Goal: Task Accomplishment & Management: Manage account settings

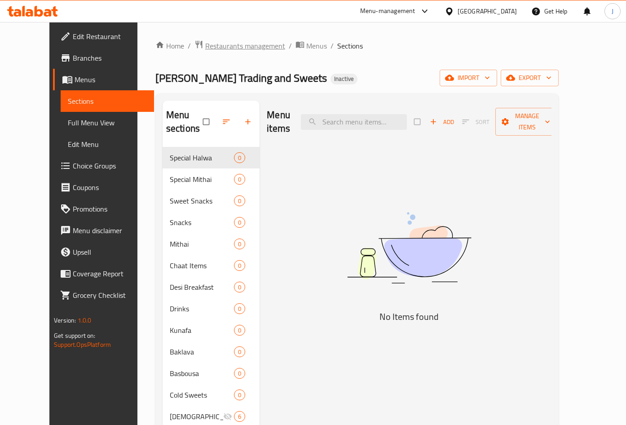
click at [205, 47] on span "Restaurants management" at bounding box center [245, 45] width 80 height 11
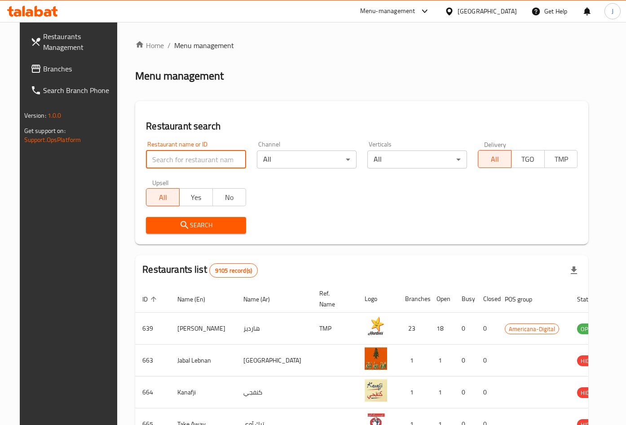
click at [177, 155] on input "search" at bounding box center [196, 160] width 100 height 18
click at [182, 164] on input "search" at bounding box center [196, 160] width 100 height 18
click button "Search" at bounding box center [196, 225] width 100 height 17
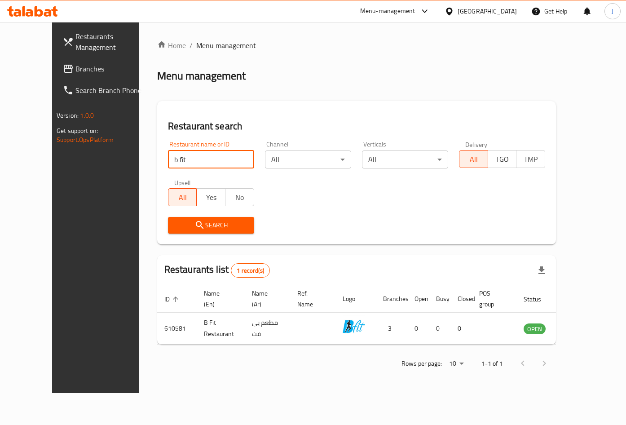
click at [168, 163] on input "b fit" at bounding box center [211, 160] width 86 height 18
type input "the be fit"
click button "Search" at bounding box center [211, 225] width 86 height 17
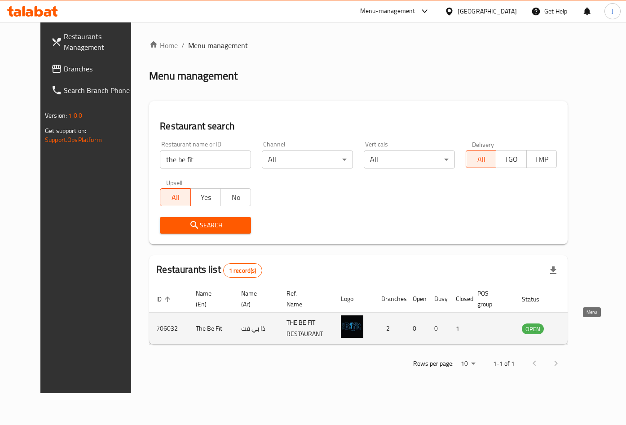
click at [586, 333] on link "enhanced table" at bounding box center [577, 328] width 17 height 11
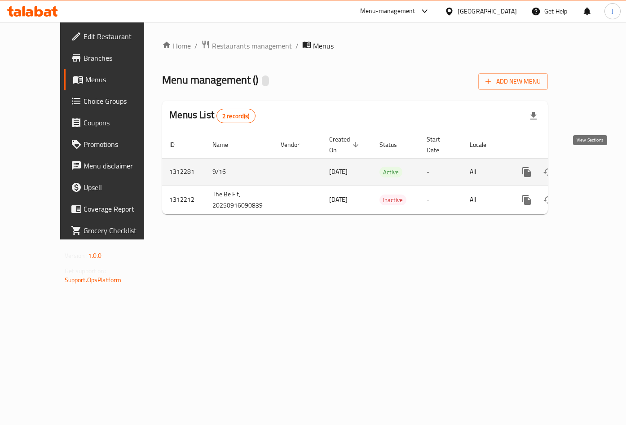
click at [589, 167] on icon "enhanced table" at bounding box center [591, 172] width 11 height 11
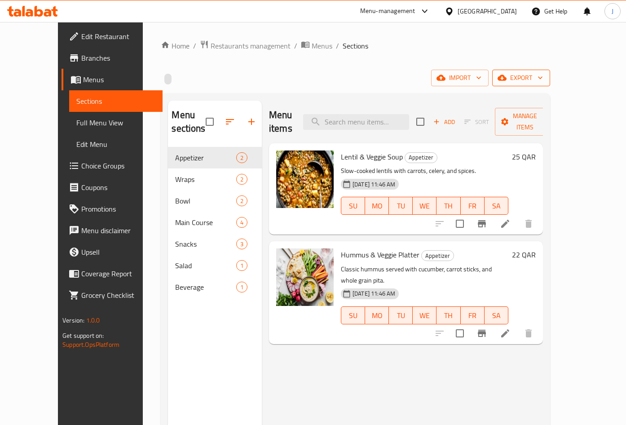
click at [550, 72] on button "export" at bounding box center [521, 78] width 58 height 17
click at [514, 70] on div at bounding box center [313, 212] width 626 height 425
click at [482, 80] on span "import" at bounding box center [460, 77] width 43 height 11
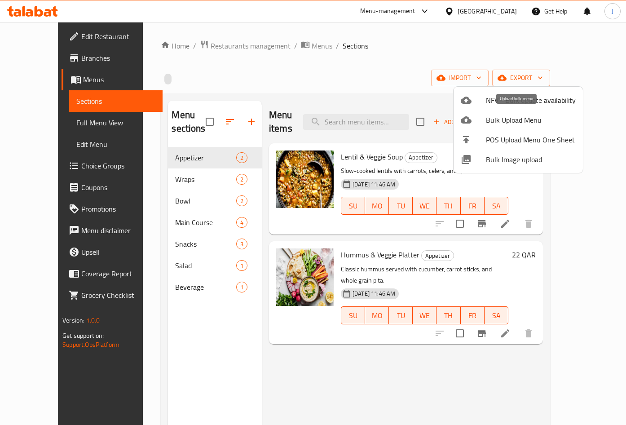
click at [510, 120] on span "Bulk Upload Menu" at bounding box center [531, 120] width 90 height 11
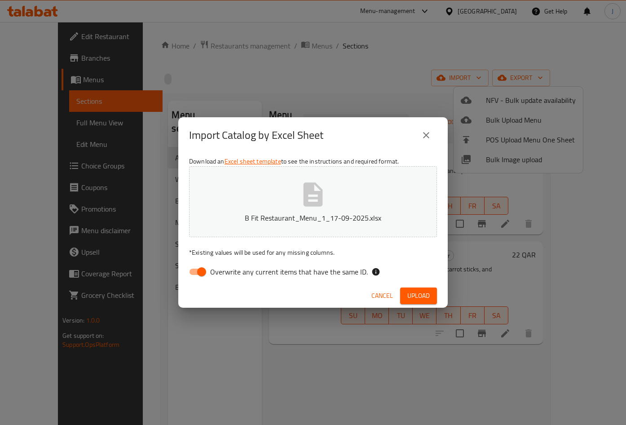
click at [413, 295] on span "Upload" at bounding box center [419, 295] width 22 height 11
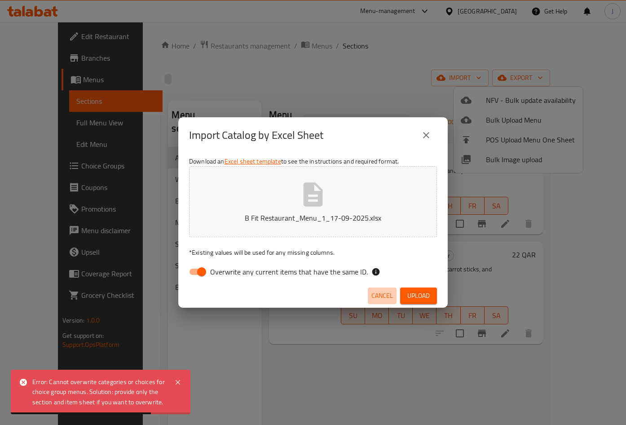
click at [385, 291] on span "Cancel" at bounding box center [383, 295] width 22 height 11
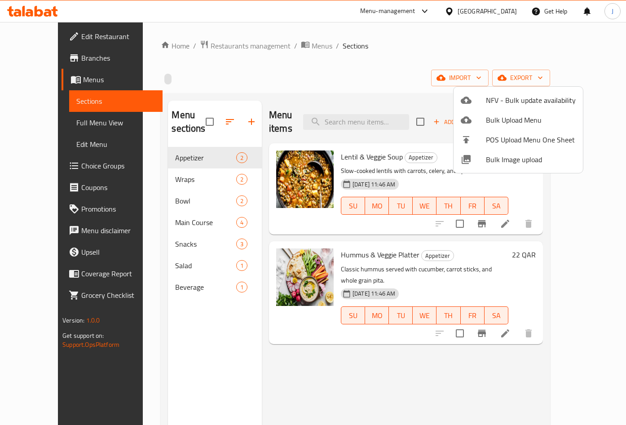
click at [197, 159] on div at bounding box center [313, 212] width 626 height 425
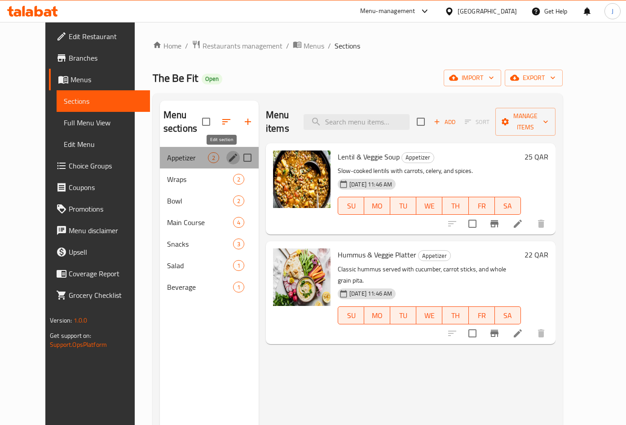
click at [228, 157] on icon "edit" at bounding box center [233, 157] width 11 height 11
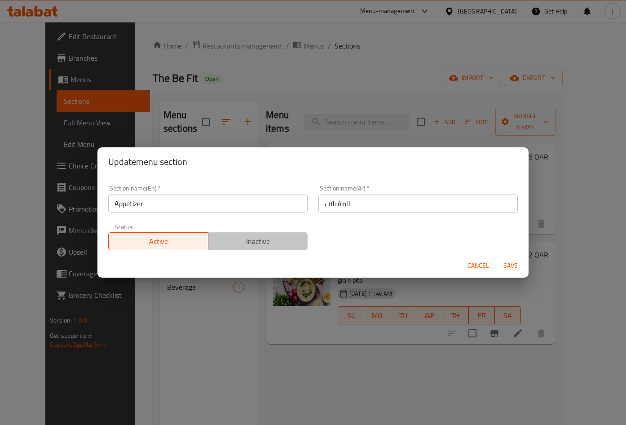
drag, startPoint x: 246, startPoint y: 250, endPoint x: 291, endPoint y: 245, distance: 45.6
click at [247, 249] on button "Inactive" at bounding box center [258, 241] width 100 height 18
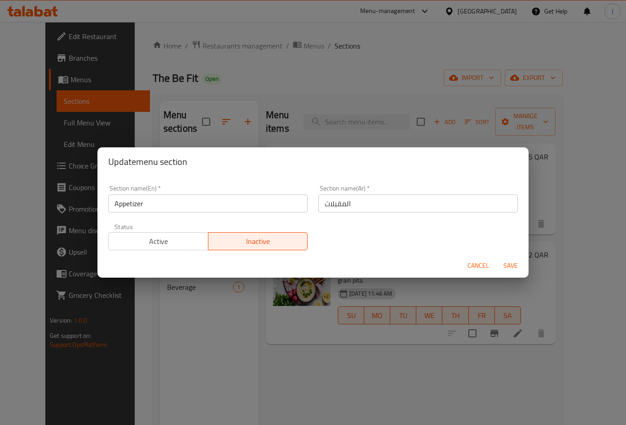
click at [263, 239] on span "Inactive" at bounding box center [258, 241] width 93 height 13
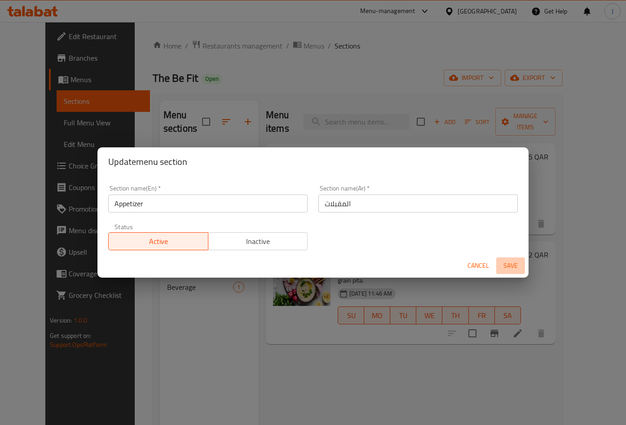
drag, startPoint x: 503, startPoint y: 264, endPoint x: 279, endPoint y: 241, distance: 224.5
click at [279, 241] on form "Section name(En)   * Appetizer Section name(En) * Section name(Ar)   * المقبلات…" at bounding box center [313, 227] width 431 height 102
click at [262, 238] on span "Inactive" at bounding box center [258, 241] width 93 height 13
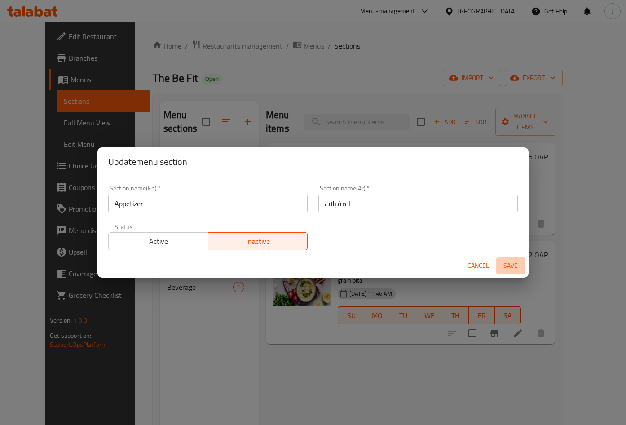
click at [510, 265] on span "Save" at bounding box center [511, 265] width 22 height 11
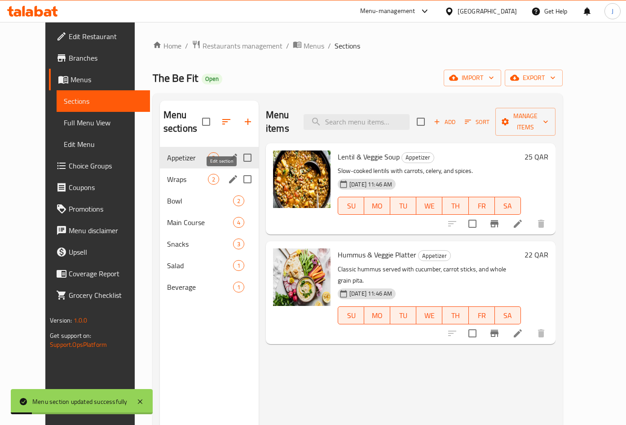
click at [228, 175] on icon "edit" at bounding box center [233, 179] width 11 height 11
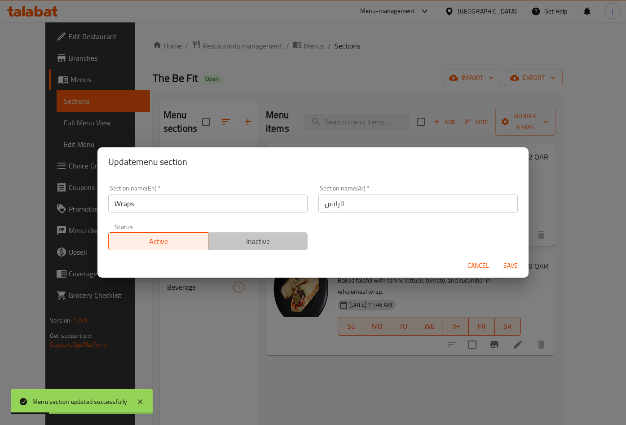
click at [250, 238] on span "Inactive" at bounding box center [258, 241] width 93 height 13
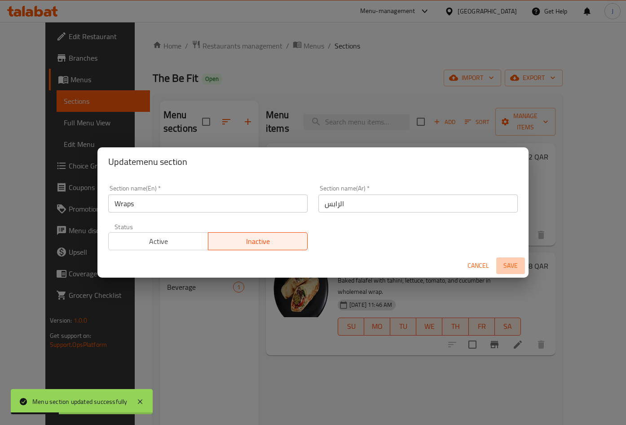
click at [511, 267] on span "Save" at bounding box center [511, 265] width 22 height 11
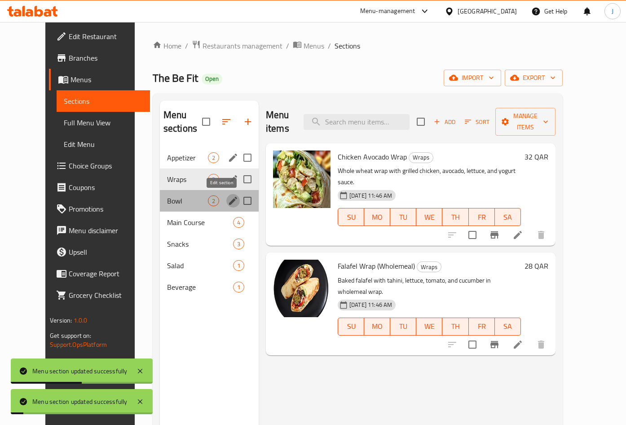
click at [226, 199] on button "edit" at bounding box center [232, 200] width 13 height 13
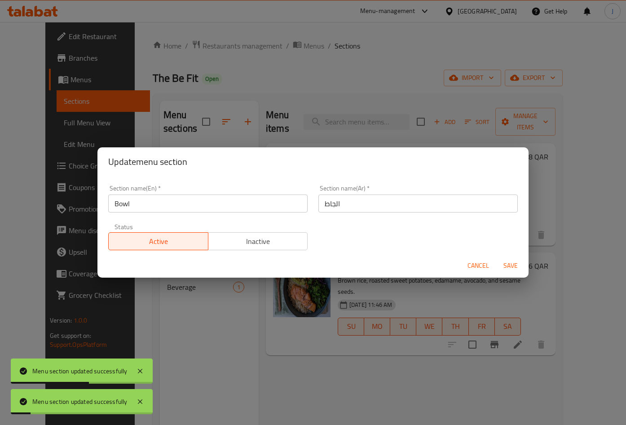
click at [246, 244] on span "Inactive" at bounding box center [258, 241] width 93 height 13
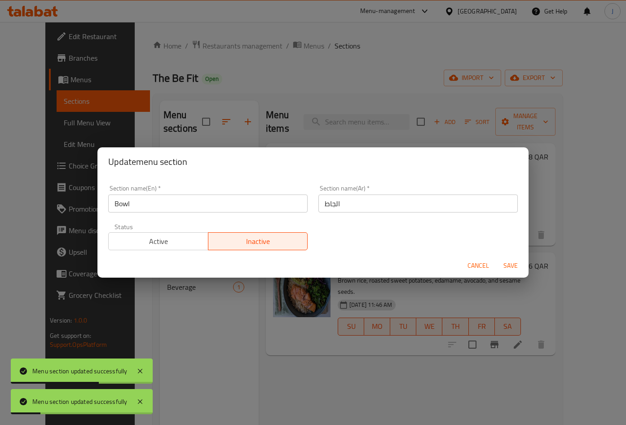
click at [501, 265] on span "Save" at bounding box center [511, 265] width 22 height 11
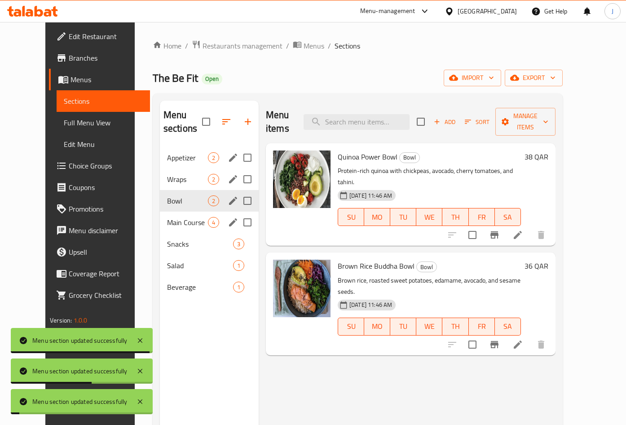
click at [228, 218] on icon "edit" at bounding box center [233, 222] width 11 height 11
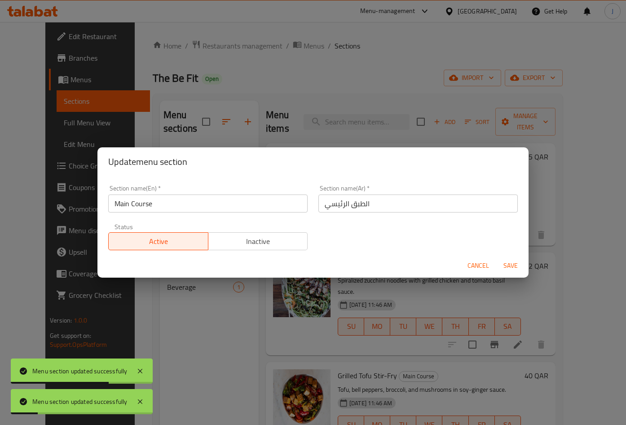
click at [257, 242] on span "Inactive" at bounding box center [258, 241] width 93 height 13
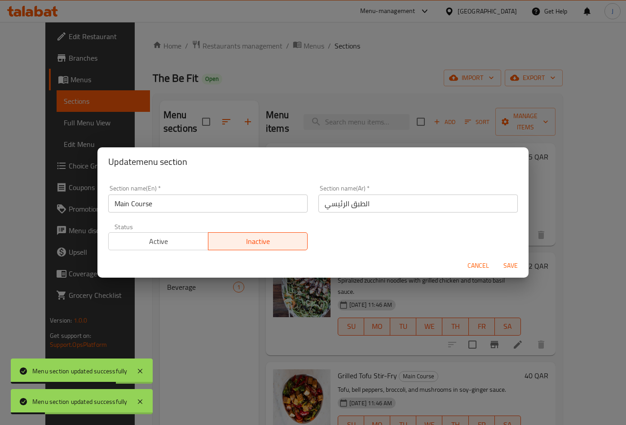
click at [517, 271] on span "Save" at bounding box center [511, 265] width 22 height 11
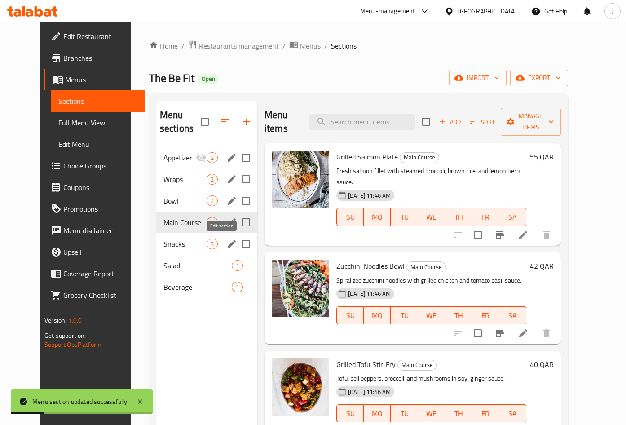
click at [226, 247] on icon "edit" at bounding box center [231, 244] width 11 height 11
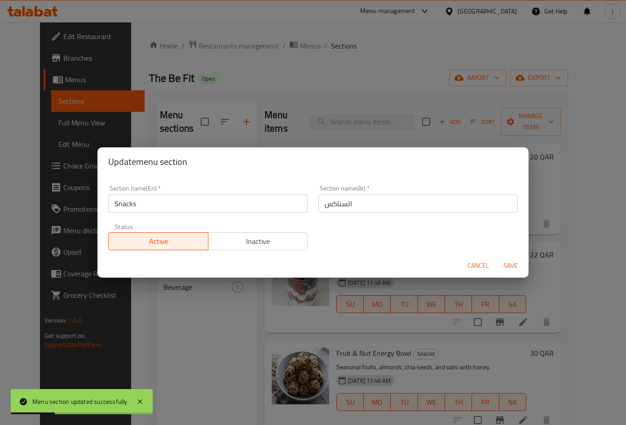
click at [257, 244] on span "Inactive" at bounding box center [258, 241] width 93 height 13
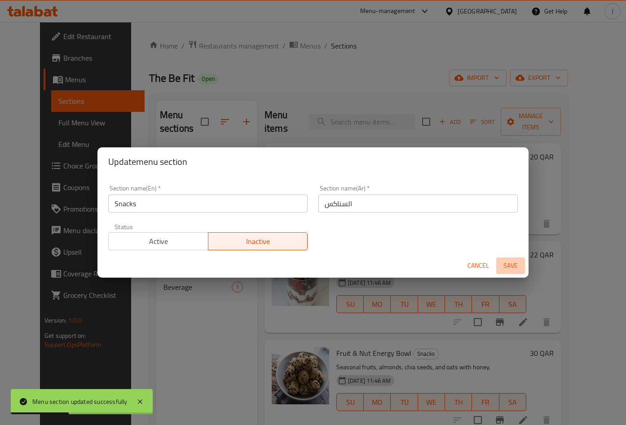
click at [505, 262] on span "Save" at bounding box center [511, 265] width 22 height 11
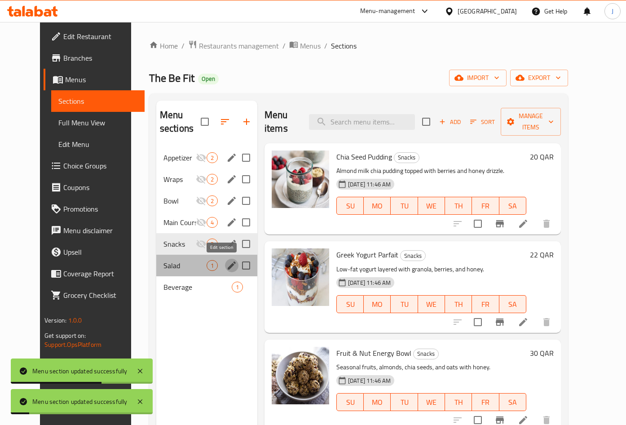
click at [226, 267] on icon "edit" at bounding box center [231, 265] width 11 height 11
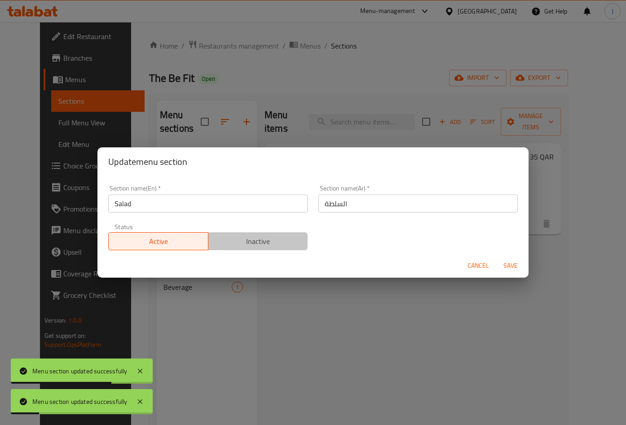
click at [269, 246] on span "Inactive" at bounding box center [258, 241] width 93 height 13
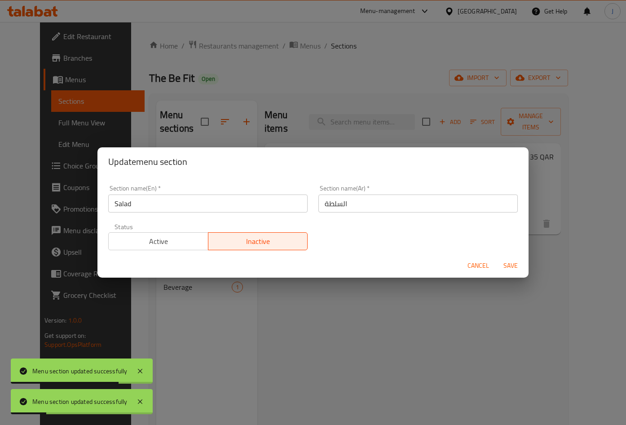
click at [518, 263] on span "Save" at bounding box center [511, 265] width 22 height 11
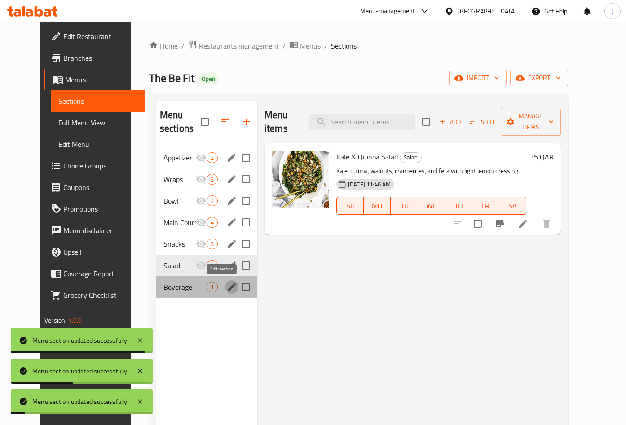
click at [226, 286] on icon "edit" at bounding box center [231, 287] width 11 height 11
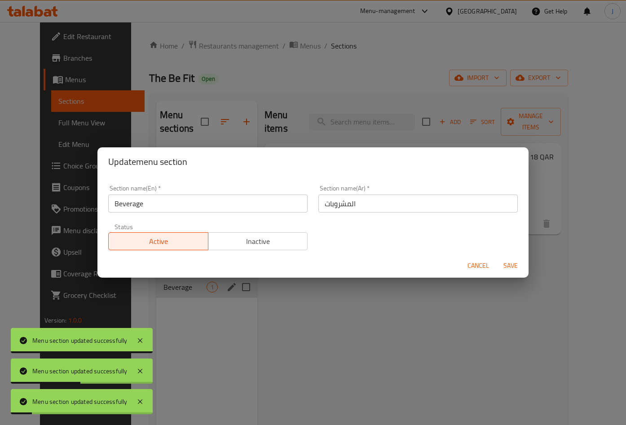
click at [280, 239] on span "Inactive" at bounding box center [258, 241] width 93 height 13
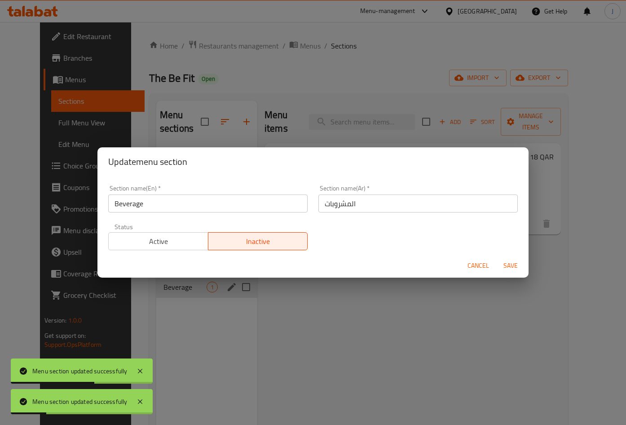
click at [515, 267] on span "Save" at bounding box center [511, 265] width 22 height 11
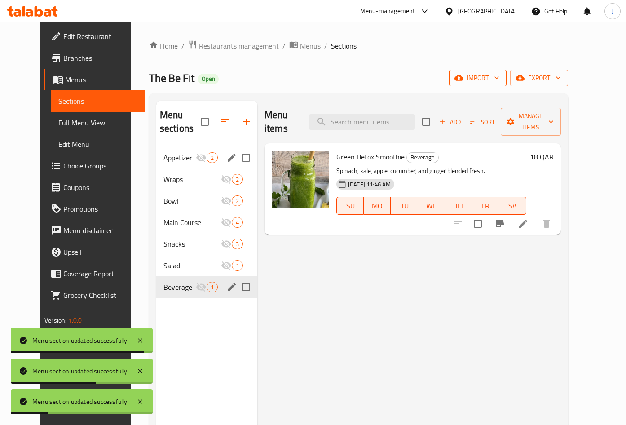
click at [500, 82] on span "import" at bounding box center [478, 77] width 43 height 11
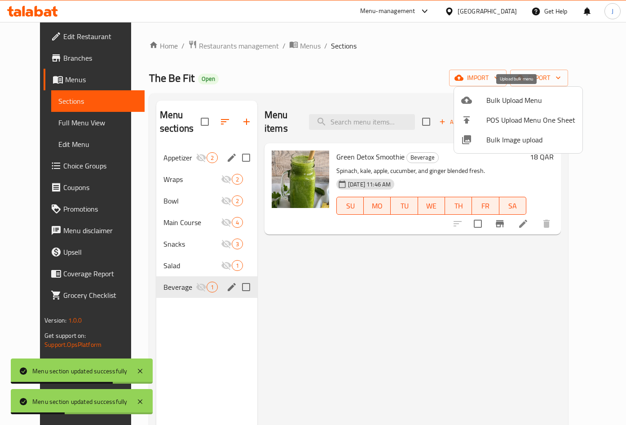
click at [510, 102] on span "Bulk Upload Menu" at bounding box center [531, 100] width 89 height 11
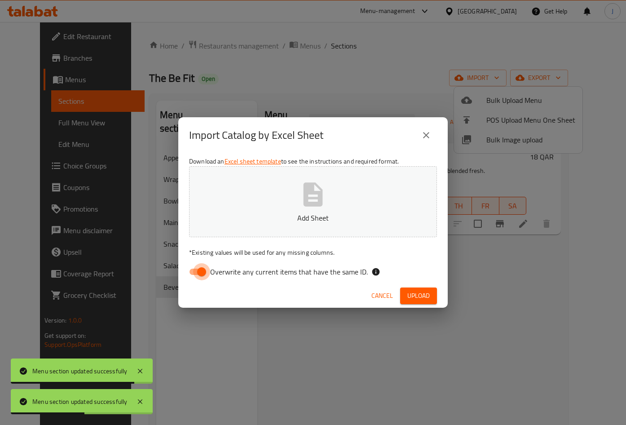
click at [195, 267] on input "Overwrite any current items that have the same ID." at bounding box center [201, 271] width 51 height 17
checkbox input "false"
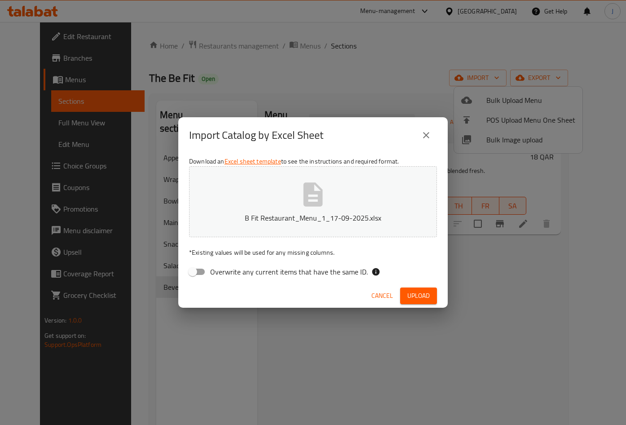
click at [407, 298] on button "Upload" at bounding box center [418, 296] width 37 height 17
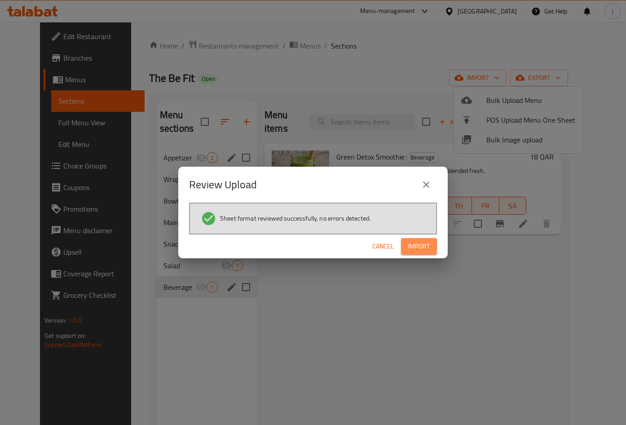
click at [425, 244] on span "Import" at bounding box center [419, 246] width 22 height 11
click at [420, 248] on span "Import" at bounding box center [419, 246] width 22 height 11
click at [424, 246] on span "Import" at bounding box center [419, 246] width 22 height 11
click at [428, 181] on icon "close" at bounding box center [426, 184] width 11 height 11
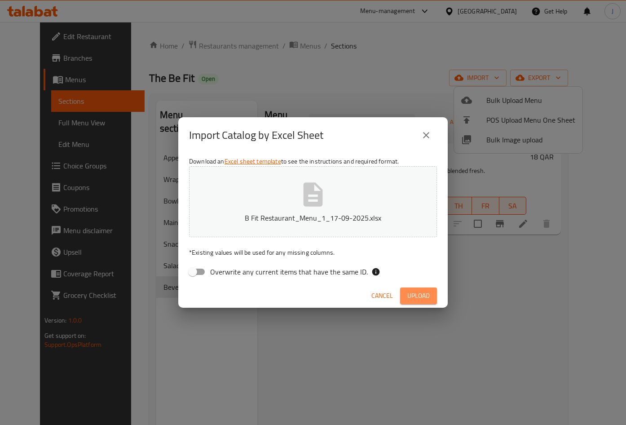
click at [426, 297] on span "Upload" at bounding box center [419, 295] width 22 height 11
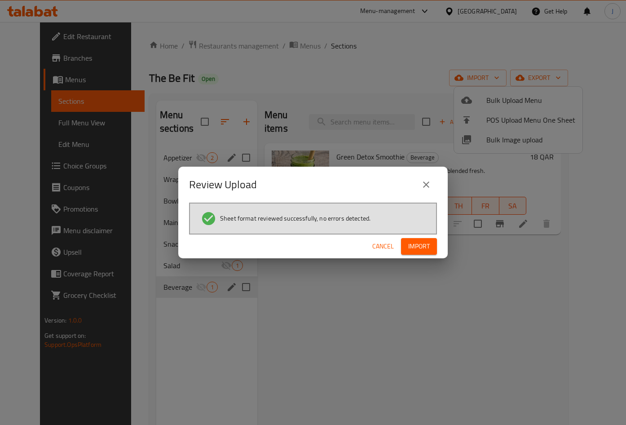
click at [422, 242] on span "Import" at bounding box center [419, 246] width 22 height 11
click at [429, 184] on icon "close" at bounding box center [426, 184] width 11 height 11
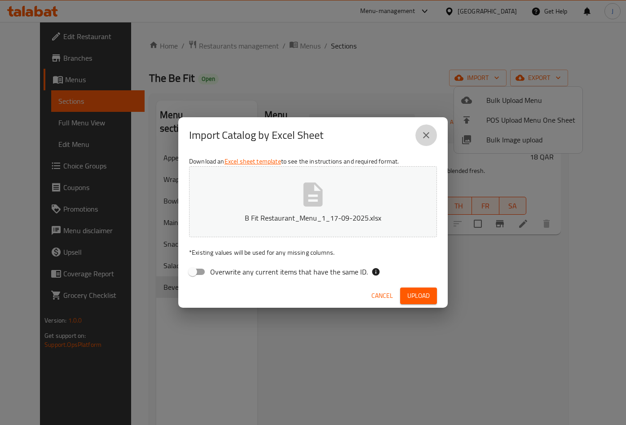
click at [425, 134] on icon "close" at bounding box center [426, 135] width 6 height 6
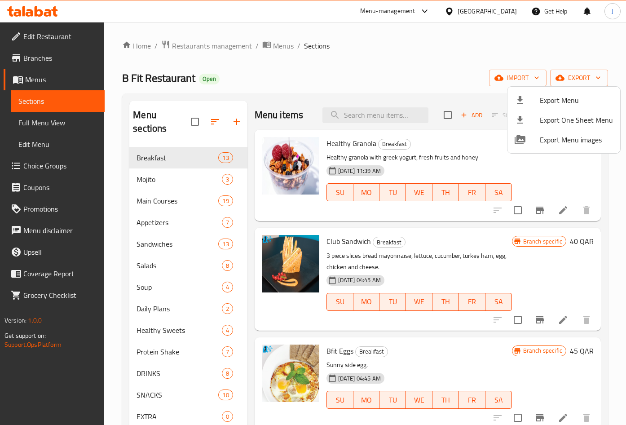
click at [42, 59] on div at bounding box center [313, 212] width 626 height 425
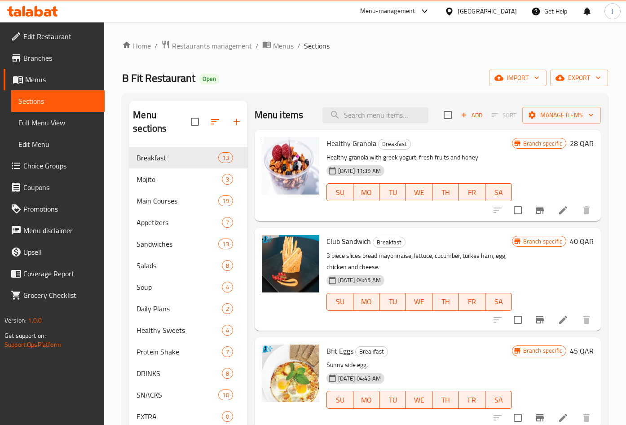
click at [42, 59] on span "Branches" at bounding box center [60, 58] width 74 height 11
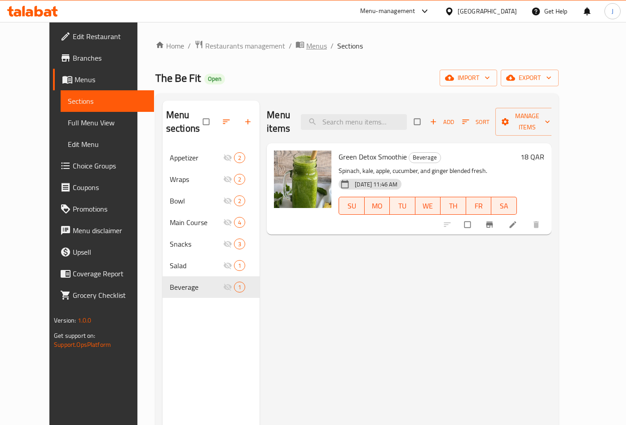
click at [306, 46] on span "Menus" at bounding box center [316, 45] width 21 height 11
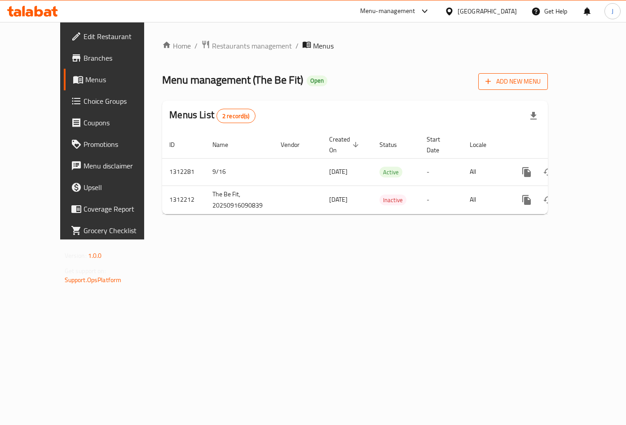
click at [541, 78] on span "Add New Menu" at bounding box center [513, 81] width 55 height 11
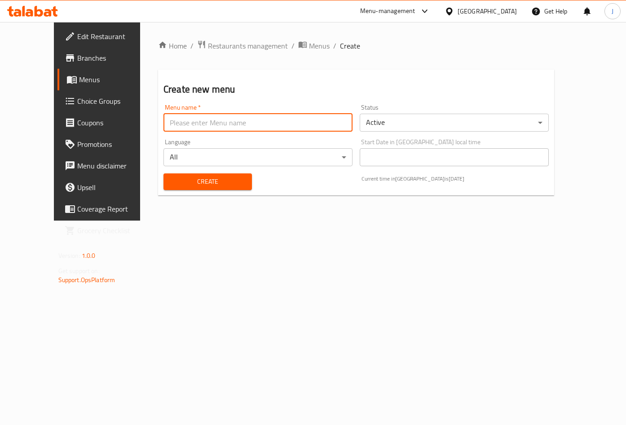
click at [230, 123] on input "text" at bounding box center [258, 123] width 189 height 18
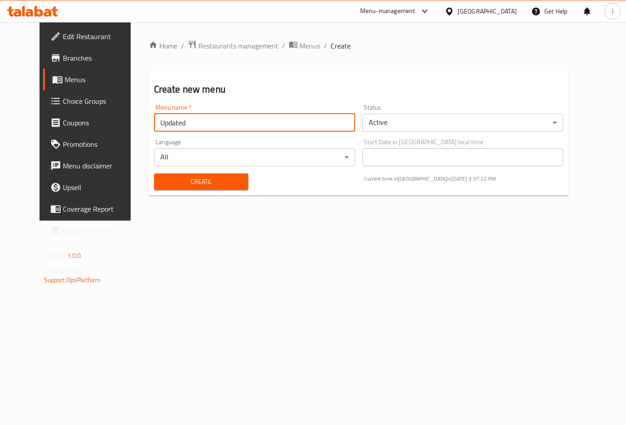
type input "Updated"
click at [161, 177] on span "Create" at bounding box center [201, 181] width 80 height 11
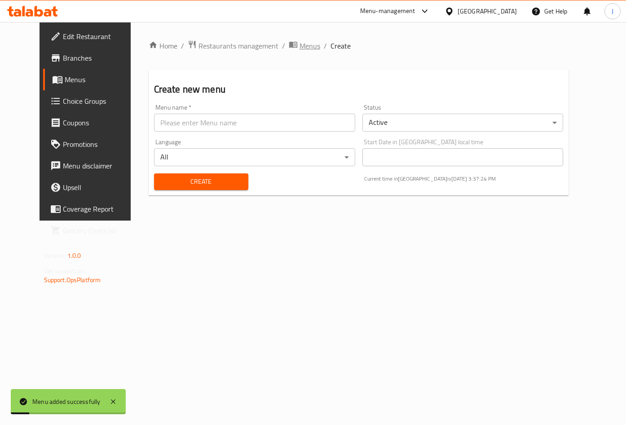
click at [300, 45] on span "Menus" at bounding box center [310, 45] width 21 height 11
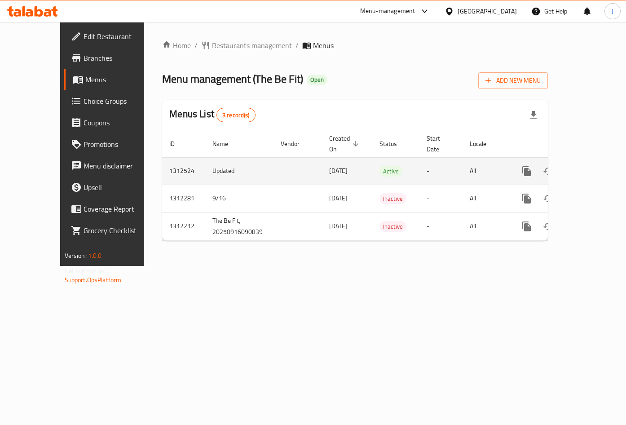
click at [593, 160] on link "enhanced table" at bounding box center [592, 171] width 22 height 22
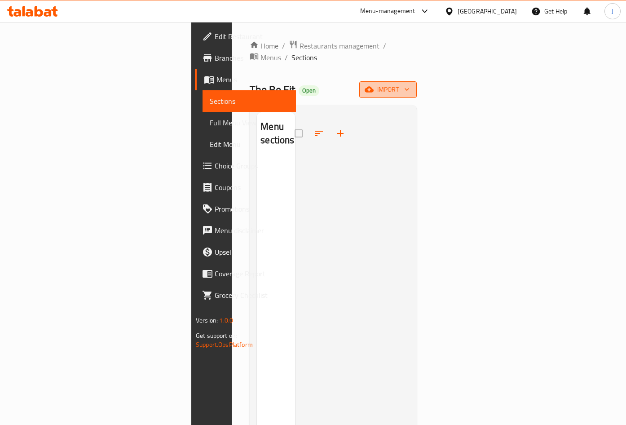
click at [410, 84] on span "import" at bounding box center [388, 89] width 43 height 11
click at [549, 99] on span "Bulk Upload Menu" at bounding box center [568, 100] width 89 height 11
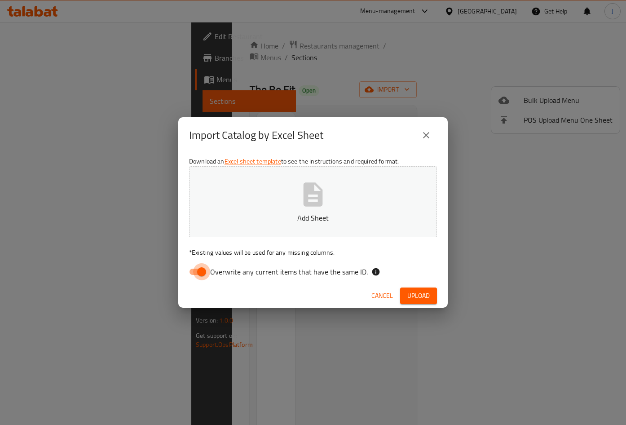
click at [198, 272] on input "Overwrite any current items that have the same ID." at bounding box center [201, 271] width 51 height 17
checkbox input "false"
click at [414, 297] on span "Upload" at bounding box center [419, 295] width 22 height 11
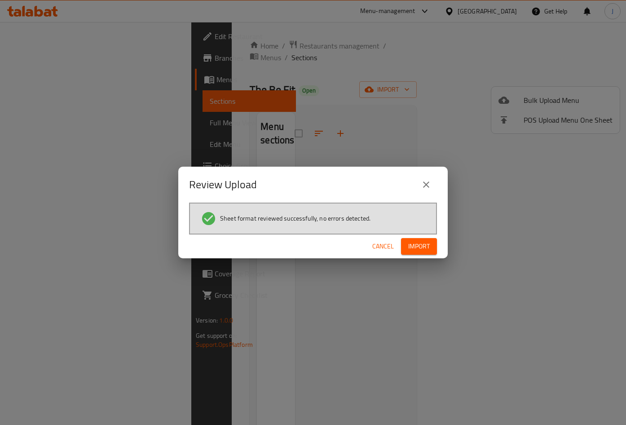
click at [437, 236] on div "Cancel Import" at bounding box center [313, 247] width 270 height 24
click at [426, 239] on button "Import" at bounding box center [419, 246] width 36 height 17
click at [377, 242] on span "Cancel" at bounding box center [383, 246] width 22 height 11
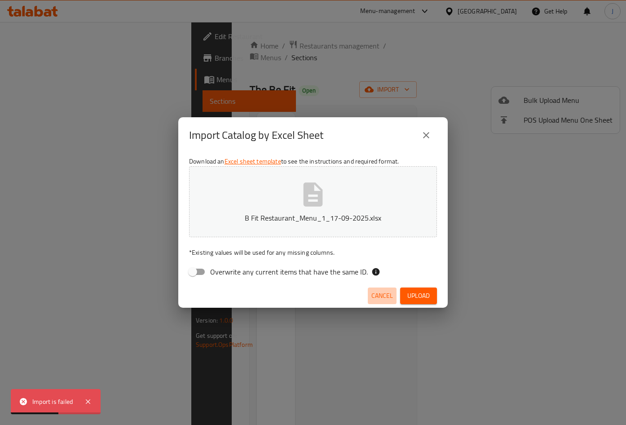
click at [381, 294] on span "Cancel" at bounding box center [383, 295] width 22 height 11
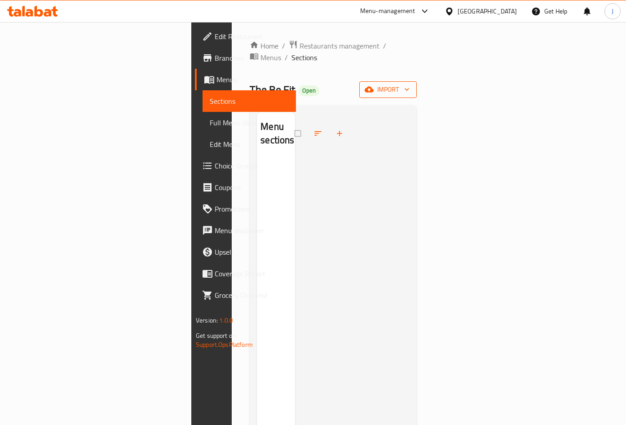
click at [410, 84] on span "import" at bounding box center [388, 89] width 43 height 11
click at [561, 95] on span "Bulk Upload Menu" at bounding box center [568, 100] width 89 height 11
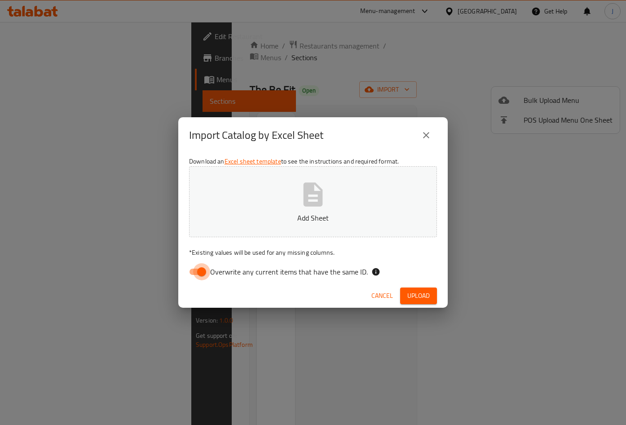
click at [191, 275] on input "Overwrite any current items that have the same ID." at bounding box center [201, 271] width 51 height 17
checkbox input "false"
click at [401, 292] on button "Upload" at bounding box center [418, 296] width 37 height 17
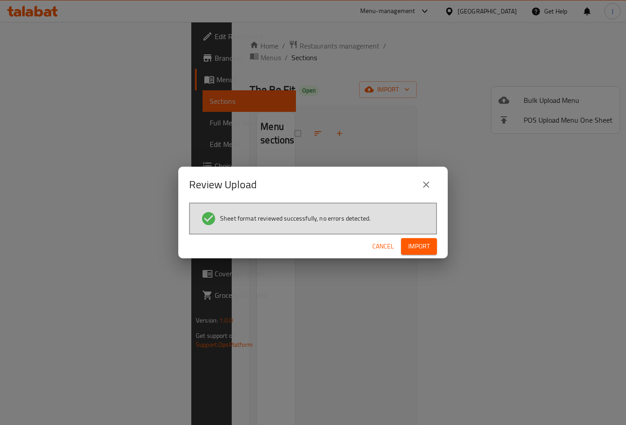
click at [420, 246] on span "Import" at bounding box center [419, 246] width 22 height 11
click at [380, 246] on span "Cancel" at bounding box center [383, 246] width 22 height 11
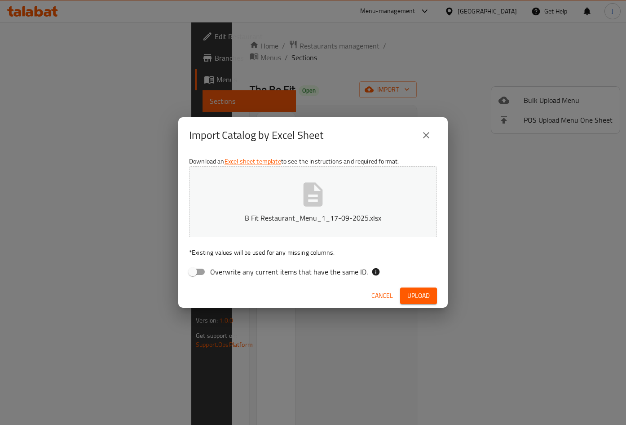
click at [194, 270] on input "Overwrite any current items that have the same ID." at bounding box center [192, 271] width 51 height 17
checkbox input "true"
click at [411, 294] on span "Upload" at bounding box center [419, 295] width 22 height 11
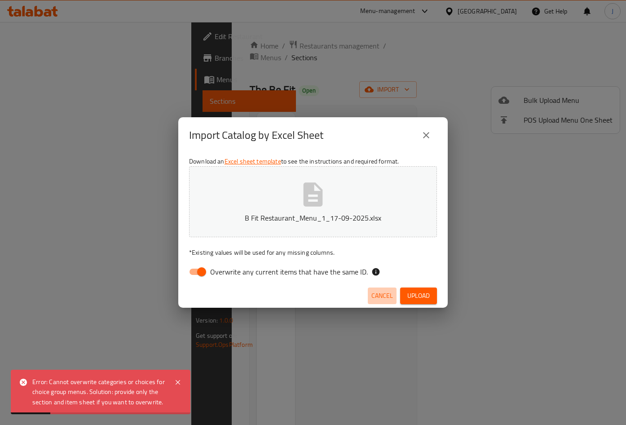
click at [390, 299] on span "Cancel" at bounding box center [383, 295] width 22 height 11
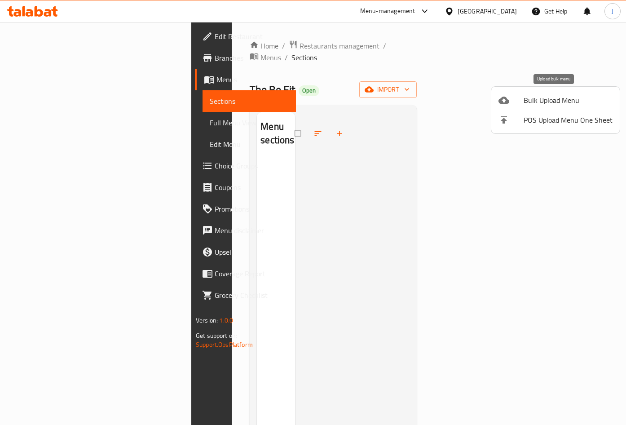
click at [547, 101] on span "Bulk Upload Menu" at bounding box center [568, 100] width 89 height 11
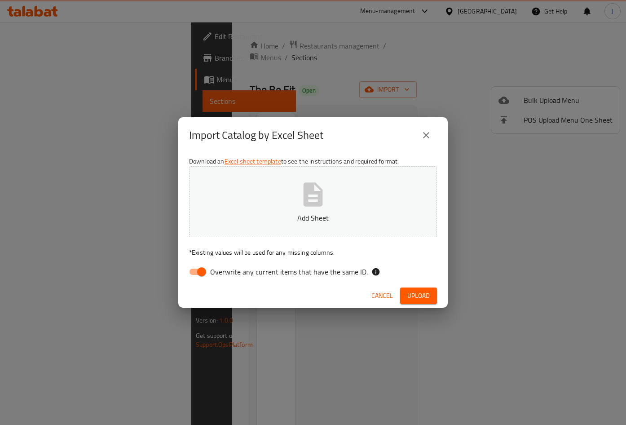
click at [199, 276] on input "Overwrite any current items that have the same ID." at bounding box center [201, 271] width 51 height 17
click at [408, 298] on span "Upload" at bounding box center [419, 295] width 22 height 11
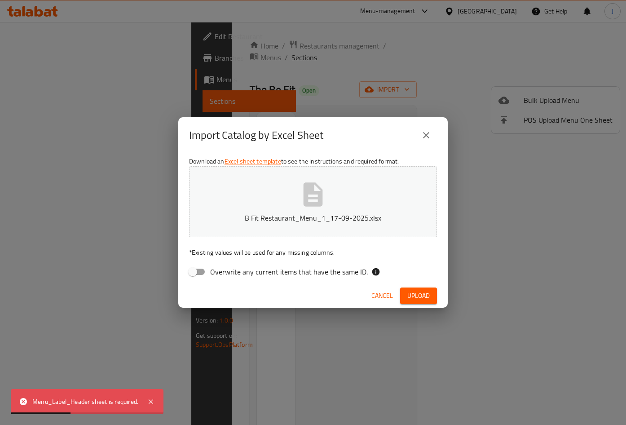
click at [196, 274] on input "Overwrite any current items that have the same ID." at bounding box center [192, 271] width 51 height 17
checkbox input "true"
click at [424, 291] on span "Upload" at bounding box center [419, 295] width 22 height 11
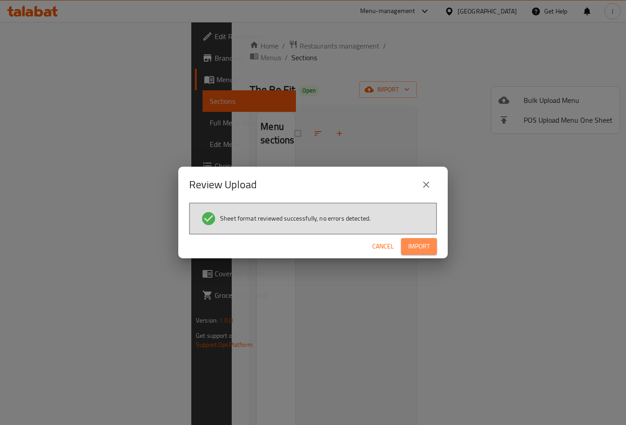
click at [413, 253] on button "Import" at bounding box center [419, 246] width 36 height 17
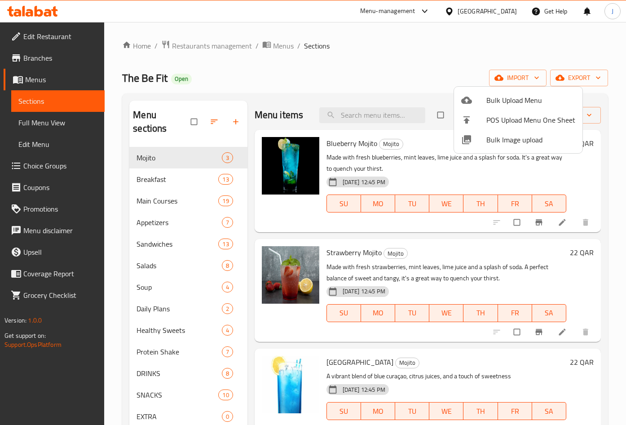
click at [501, 51] on div at bounding box center [313, 212] width 626 height 425
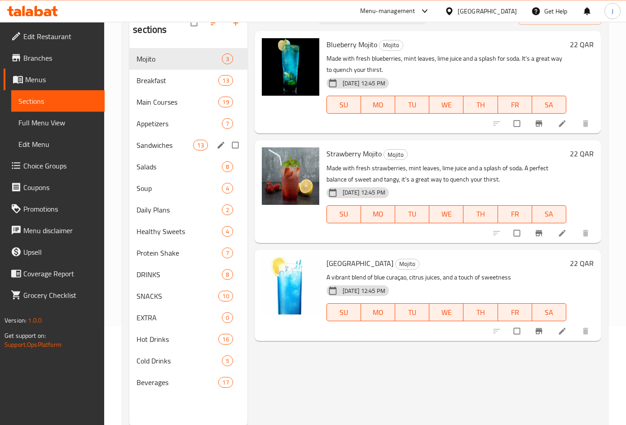
scroll to position [126, 0]
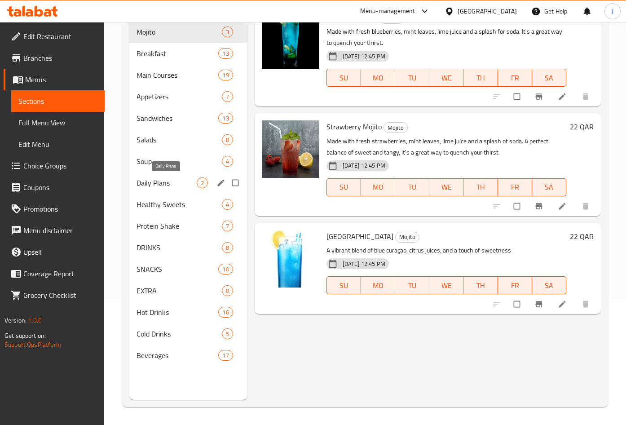
click at [168, 187] on span "Daily Plans" at bounding box center [167, 182] width 60 height 11
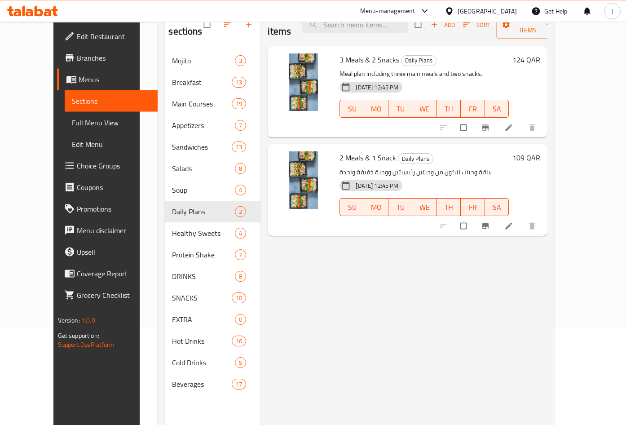
scroll to position [80, 0]
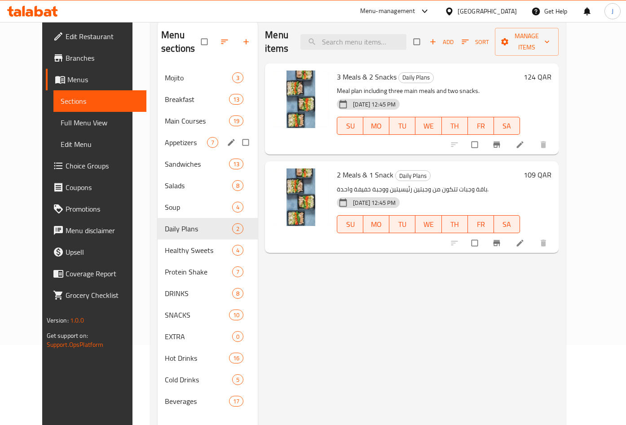
click at [165, 125] on span "Main Courses" at bounding box center [197, 120] width 64 height 11
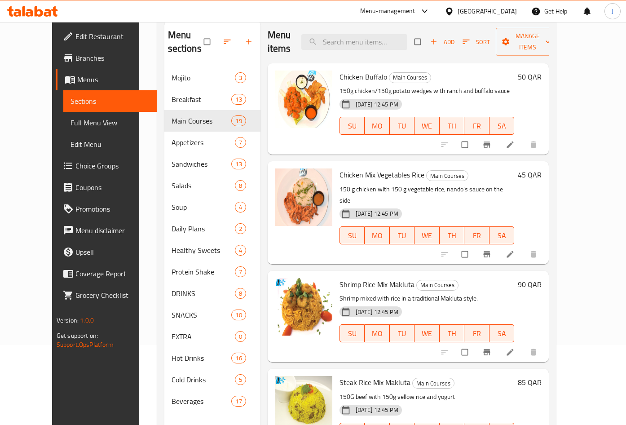
click at [56, 65] on link "Branches" at bounding box center [106, 58] width 101 height 22
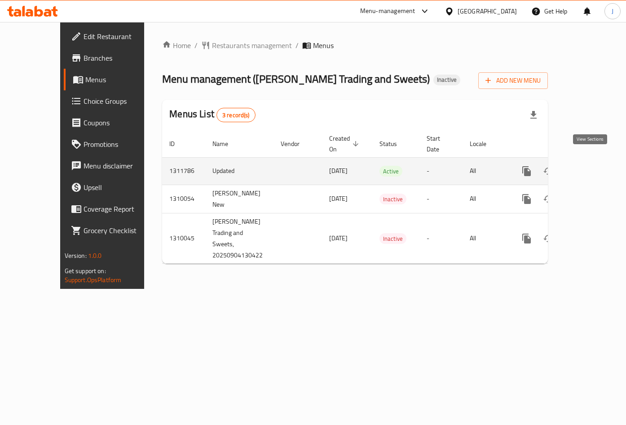
click at [590, 166] on icon "enhanced table" at bounding box center [591, 171] width 11 height 11
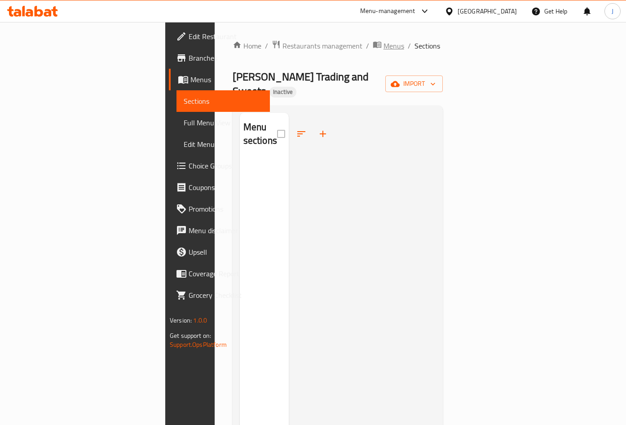
click at [384, 43] on span "Menus" at bounding box center [394, 45] width 21 height 11
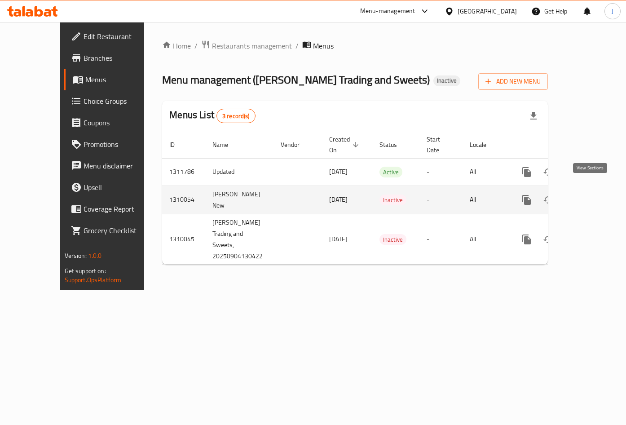
click at [596, 189] on link "enhanced table" at bounding box center [592, 200] width 22 height 22
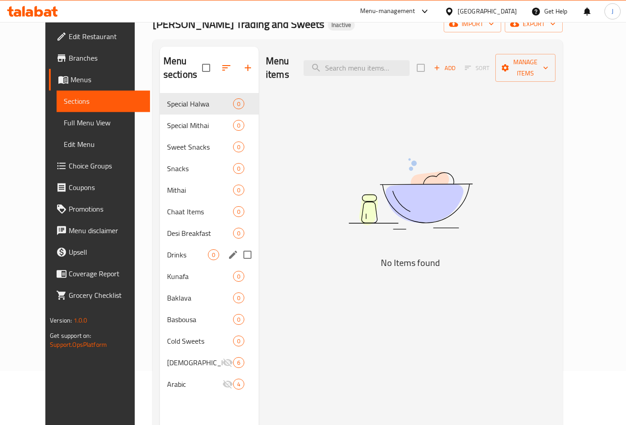
scroll to position [34, 0]
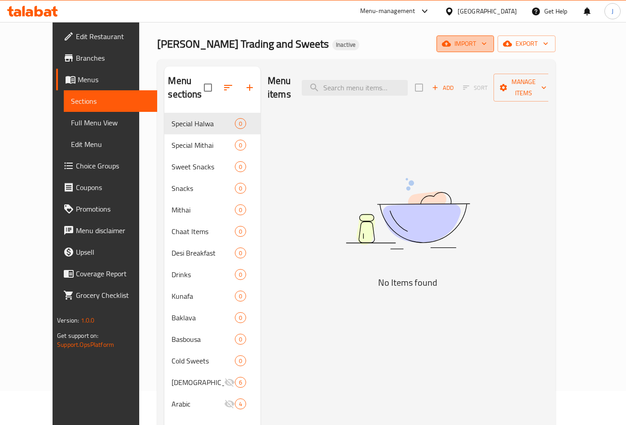
click at [487, 49] on span "import" at bounding box center [465, 43] width 43 height 11
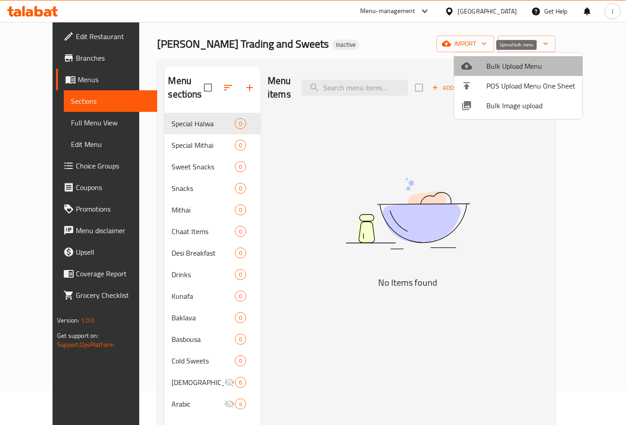
click at [524, 67] on span "Bulk Upload Menu" at bounding box center [531, 66] width 89 height 11
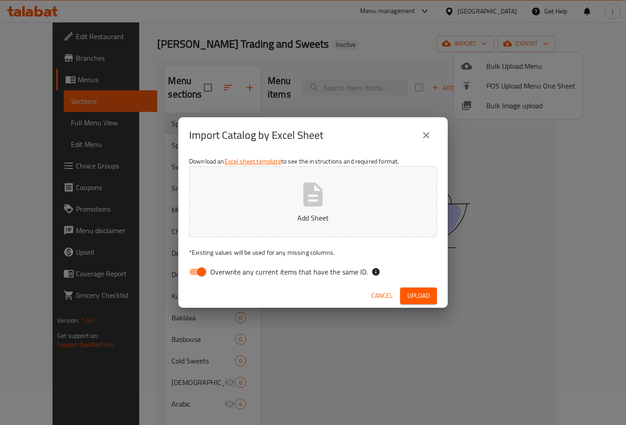
click at [203, 268] on input "Overwrite any current items that have the same ID." at bounding box center [201, 271] width 51 height 17
checkbox input "false"
click at [414, 299] on span "Upload" at bounding box center [419, 295] width 22 height 11
drag, startPoint x: 382, startPoint y: 297, endPoint x: 355, endPoint y: 318, distance: 35.0
click at [383, 297] on span "Cancel" at bounding box center [383, 295] width 22 height 11
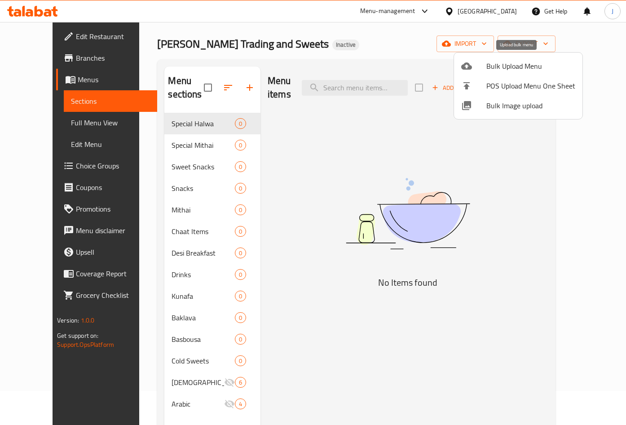
click at [509, 68] on span "Bulk Upload Menu" at bounding box center [531, 66] width 89 height 11
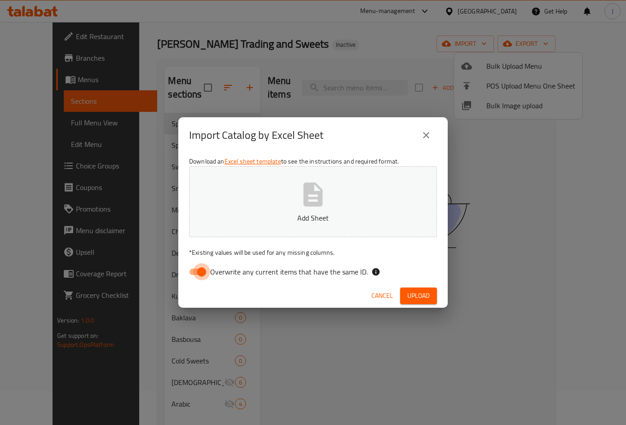
click at [191, 275] on input "Overwrite any current items that have the same ID." at bounding box center [201, 271] width 51 height 17
click at [410, 289] on button "Upload" at bounding box center [418, 296] width 37 height 17
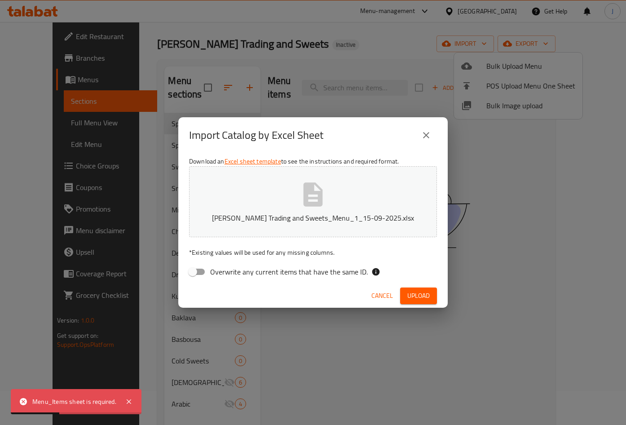
click at [208, 273] on input "Overwrite any current items that have the same ID." at bounding box center [192, 271] width 51 height 17
checkbox input "true"
click at [427, 296] on span "Upload" at bounding box center [419, 295] width 22 height 11
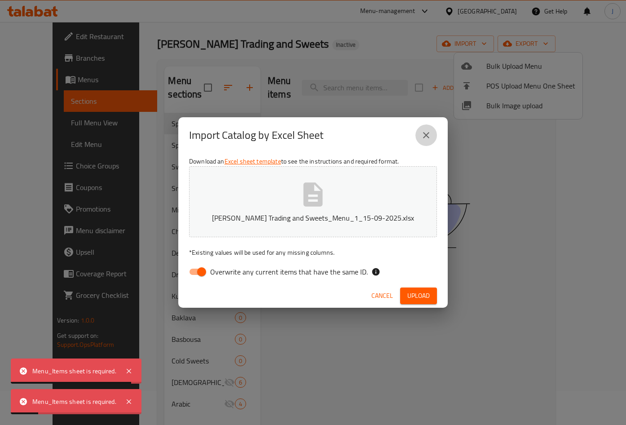
drag, startPoint x: 423, startPoint y: 132, endPoint x: 412, endPoint y: 154, distance: 24.1
click at [423, 134] on icon "close" at bounding box center [426, 135] width 11 height 11
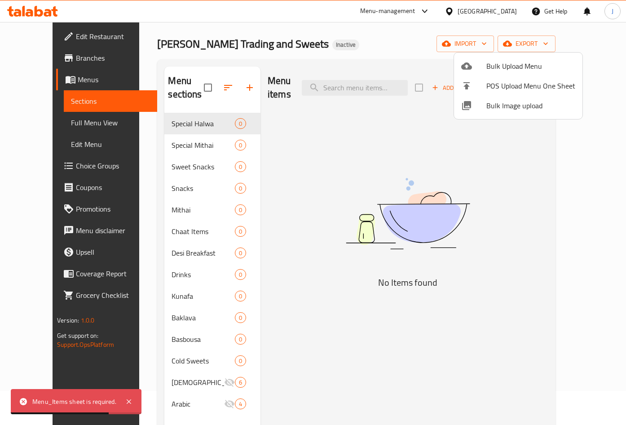
click at [54, 79] on div at bounding box center [313, 212] width 626 height 425
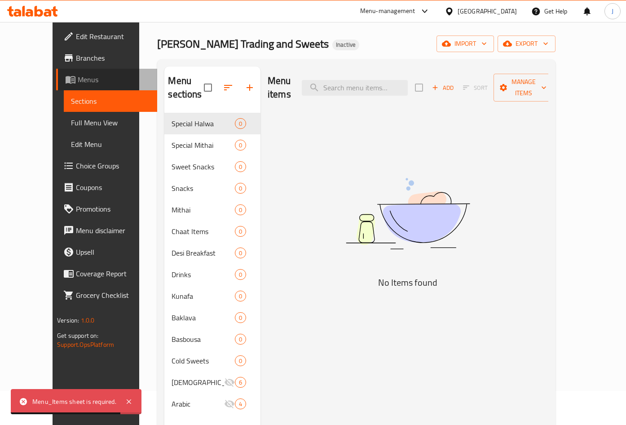
click at [78, 79] on span "Menus" at bounding box center [114, 79] width 72 height 11
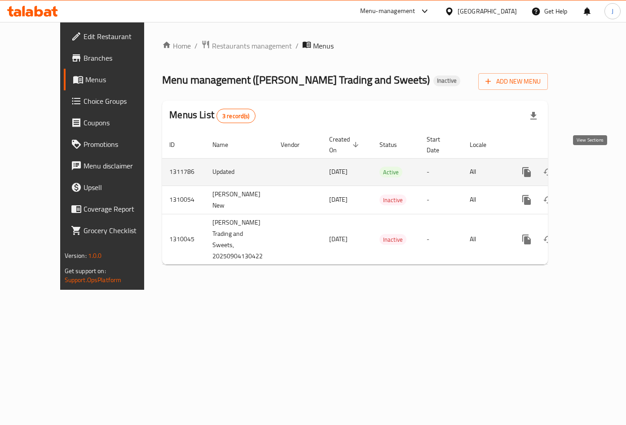
click at [595, 167] on icon "enhanced table" at bounding box center [591, 172] width 11 height 11
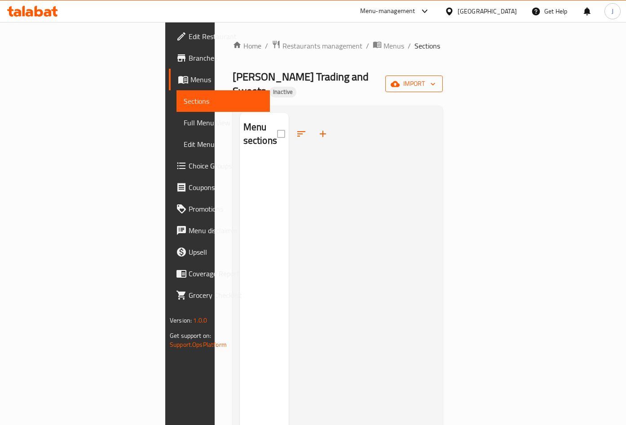
click at [436, 78] on span "import" at bounding box center [414, 83] width 43 height 11
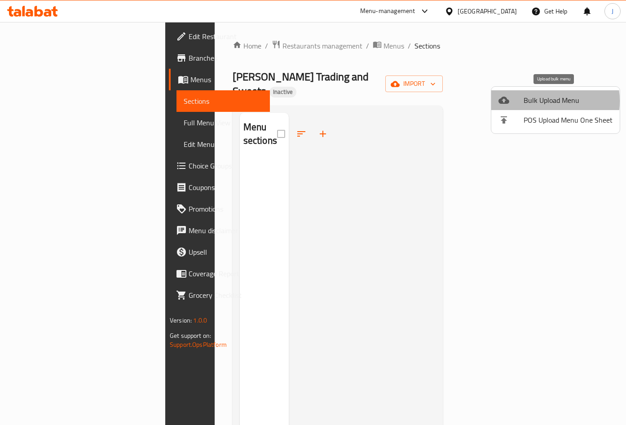
click at [533, 101] on span "Bulk Upload Menu" at bounding box center [568, 100] width 89 height 11
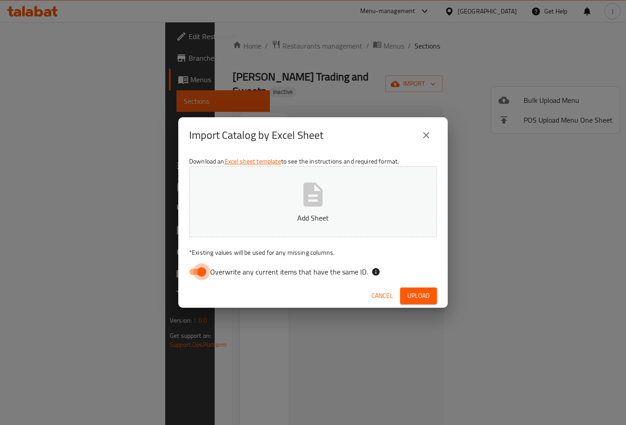
click at [199, 274] on input "Overwrite any current items that have the same ID." at bounding box center [201, 271] width 51 height 17
click at [437, 297] on button "Upload" at bounding box center [418, 296] width 37 height 17
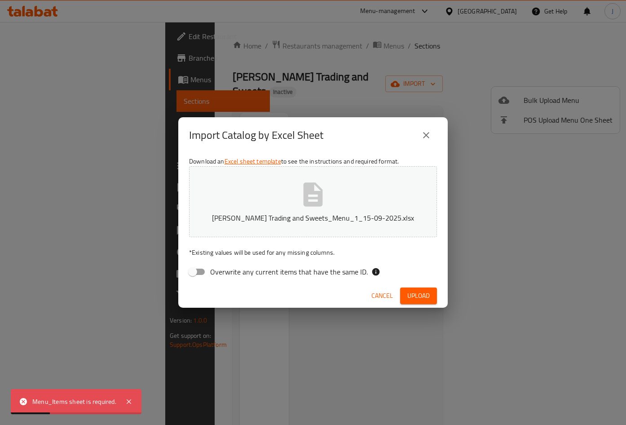
click at [199, 273] on input "Overwrite any current items that have the same ID." at bounding box center [192, 271] width 51 height 17
checkbox input "true"
click at [417, 292] on span "Upload" at bounding box center [419, 295] width 22 height 11
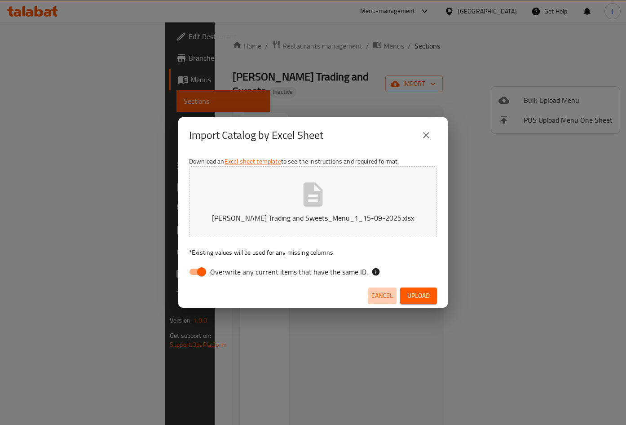
click at [389, 289] on button "Cancel" at bounding box center [382, 296] width 29 height 17
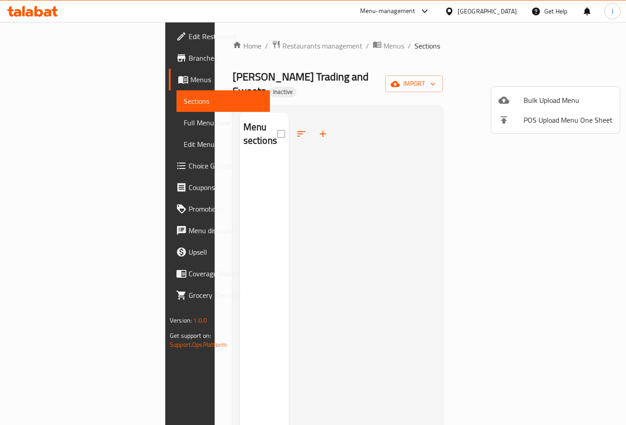
click at [279, 48] on div at bounding box center [313, 212] width 626 height 425
click at [384, 41] on span "Menus" at bounding box center [394, 45] width 21 height 11
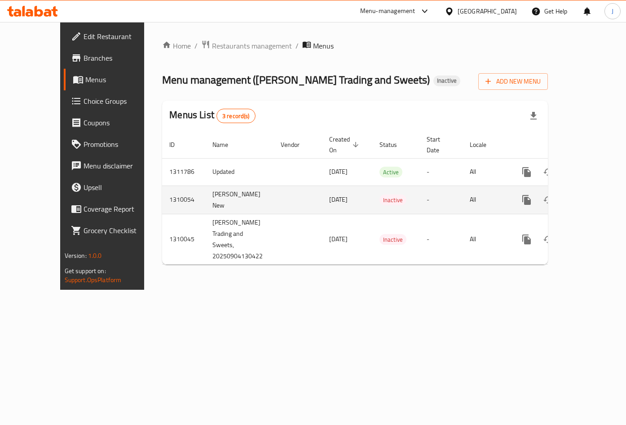
click at [226, 191] on td "[PERSON_NAME] New" at bounding box center [239, 200] width 68 height 28
click at [594, 195] on icon "enhanced table" at bounding box center [591, 200] width 11 height 11
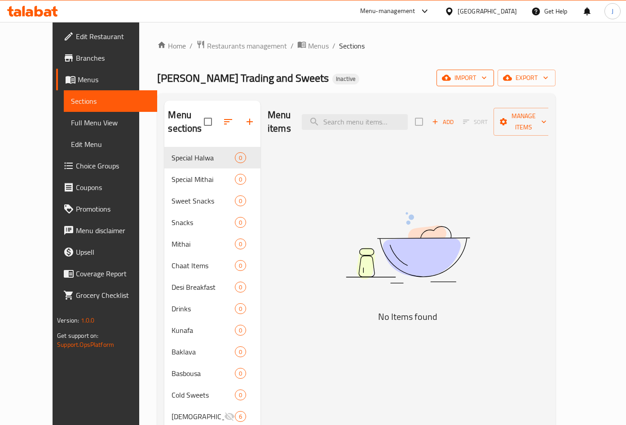
click at [487, 74] on span "import" at bounding box center [465, 77] width 43 height 11
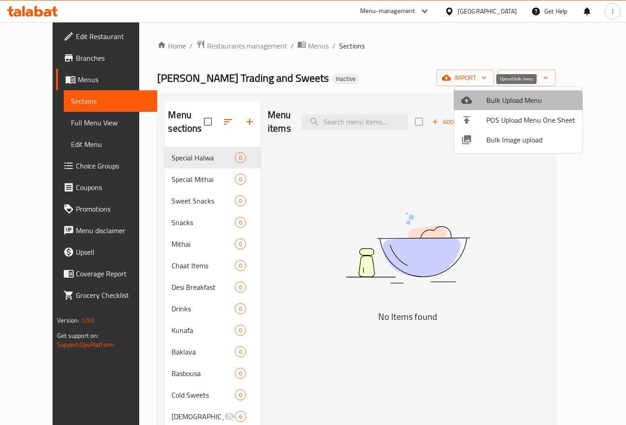
click at [506, 103] on span "Bulk Upload Menu" at bounding box center [531, 100] width 89 height 11
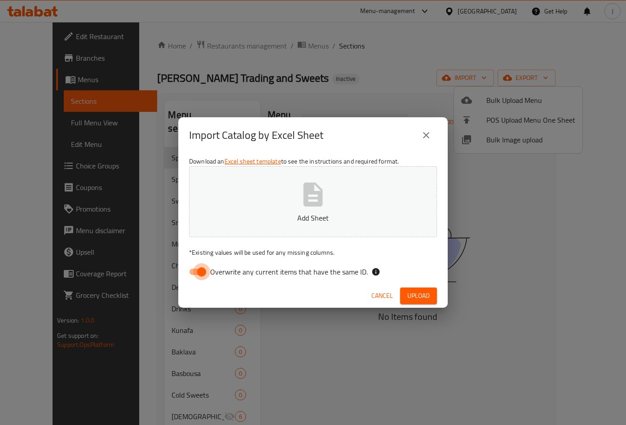
drag, startPoint x: 199, startPoint y: 273, endPoint x: 6, endPoint y: 253, distance: 193.8
click at [199, 273] on input "Overwrite any current items that have the same ID." at bounding box center [201, 271] width 51 height 17
click at [412, 303] on button "Upload" at bounding box center [418, 296] width 37 height 17
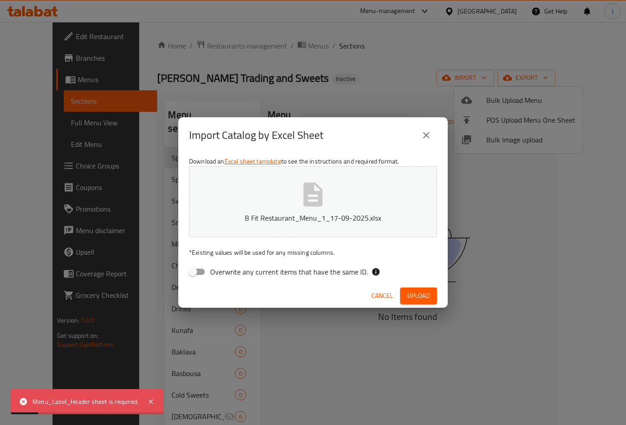
click at [209, 271] on input "Overwrite any current items that have the same ID." at bounding box center [192, 271] width 51 height 17
checkbox input "true"
click at [419, 293] on span "Upload" at bounding box center [419, 295] width 22 height 11
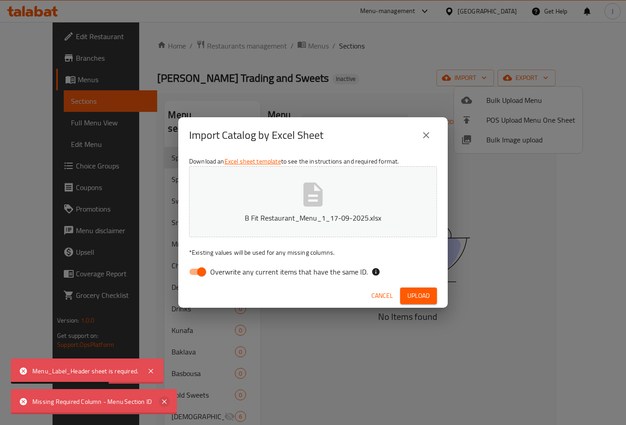
click at [166, 401] on icon at bounding box center [164, 401] width 11 height 11
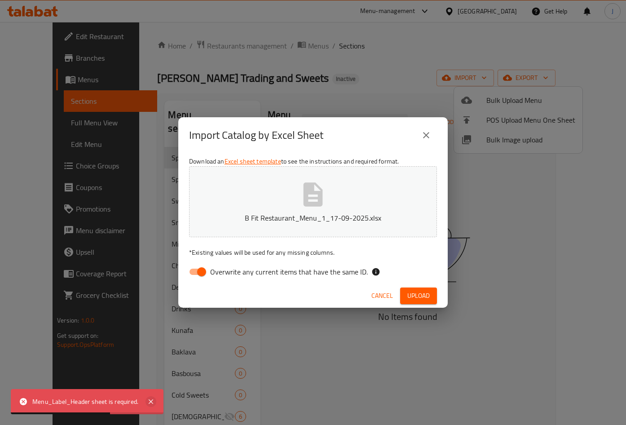
click at [149, 399] on icon at bounding box center [151, 401] width 11 height 11
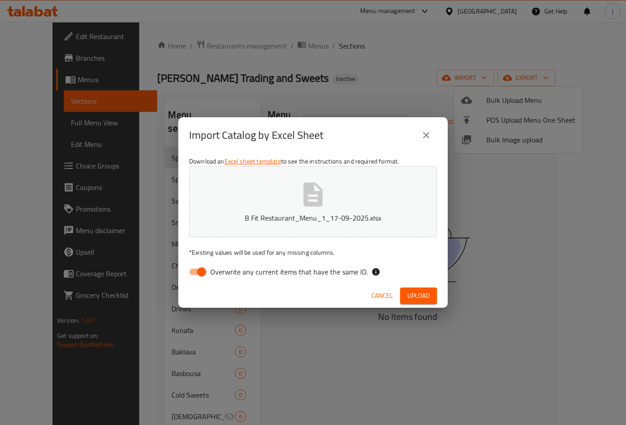
click at [428, 133] on icon "close" at bounding box center [426, 135] width 6 height 6
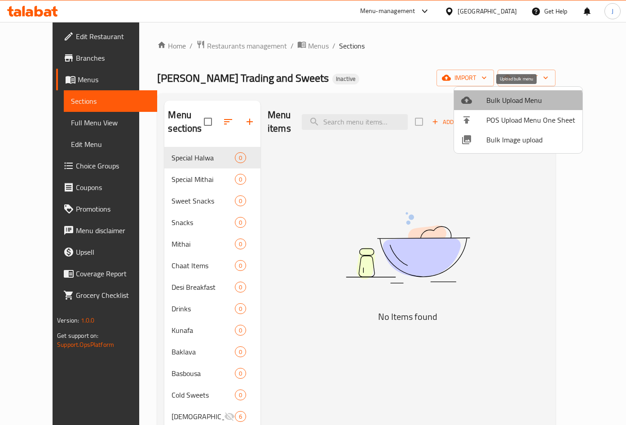
click at [515, 105] on span "Bulk Upload Menu" at bounding box center [531, 100] width 89 height 11
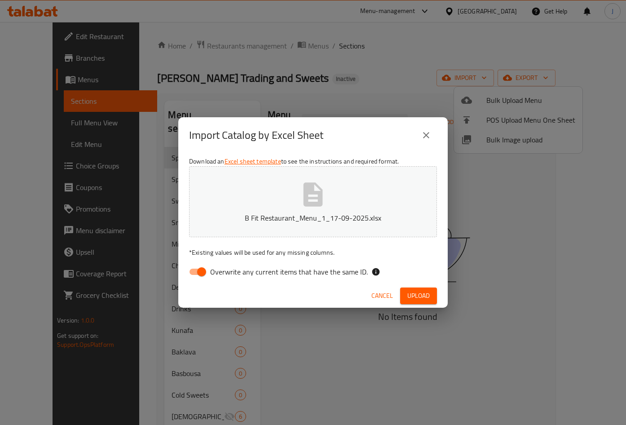
click at [426, 289] on button "Upload" at bounding box center [418, 296] width 37 height 17
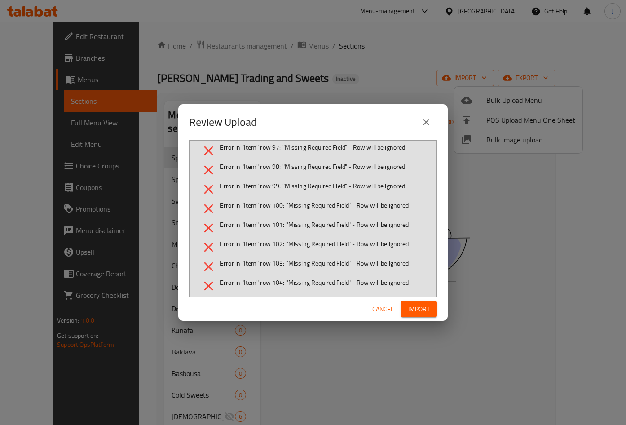
scroll to position [1963, 0]
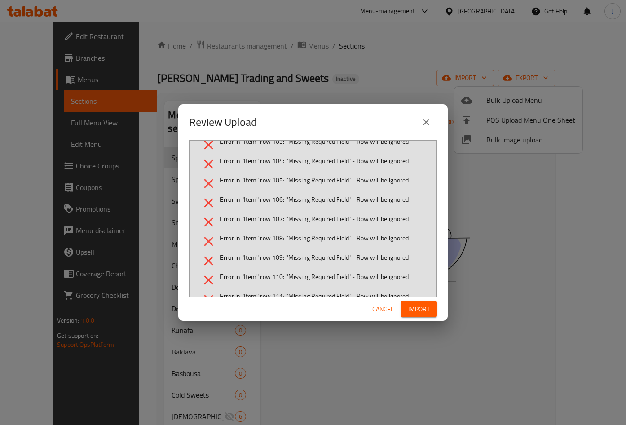
click at [424, 310] on span "Import" at bounding box center [419, 309] width 22 height 11
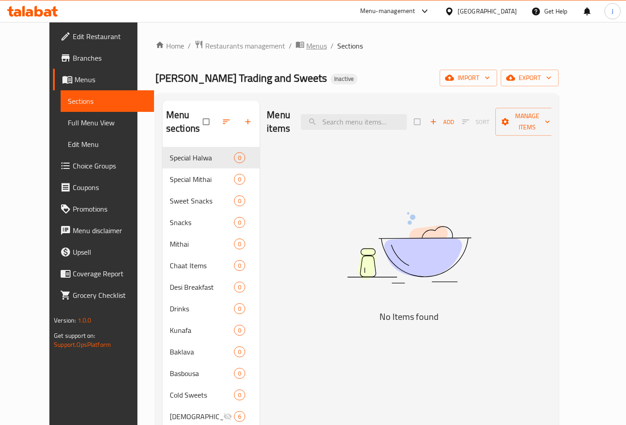
click at [306, 43] on span "Menus" at bounding box center [316, 45] width 21 height 11
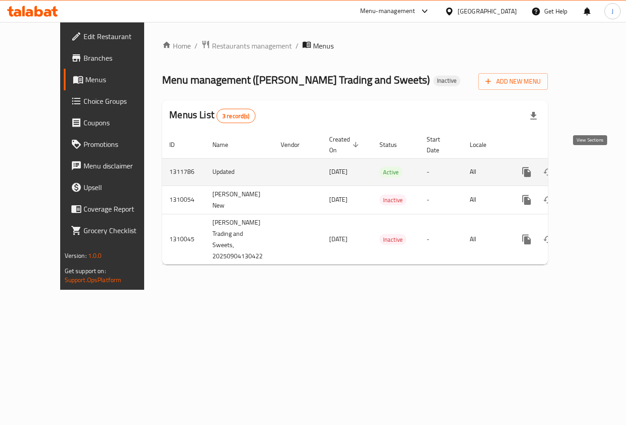
click at [591, 167] on icon "enhanced table" at bounding box center [591, 172] width 11 height 11
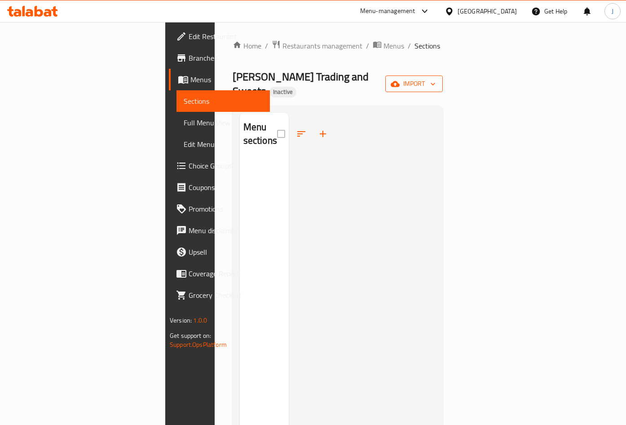
click at [443, 84] on button "import" at bounding box center [415, 83] width 58 height 17
click at [549, 105] on span "Bulk Upload Menu" at bounding box center [568, 100] width 89 height 11
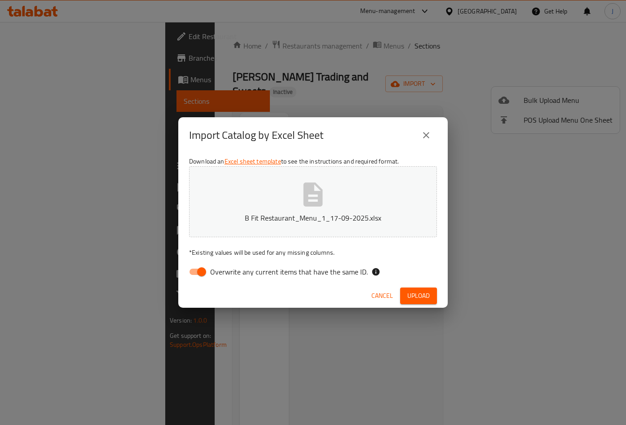
click at [429, 293] on span "Upload" at bounding box center [419, 295] width 22 height 11
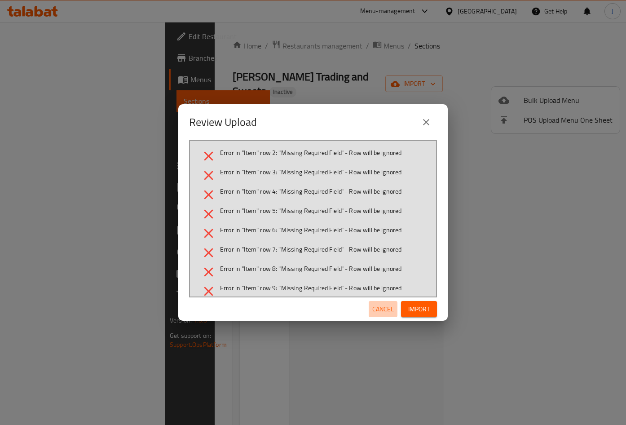
click at [381, 309] on span "Cancel" at bounding box center [383, 309] width 22 height 11
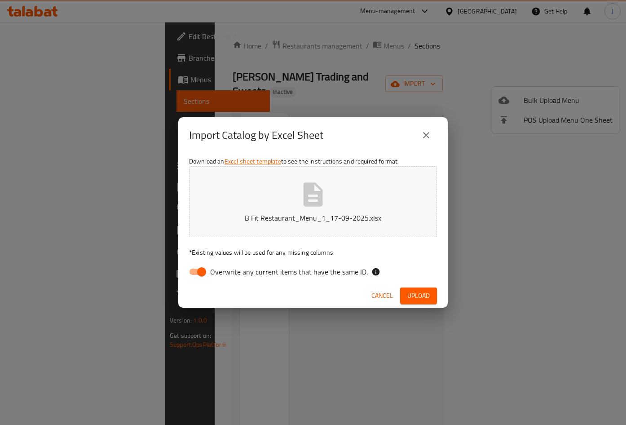
click at [385, 294] on span "Cancel" at bounding box center [383, 295] width 22 height 11
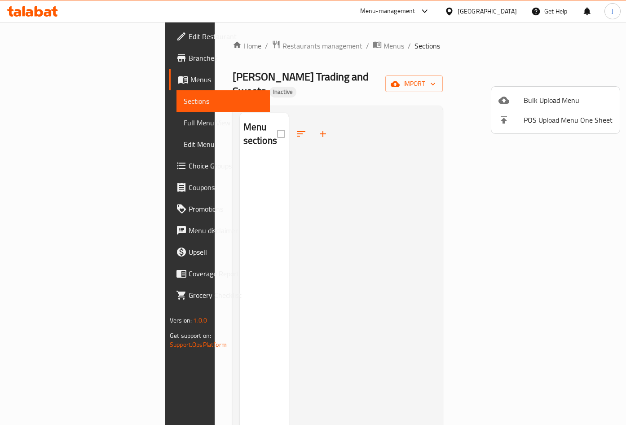
click at [282, 46] on div at bounding box center [313, 212] width 626 height 425
click at [384, 46] on span "Menus" at bounding box center [394, 45] width 21 height 11
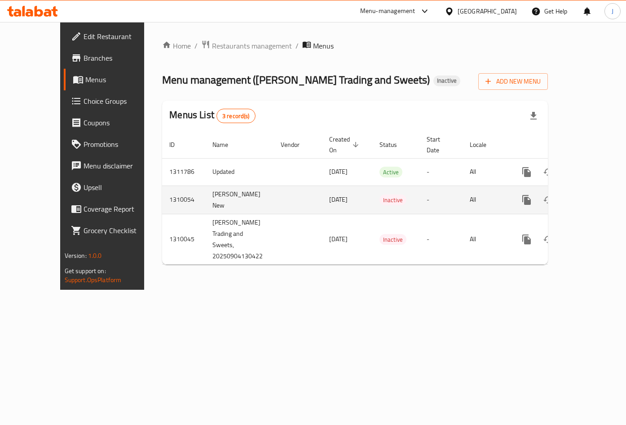
click at [600, 199] on div "enhanced table" at bounding box center [559, 200] width 86 height 22
click at [592, 195] on icon "enhanced table" at bounding box center [591, 200] width 11 height 11
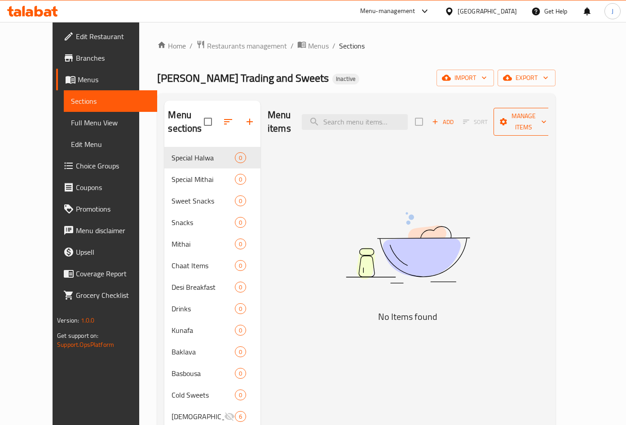
click at [547, 114] on span "Manage items" at bounding box center [524, 122] width 46 height 22
click at [562, 102] on div at bounding box center [313, 212] width 626 height 425
click at [487, 74] on span "import" at bounding box center [465, 77] width 43 height 11
click at [561, 82] on div at bounding box center [313, 212] width 626 height 425
click at [489, 76] on icon "button" at bounding box center [484, 77] width 9 height 9
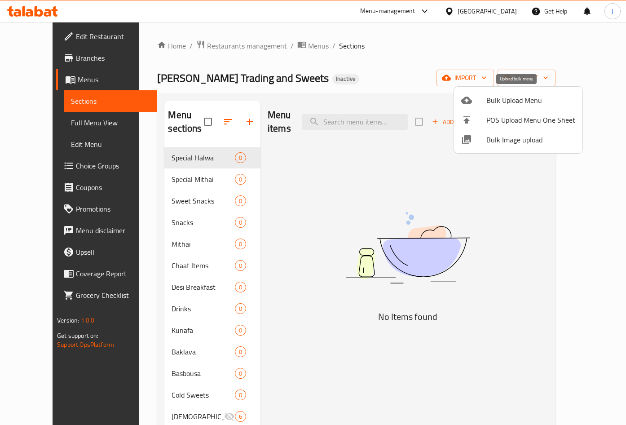
click at [530, 98] on span "Bulk Upload Menu" at bounding box center [531, 100] width 89 height 11
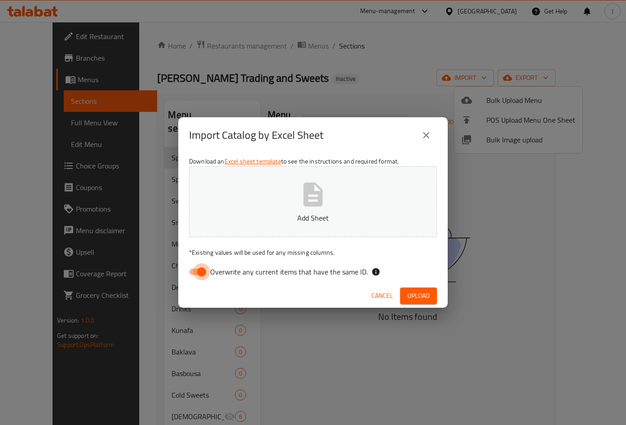
click at [202, 273] on input "Overwrite any current items that have the same ID." at bounding box center [201, 271] width 51 height 17
click at [194, 273] on input "Overwrite any current items that have the same ID." at bounding box center [192, 271] width 51 height 17
checkbox input "true"
click at [417, 300] on span "Upload" at bounding box center [419, 295] width 22 height 11
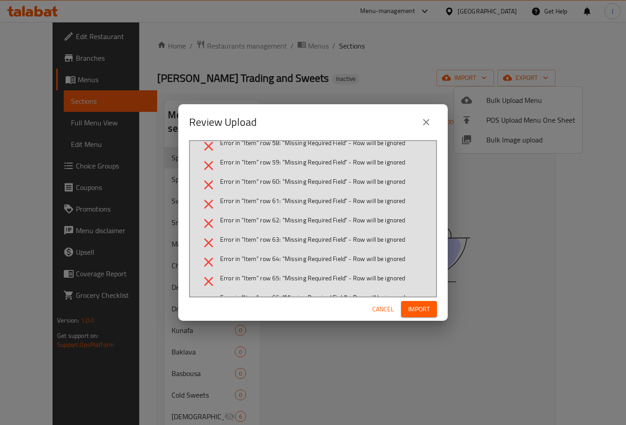
scroll to position [1192, 0]
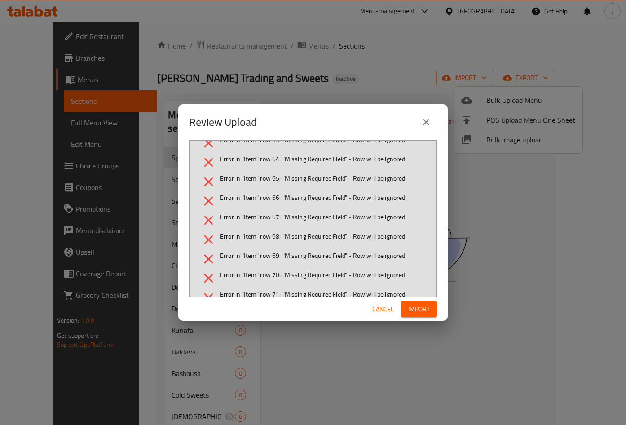
click at [375, 305] on span "Cancel" at bounding box center [383, 309] width 22 height 11
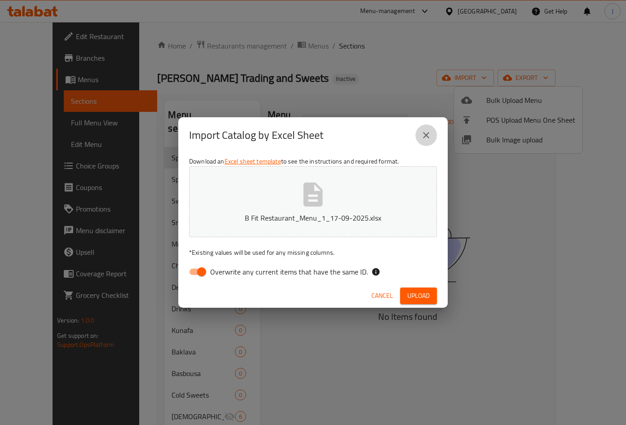
click at [428, 132] on icon "close" at bounding box center [426, 135] width 11 height 11
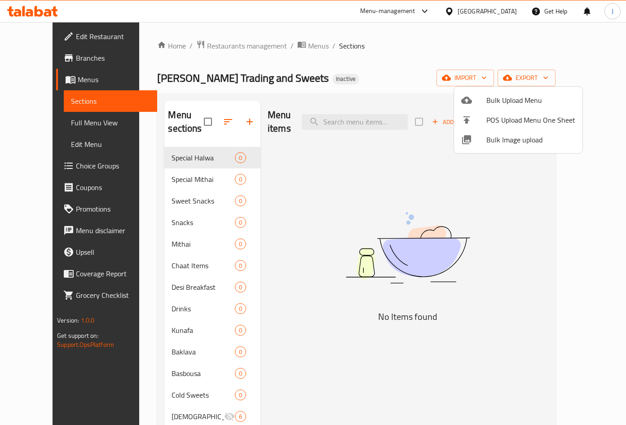
click at [395, 197] on div at bounding box center [313, 212] width 626 height 425
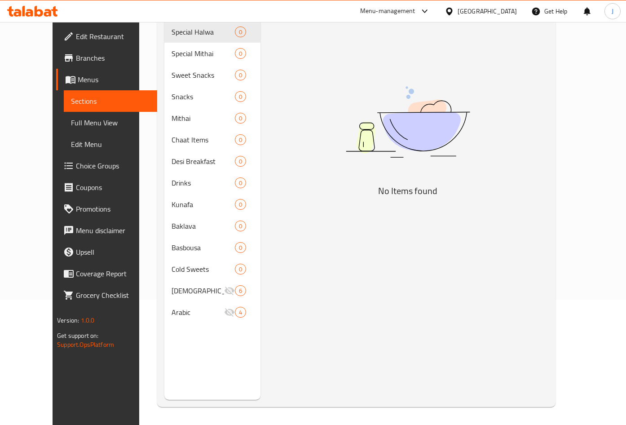
scroll to position [0, 0]
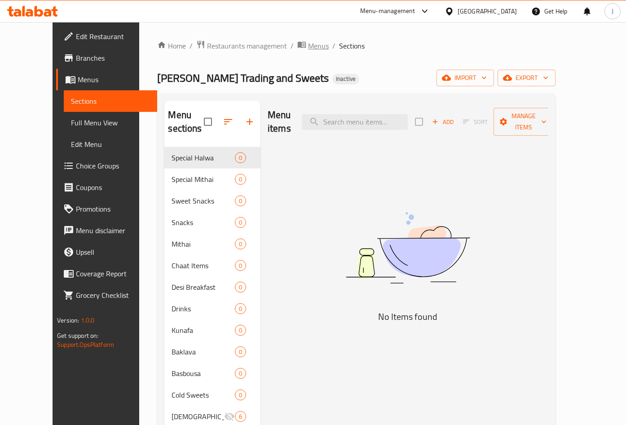
click at [308, 50] on span "Menus" at bounding box center [318, 45] width 21 height 11
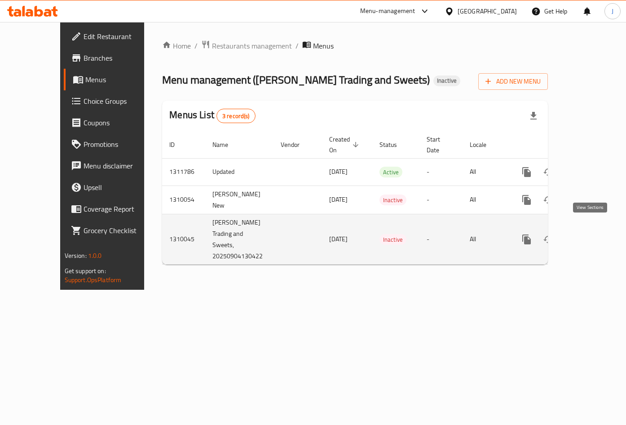
click at [588, 235] on icon "enhanced table" at bounding box center [592, 239] width 8 height 8
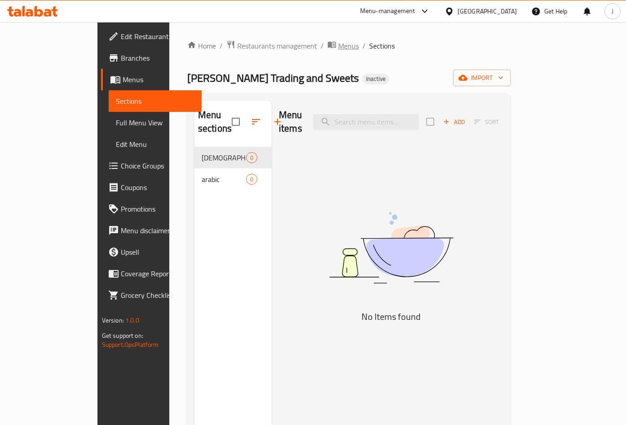
click at [338, 48] on span "Menus" at bounding box center [348, 45] width 21 height 11
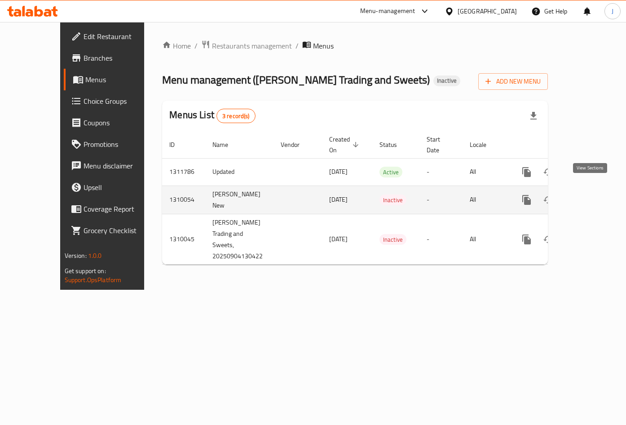
click at [590, 195] on icon "enhanced table" at bounding box center [591, 200] width 11 height 11
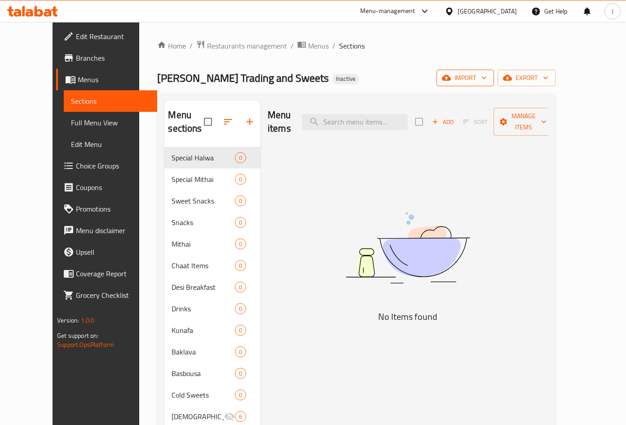
click at [487, 73] on span "import" at bounding box center [465, 77] width 43 height 11
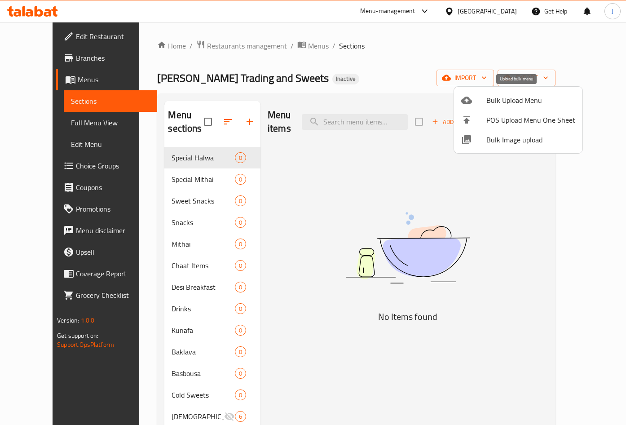
click at [533, 107] on li "Bulk Upload Menu" at bounding box center [518, 100] width 129 height 20
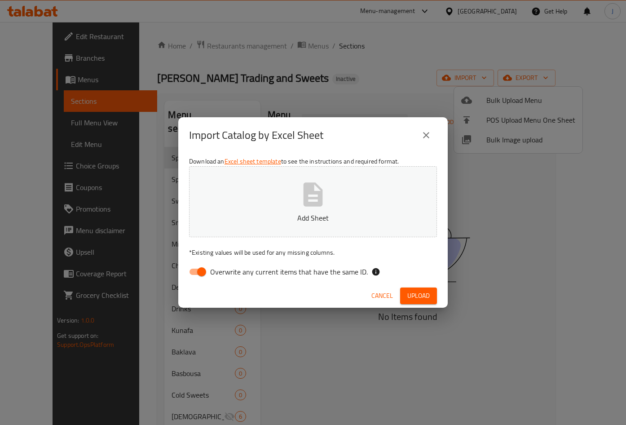
click at [196, 271] on input "Overwrite any current items that have the same ID." at bounding box center [201, 271] width 51 height 17
click at [414, 293] on span "Upload" at bounding box center [419, 295] width 22 height 11
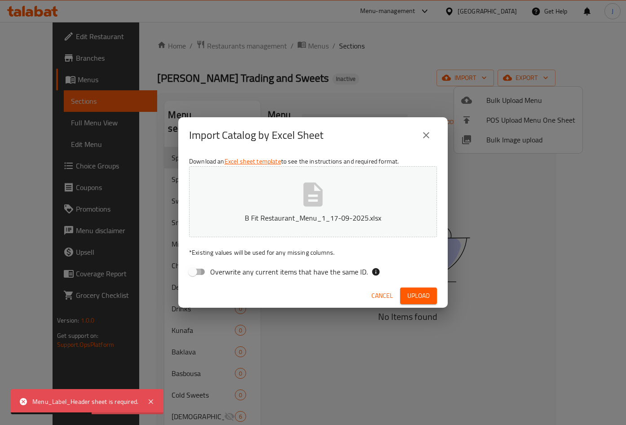
click at [195, 273] on input "Overwrite any current items that have the same ID." at bounding box center [192, 271] width 51 height 17
checkbox input "true"
click at [424, 291] on span "Upload" at bounding box center [419, 295] width 22 height 11
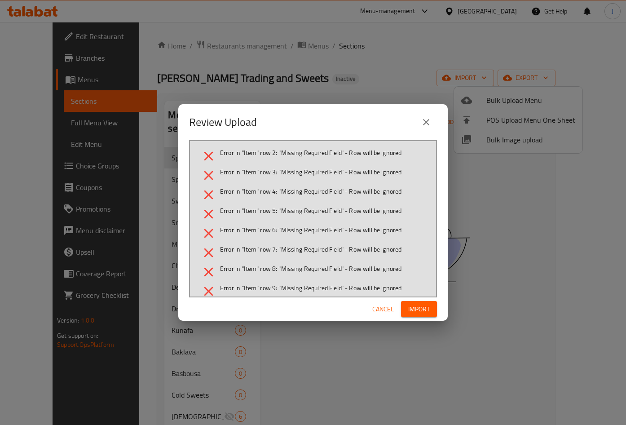
click at [384, 305] on span "Cancel" at bounding box center [383, 309] width 22 height 11
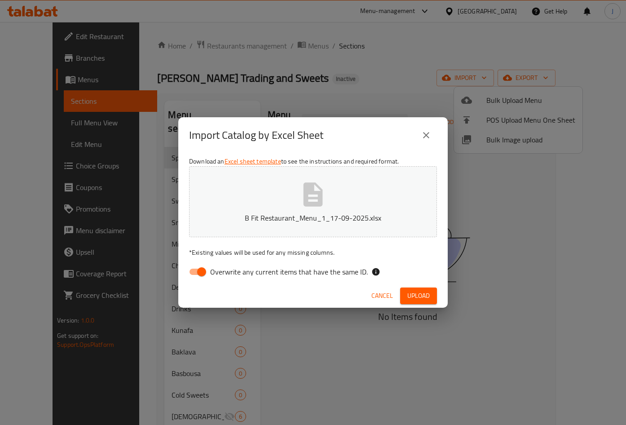
click at [426, 137] on icon "close" at bounding box center [426, 135] width 11 height 11
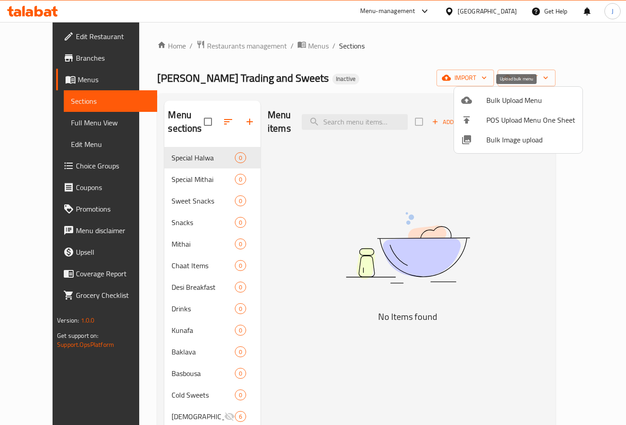
click at [495, 98] on span "Bulk Upload Menu" at bounding box center [531, 100] width 89 height 11
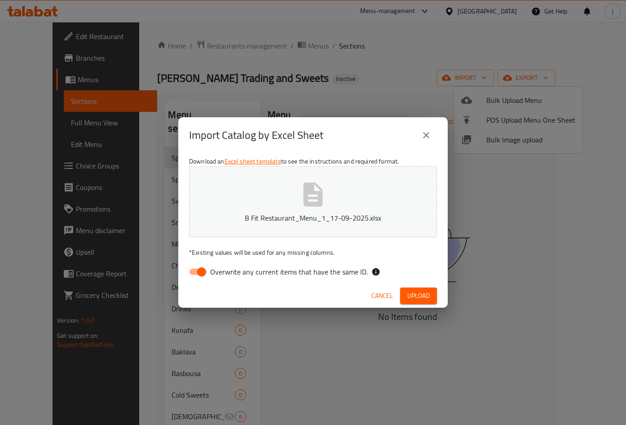
click at [430, 293] on button "Upload" at bounding box center [418, 296] width 37 height 17
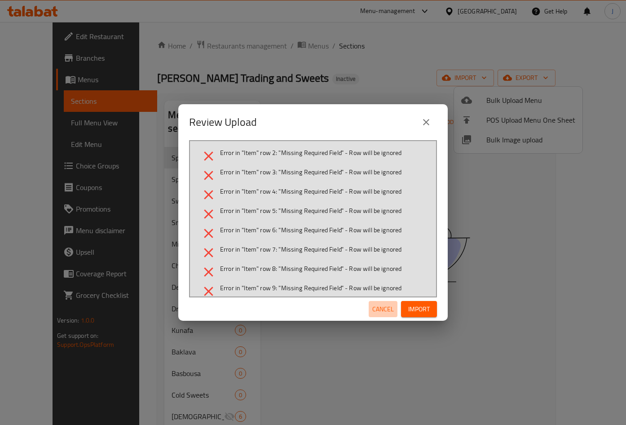
click at [379, 310] on span "Cancel" at bounding box center [383, 309] width 22 height 11
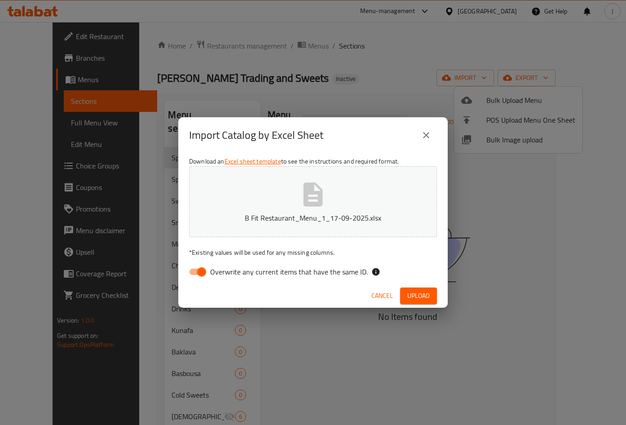
click at [390, 294] on span "Cancel" at bounding box center [383, 295] width 22 height 11
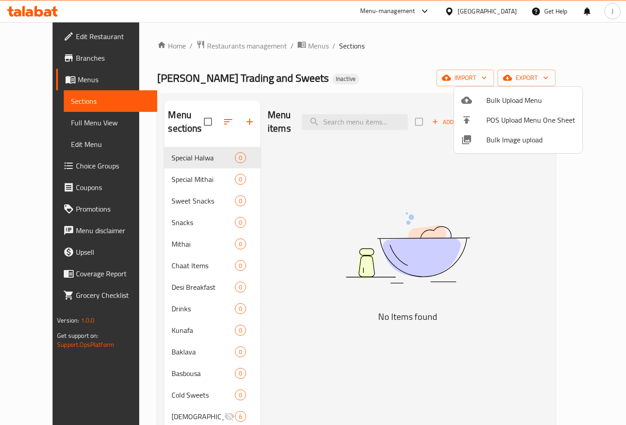
click at [579, 78] on div at bounding box center [313, 212] width 626 height 425
click at [556, 85] on button "export" at bounding box center [527, 78] width 58 height 17
click at [579, 72] on div at bounding box center [313, 212] width 626 height 425
click at [549, 73] on span "export" at bounding box center [527, 77] width 44 height 11
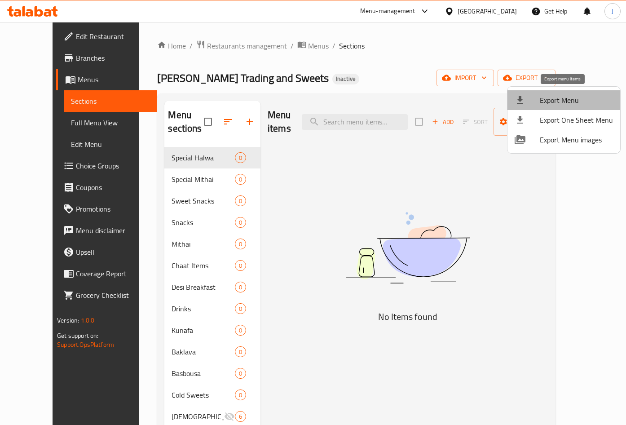
click at [578, 98] on span "Export Menu" at bounding box center [576, 100] width 73 height 11
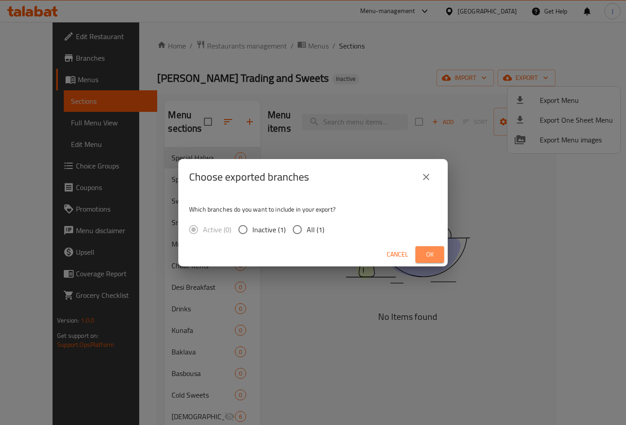
click at [440, 254] on button "Ok" at bounding box center [430, 254] width 29 height 17
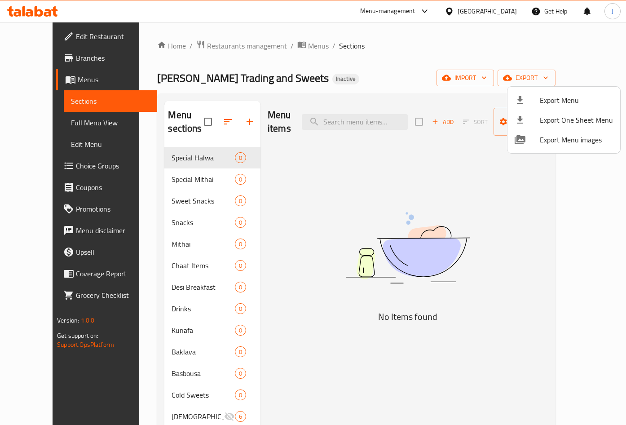
click at [508, 83] on div at bounding box center [313, 212] width 626 height 425
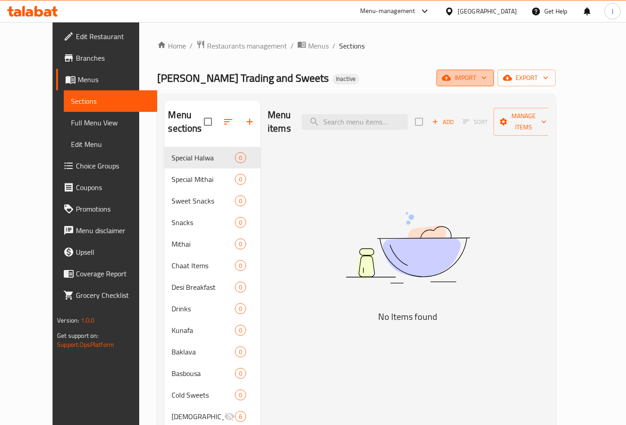
click at [487, 77] on span "import" at bounding box center [465, 77] width 43 height 11
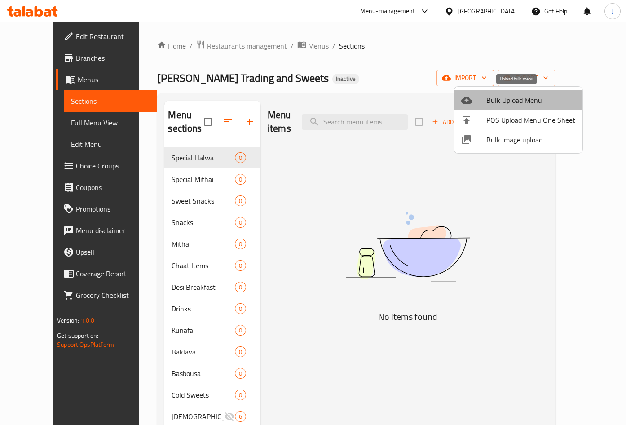
click at [527, 98] on span "Bulk Upload Menu" at bounding box center [531, 100] width 89 height 11
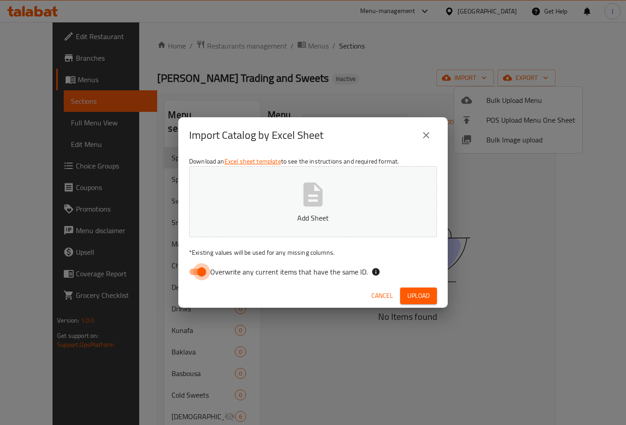
click at [192, 273] on input "Overwrite any current items that have the same ID." at bounding box center [201, 271] width 51 height 17
click at [410, 290] on button "Upload" at bounding box center [418, 296] width 37 height 17
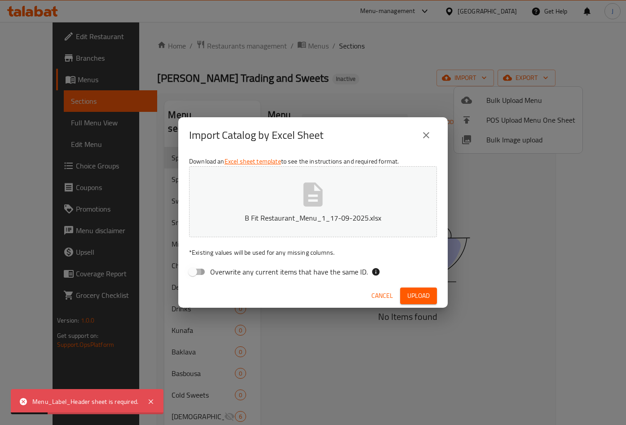
click at [190, 263] on input "Overwrite any current items that have the same ID." at bounding box center [192, 271] width 51 height 17
checkbox input "true"
click at [426, 295] on span "Upload" at bounding box center [419, 295] width 22 height 11
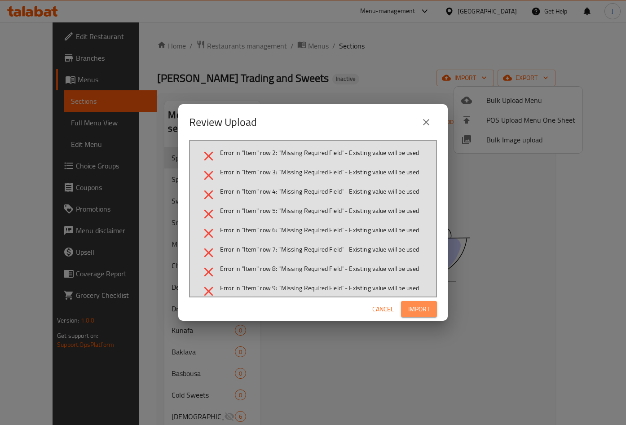
click at [412, 310] on span "Import" at bounding box center [419, 309] width 22 height 11
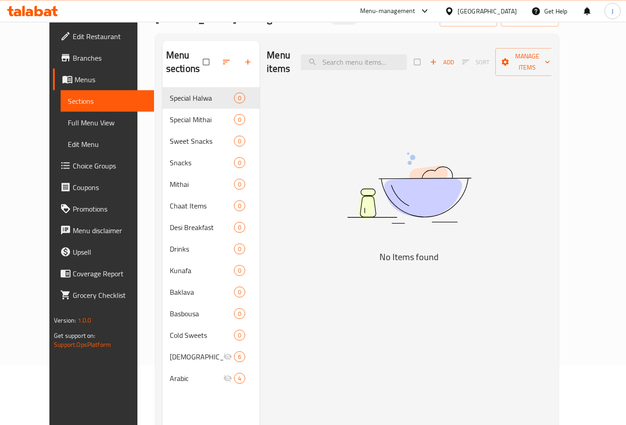
scroll to position [46, 0]
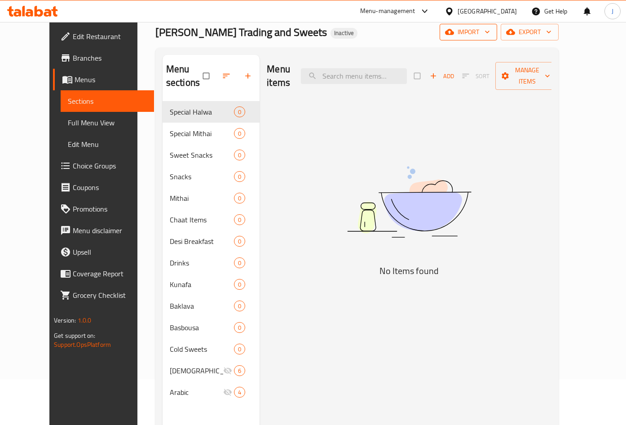
click at [490, 29] on span "import" at bounding box center [468, 32] width 43 height 11
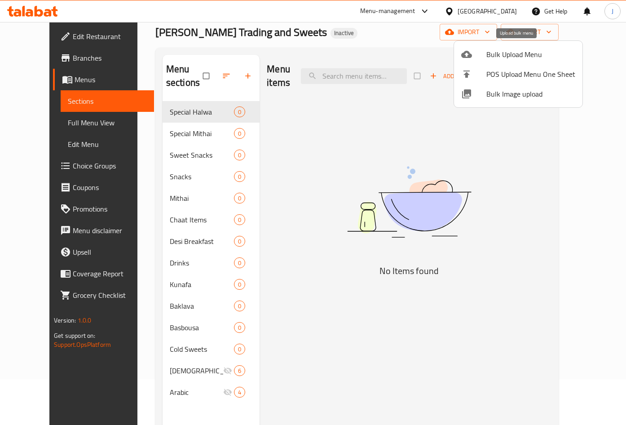
click at [514, 56] on span "Bulk Upload Menu" at bounding box center [531, 54] width 89 height 11
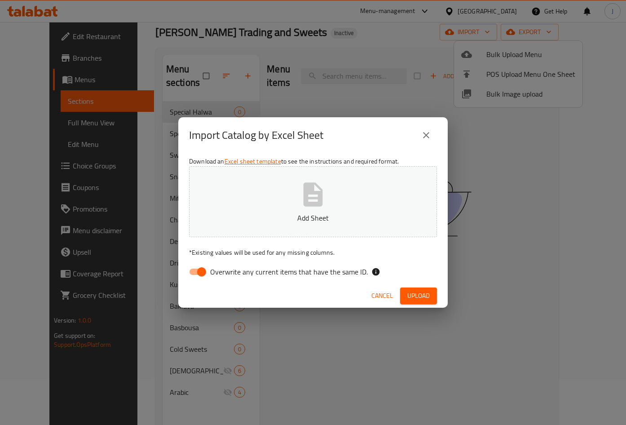
click at [194, 270] on input "Overwrite any current items that have the same ID." at bounding box center [201, 271] width 51 height 17
click at [194, 270] on input "Overwrite any current items that have the same ID." at bounding box center [192, 271] width 51 height 17
checkbox input "true"
click at [418, 298] on span "Upload" at bounding box center [419, 295] width 22 height 11
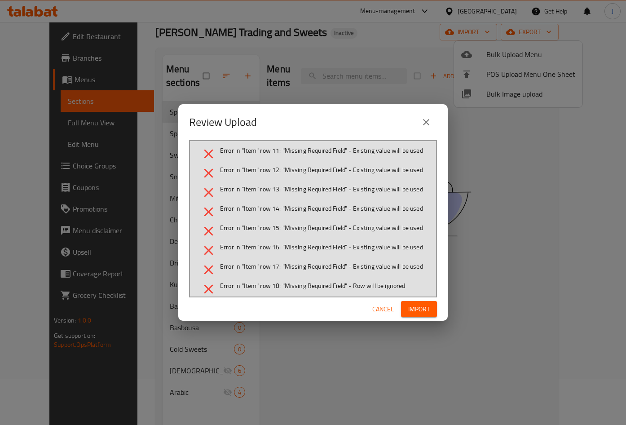
scroll to position [421, 0]
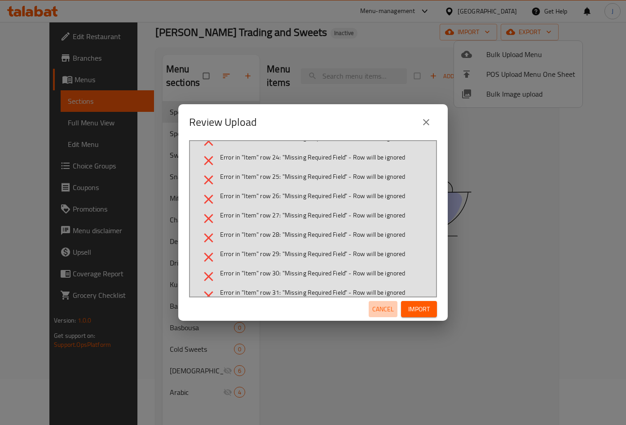
click at [381, 304] on span "Cancel" at bounding box center [383, 309] width 22 height 11
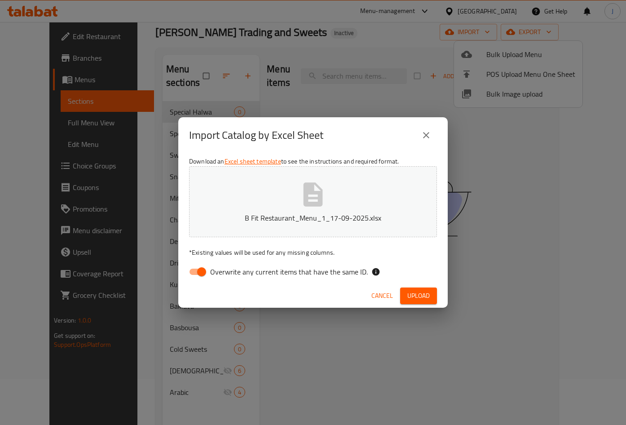
click at [365, 290] on div "Cancel Upload" at bounding box center [313, 296] width 270 height 24
click at [377, 298] on span "Cancel" at bounding box center [383, 295] width 22 height 11
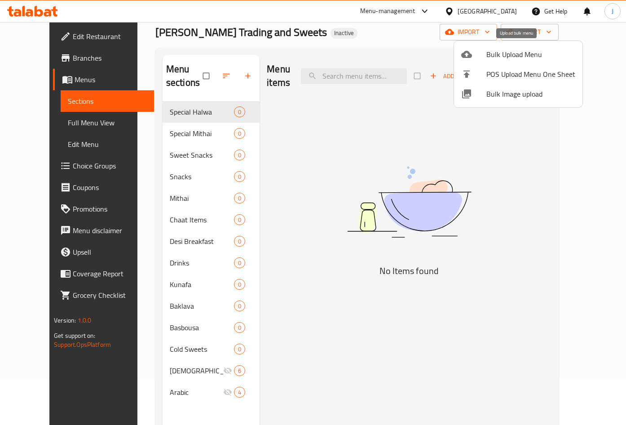
click at [508, 56] on span "Bulk Upload Menu" at bounding box center [531, 54] width 89 height 11
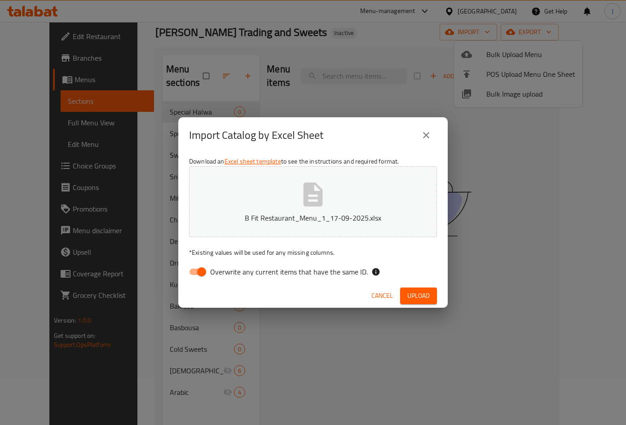
click at [415, 299] on span "Upload" at bounding box center [419, 295] width 22 height 11
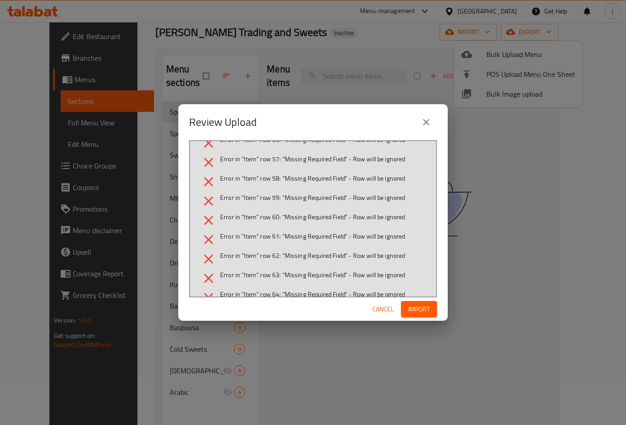
scroll to position [1051, 0]
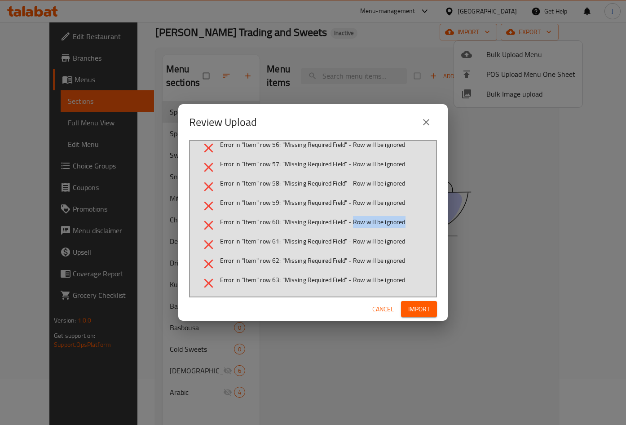
drag, startPoint x: 354, startPoint y: 226, endPoint x: 418, endPoint y: 237, distance: 65.2
click at [423, 235] on ul "Error in "Item" row 2: "Missing Required Field" - Existing value will be used E…" at bounding box center [313, 216] width 225 height 2238
click at [323, 273] on ul "Error in "Item" row 2: "Missing Required Field" - Existing value will be used E…" at bounding box center [313, 216] width 225 height 2238
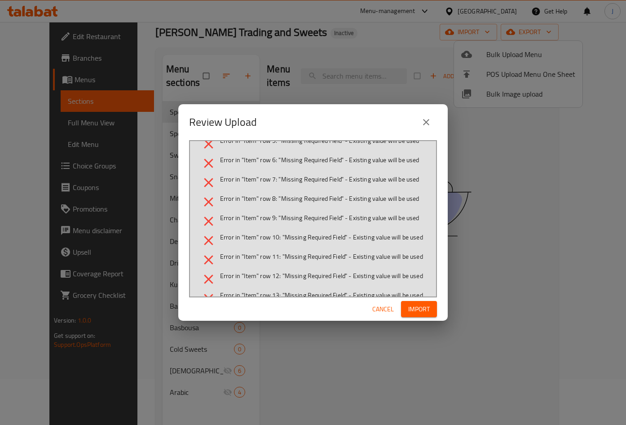
scroll to position [0, 0]
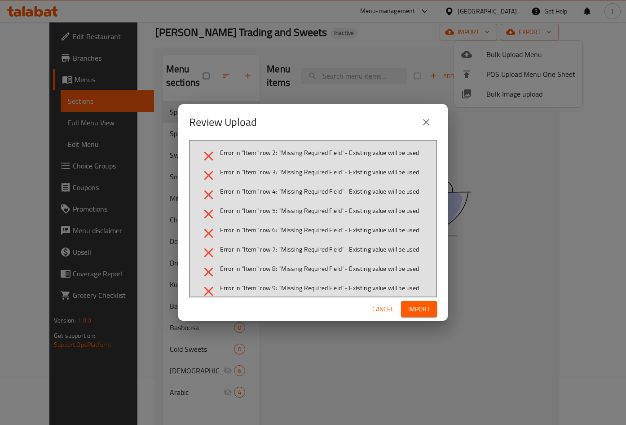
click at [389, 303] on button "Cancel" at bounding box center [383, 309] width 29 height 17
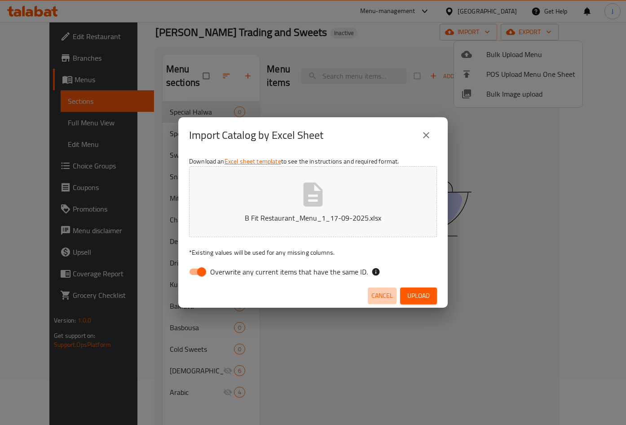
click at [382, 295] on span "Cancel" at bounding box center [383, 295] width 22 height 11
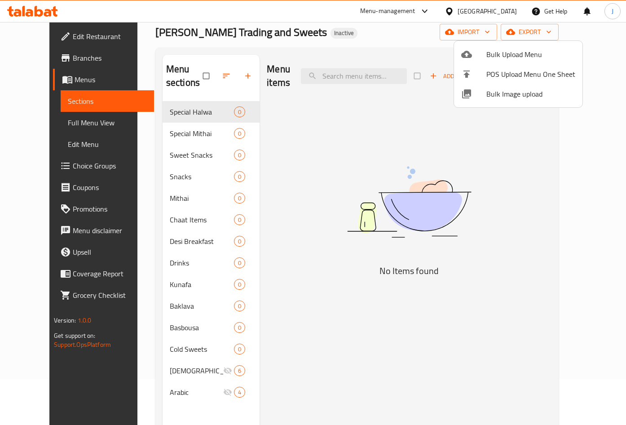
click at [181, 110] on div at bounding box center [313, 212] width 626 height 425
click at [181, 110] on span "Special Halwa" at bounding box center [202, 111] width 64 height 11
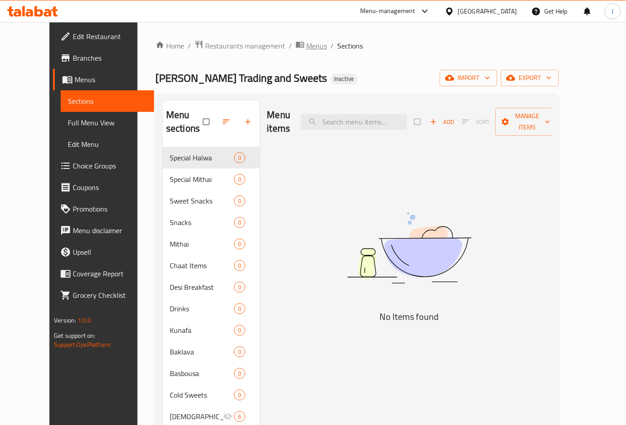
click at [306, 42] on span "Menus" at bounding box center [316, 45] width 21 height 11
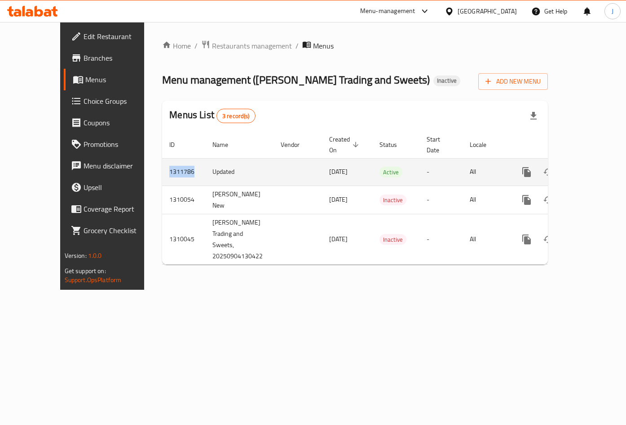
drag, startPoint x: 156, startPoint y: 165, endPoint x: 129, endPoint y: 163, distance: 27.1
click at [162, 163] on td "1311786" at bounding box center [183, 171] width 43 height 27
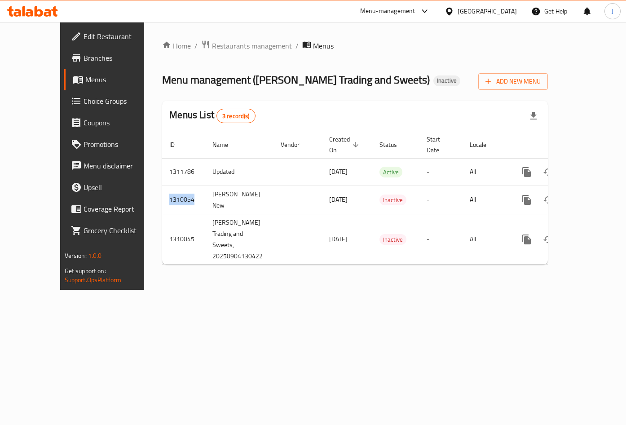
drag, startPoint x: 154, startPoint y: 188, endPoint x: 120, endPoint y: 192, distance: 34.4
click at [162, 192] on div "ID Name Vendor Created On sorted descending Status Start Date Locale Actions 13…" at bounding box center [355, 198] width 386 height 134
copy td "1310054"
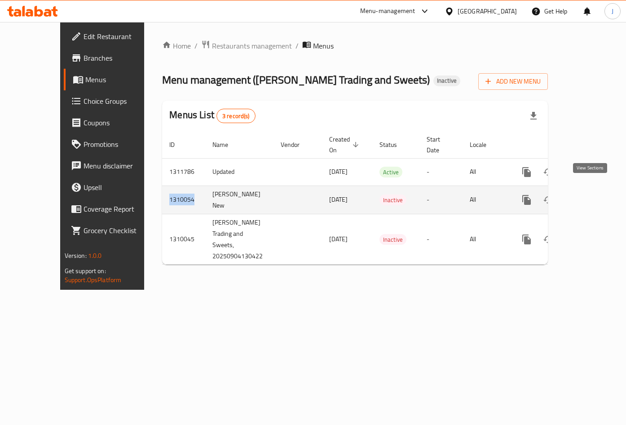
click at [588, 196] on icon "enhanced table" at bounding box center [592, 200] width 8 height 8
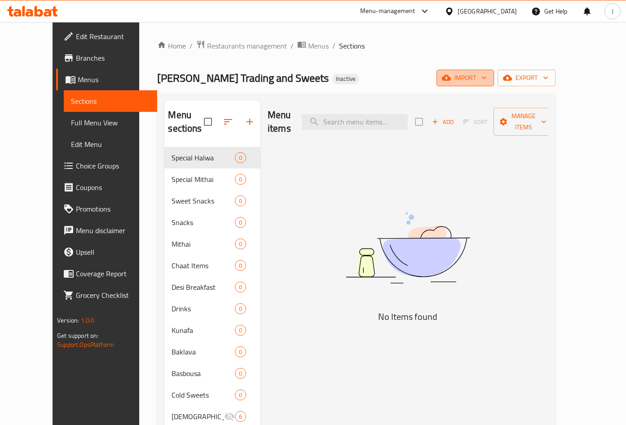
click at [494, 84] on button "import" at bounding box center [466, 78] width 58 height 17
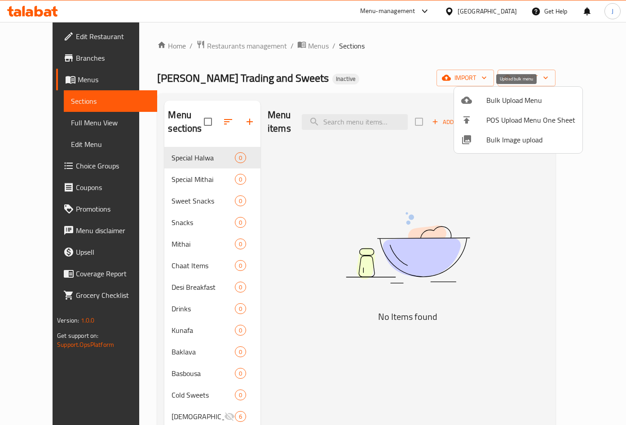
click at [506, 107] on li "Bulk Upload Menu" at bounding box center [518, 100] width 129 height 20
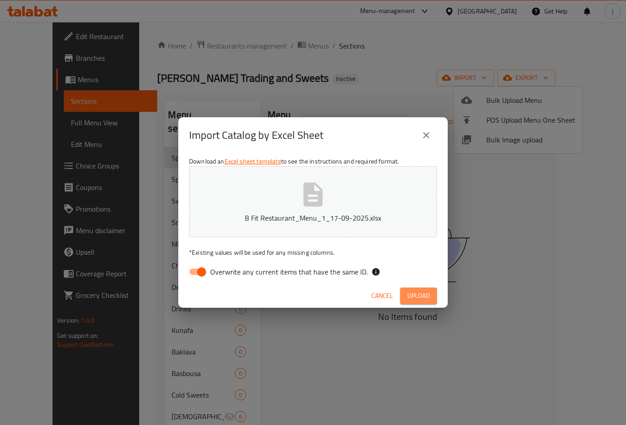
click at [418, 293] on span "Upload" at bounding box center [419, 295] width 22 height 11
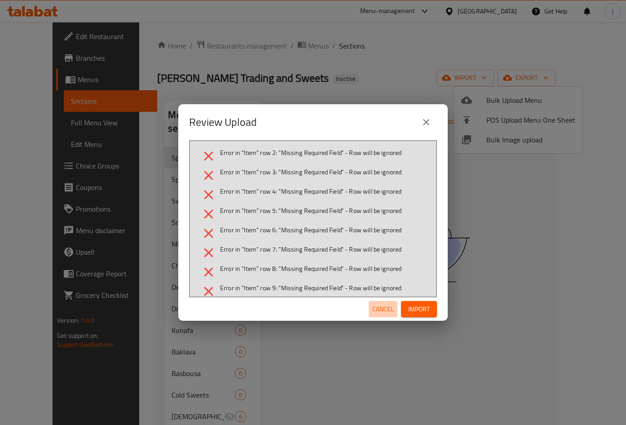
click at [393, 310] on span "Cancel" at bounding box center [383, 309] width 22 height 11
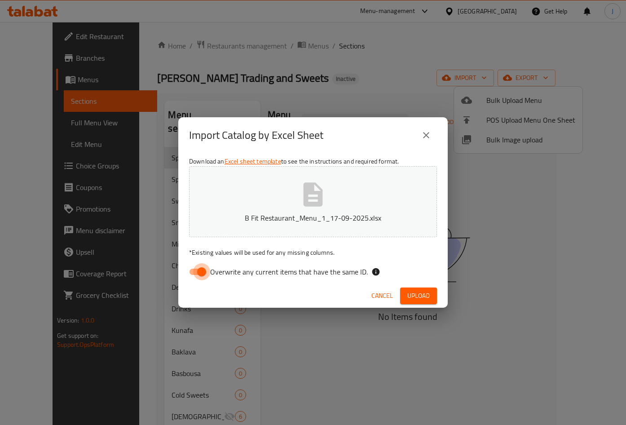
click at [196, 267] on input "Overwrite any current items that have the same ID." at bounding box center [201, 271] width 51 height 17
checkbox input "false"
click at [412, 299] on span "Upload" at bounding box center [419, 295] width 22 height 11
click at [390, 295] on span "Cancel" at bounding box center [383, 295] width 22 height 11
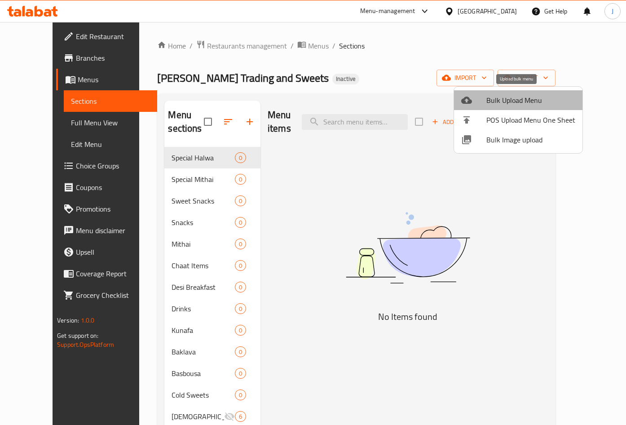
click at [541, 101] on span "Bulk Upload Menu" at bounding box center [531, 100] width 89 height 11
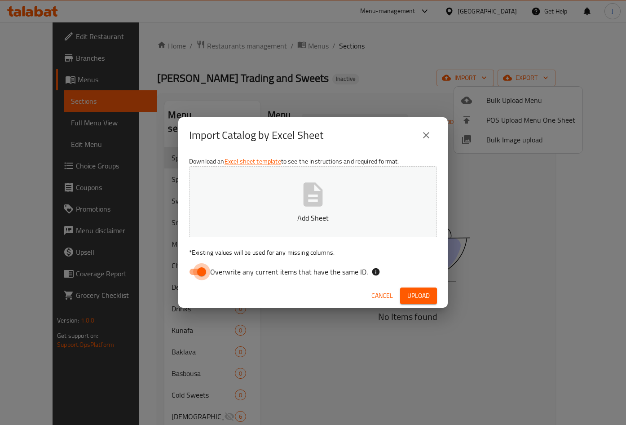
click at [198, 273] on input "Overwrite any current items that have the same ID." at bounding box center [201, 271] width 51 height 17
click at [419, 302] on button "Upload" at bounding box center [418, 296] width 37 height 17
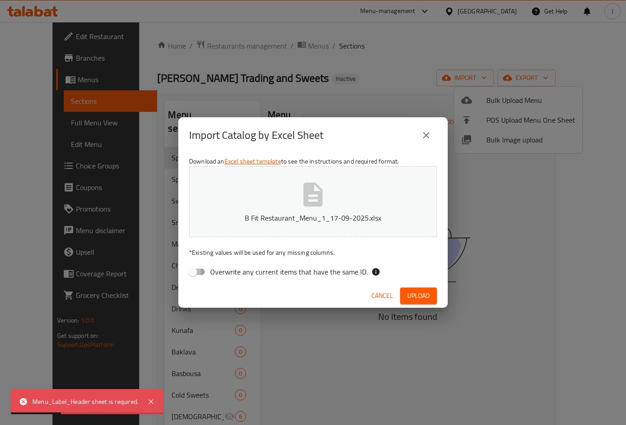
click at [207, 269] on input "Overwrite any current items that have the same ID." at bounding box center [192, 271] width 51 height 17
checkbox input "true"
click at [406, 299] on button "Upload" at bounding box center [418, 296] width 37 height 17
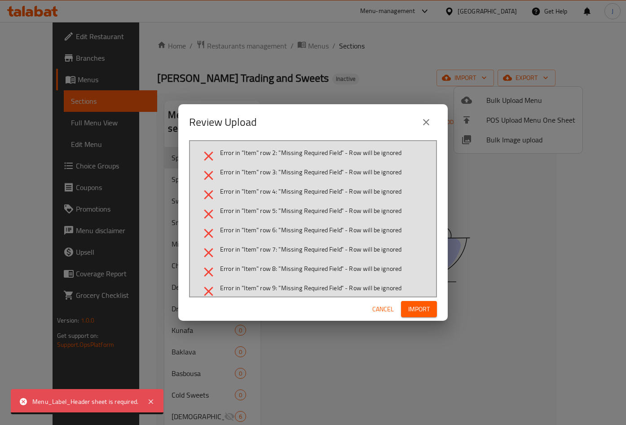
click at [386, 307] on span "Cancel" at bounding box center [383, 309] width 22 height 11
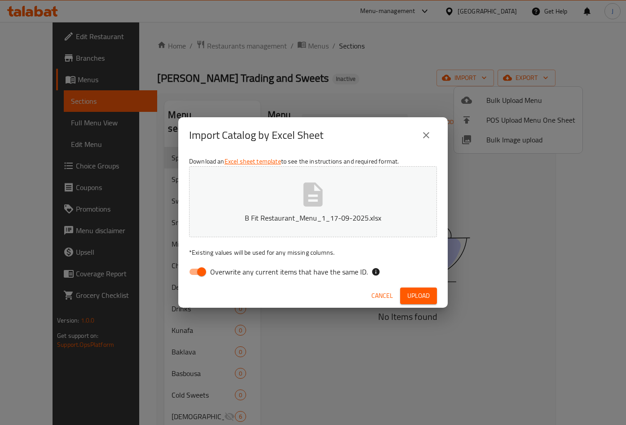
drag, startPoint x: 385, startPoint y: 293, endPoint x: 406, endPoint y: 275, distance: 27.7
click at [384, 292] on span "Cancel" at bounding box center [383, 295] width 22 height 11
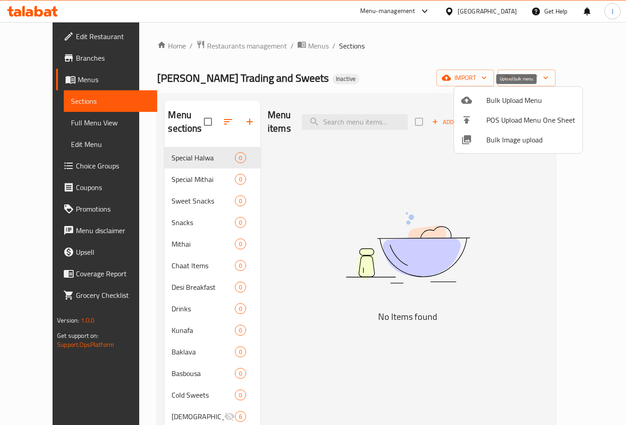
click at [545, 95] on span "Bulk Upload Menu" at bounding box center [531, 100] width 89 height 11
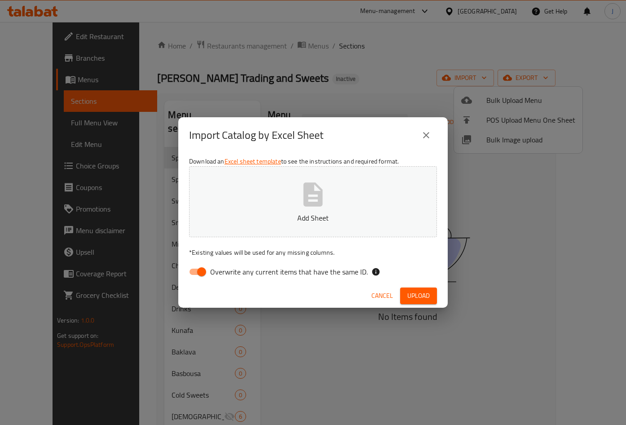
drag, startPoint x: 203, startPoint y: 272, endPoint x: 23, endPoint y: 232, distance: 184.2
click at [201, 271] on input "Overwrite any current items that have the same ID." at bounding box center [201, 271] width 51 height 17
click at [422, 295] on span "Upload" at bounding box center [419, 295] width 22 height 11
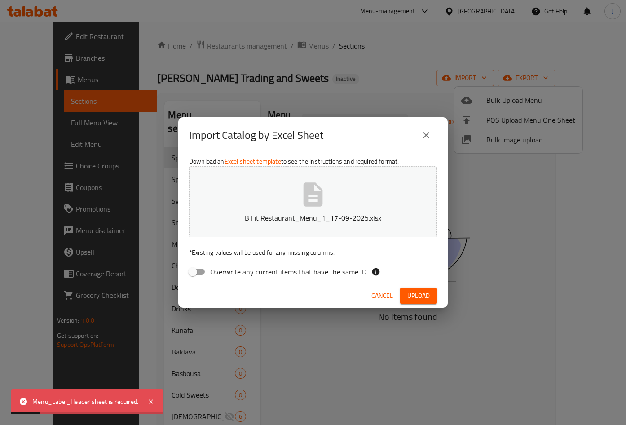
click at [204, 274] on input "Overwrite any current items that have the same ID." at bounding box center [192, 271] width 51 height 17
checkbox input "true"
click at [413, 297] on span "Upload" at bounding box center [419, 295] width 22 height 11
click at [429, 138] on icon "close" at bounding box center [426, 135] width 11 height 11
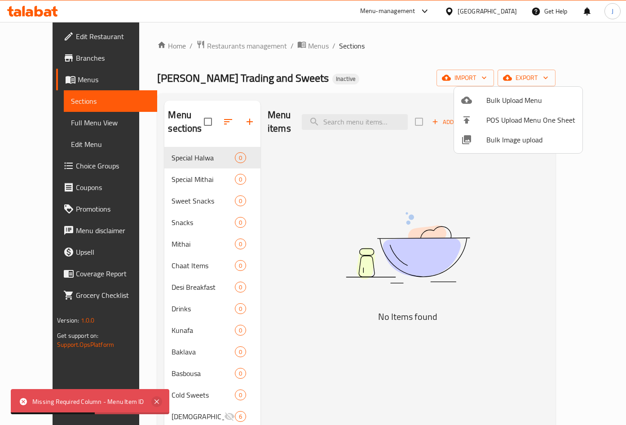
click at [159, 403] on icon at bounding box center [156, 401] width 11 height 11
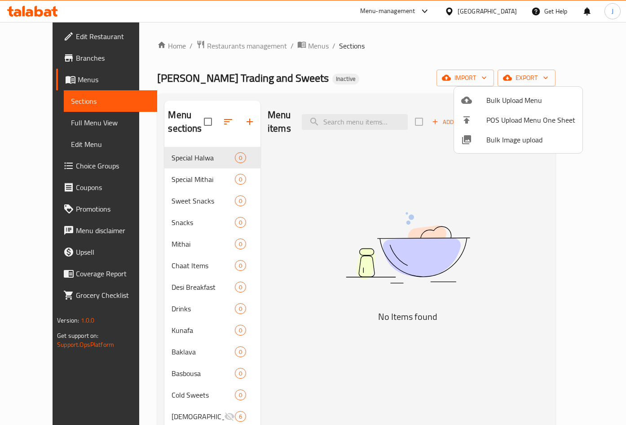
click at [528, 82] on div at bounding box center [313, 212] width 626 height 425
click at [308, 51] on span "Menus" at bounding box center [318, 45] width 21 height 11
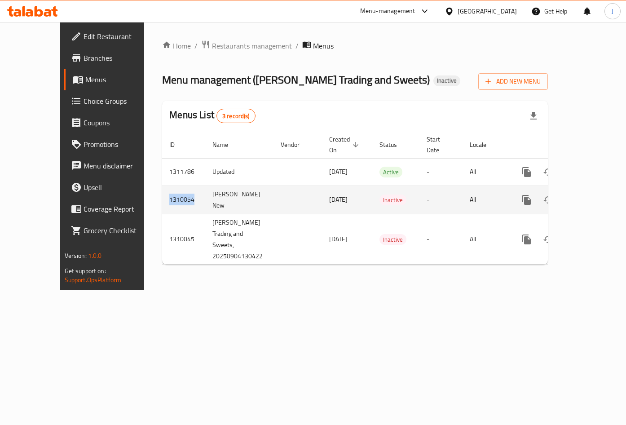
drag, startPoint x: 155, startPoint y: 193, endPoint x: 129, endPoint y: 192, distance: 25.6
click at [162, 192] on td "1310054" at bounding box center [183, 200] width 43 height 28
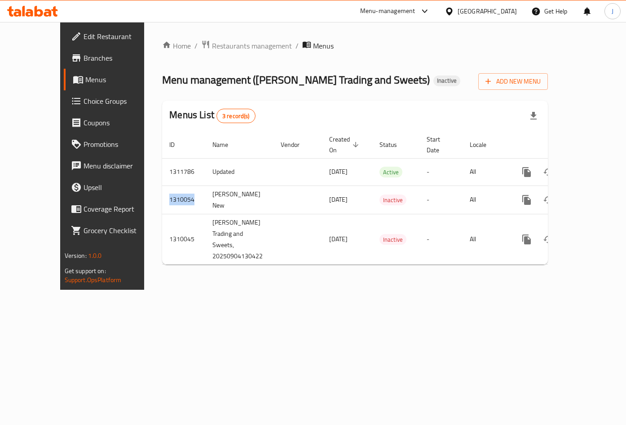
copy td "1310054"
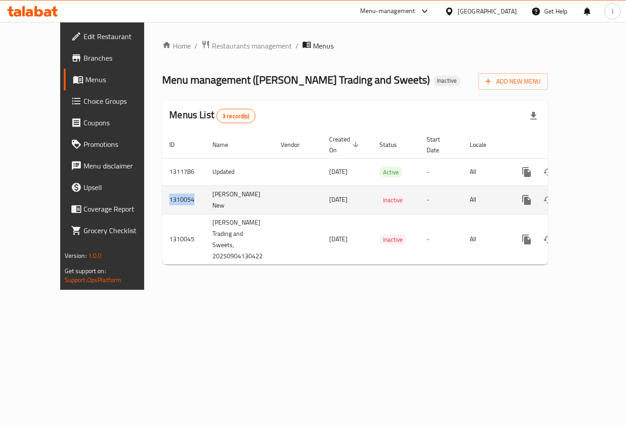
click at [589, 195] on icon "enhanced table" at bounding box center [591, 200] width 11 height 11
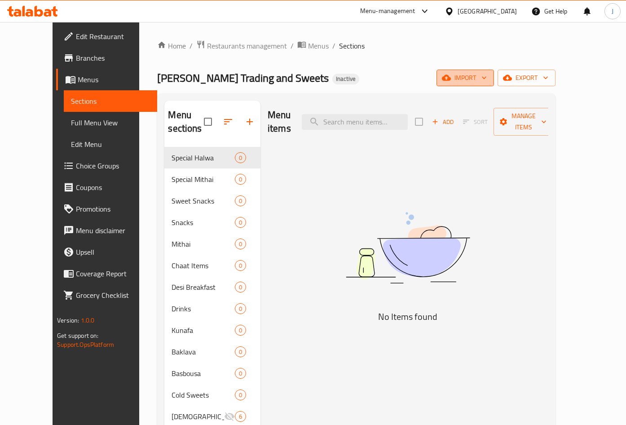
click at [487, 74] on span "import" at bounding box center [465, 77] width 43 height 11
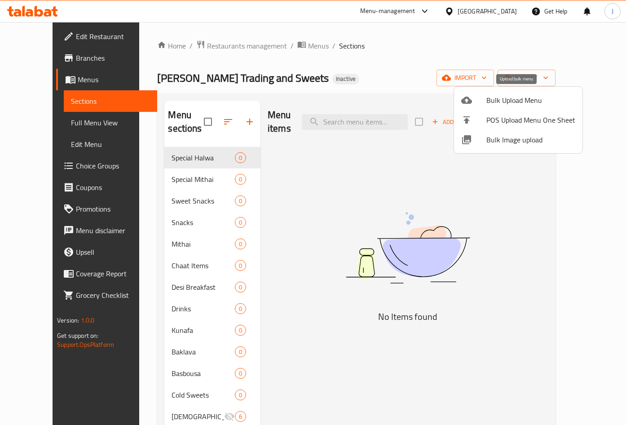
click at [504, 102] on span "Bulk Upload Menu" at bounding box center [531, 100] width 89 height 11
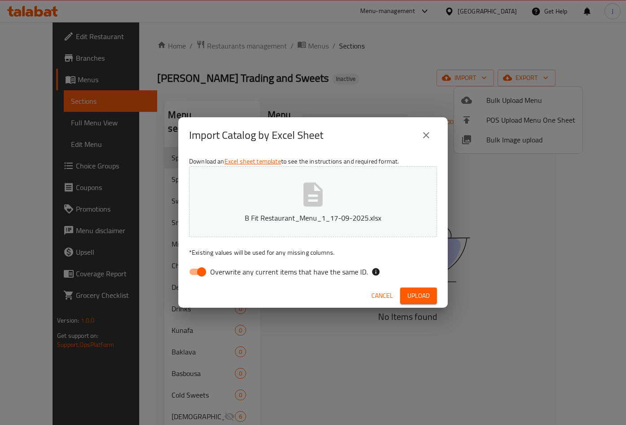
click at [407, 293] on button "Upload" at bounding box center [418, 296] width 37 height 17
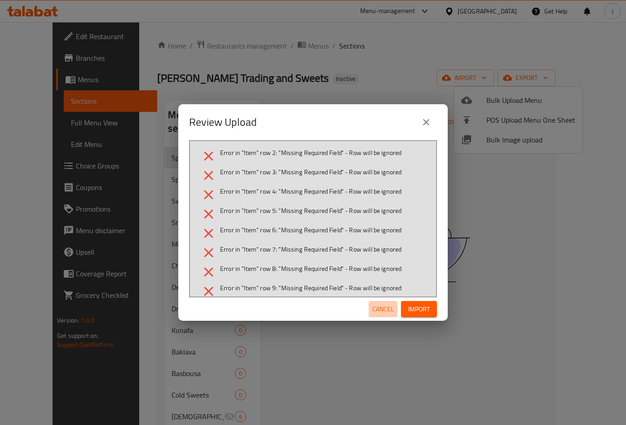
click at [382, 307] on span "Cancel" at bounding box center [383, 309] width 22 height 11
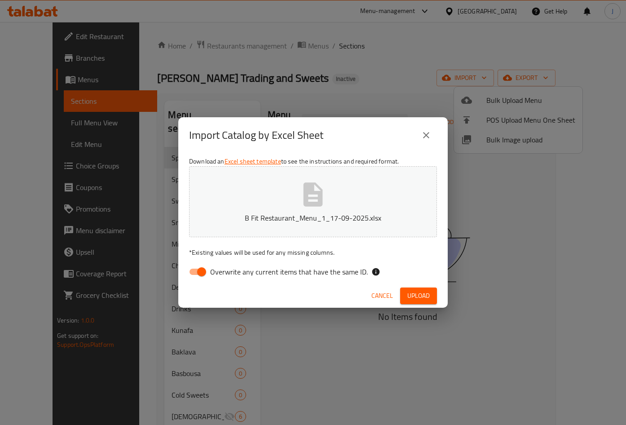
click at [390, 295] on span "Cancel" at bounding box center [383, 295] width 22 height 11
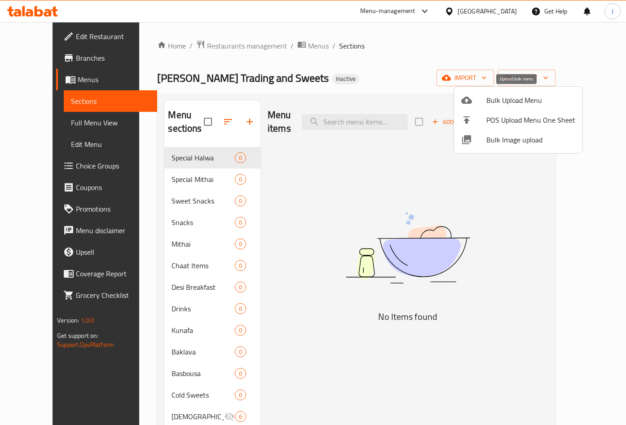
click at [513, 98] on span "Bulk Upload Menu" at bounding box center [531, 100] width 89 height 11
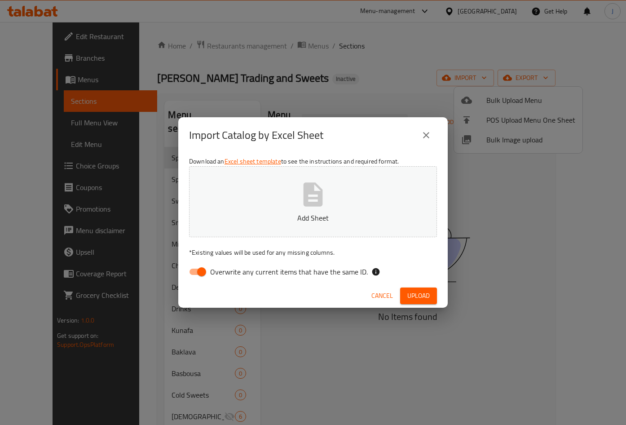
drag, startPoint x: 197, startPoint y: 274, endPoint x: 168, endPoint y: 279, distance: 29.1
click at [196, 274] on input "Overwrite any current items that have the same ID." at bounding box center [201, 271] width 51 height 17
click at [421, 290] on button "Upload" at bounding box center [418, 296] width 37 height 17
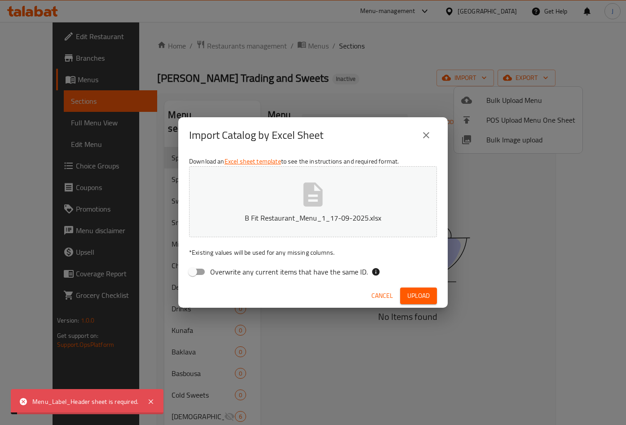
click at [200, 275] on input "Overwrite any current items that have the same ID." at bounding box center [192, 271] width 51 height 17
checkbox input "true"
click at [152, 400] on icon at bounding box center [151, 401] width 4 height 4
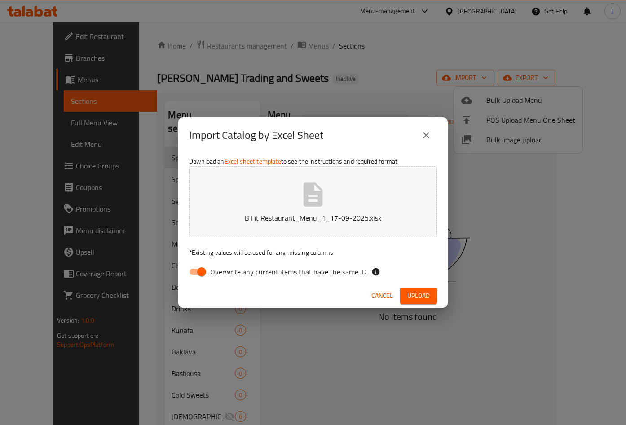
click at [412, 298] on span "Upload" at bounding box center [419, 295] width 22 height 11
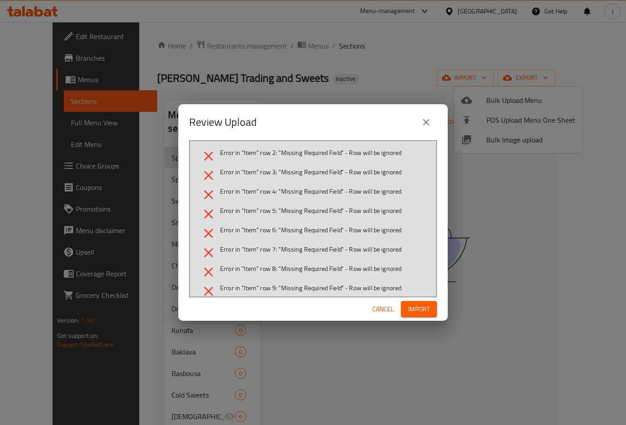
click at [388, 315] on button "Cancel" at bounding box center [383, 309] width 29 height 17
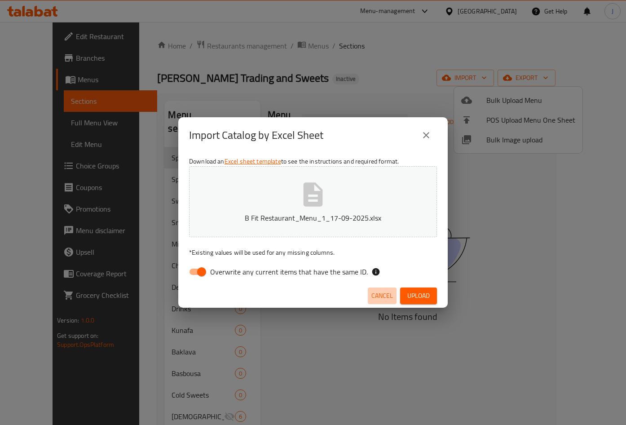
click at [379, 292] on span "Cancel" at bounding box center [383, 295] width 22 height 11
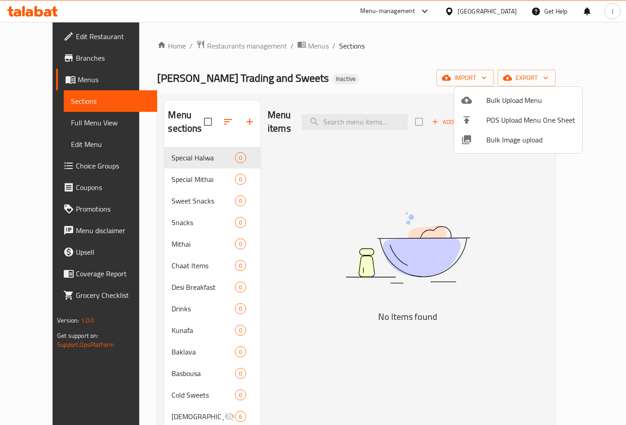
click at [275, 40] on div at bounding box center [313, 212] width 626 height 425
click at [308, 51] on span "Menus" at bounding box center [318, 45] width 21 height 11
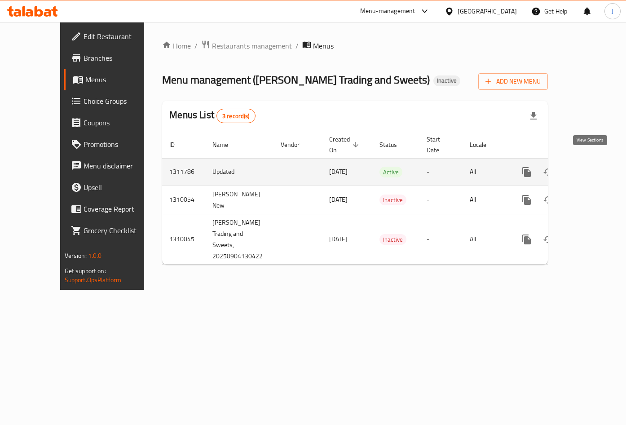
click at [586, 167] on icon "enhanced table" at bounding box center [591, 172] width 11 height 11
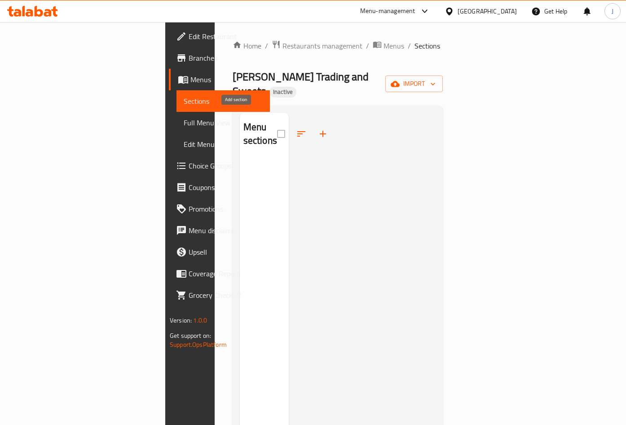
click at [318, 129] on icon "button" at bounding box center [323, 134] width 11 height 11
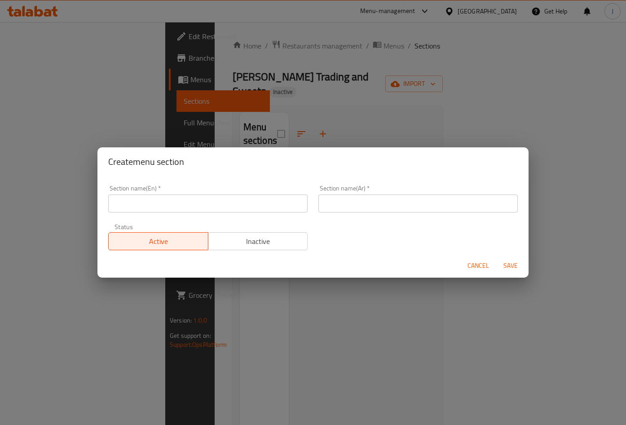
click at [142, 201] on input "text" at bounding box center [207, 204] width 199 height 18
paste input "Special Halwa"
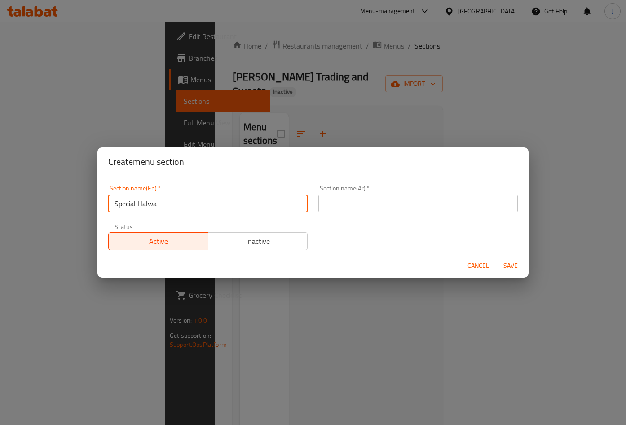
type input "Special Halwa"
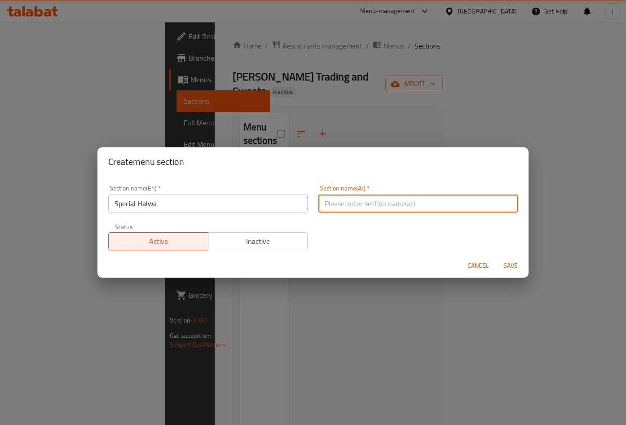
click at [337, 198] on input "text" at bounding box center [418, 204] width 199 height 18
paste input "حلوى خاصة"
type input "حلوى خاصة"
click at [516, 267] on span "Save" at bounding box center [511, 265] width 22 height 11
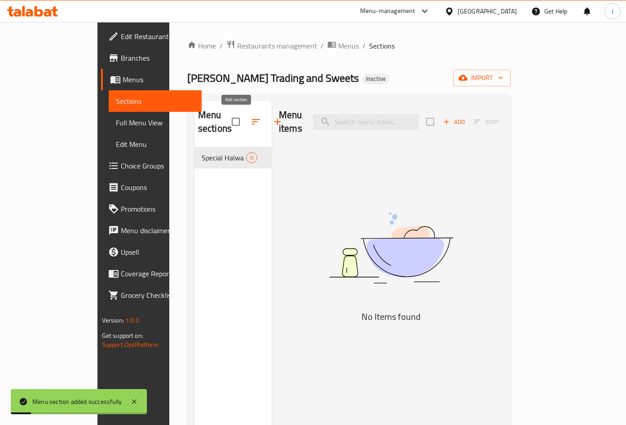
drag, startPoint x: 234, startPoint y: 121, endPoint x: 235, endPoint y: 117, distance: 4.7
click at [272, 117] on icon "button" at bounding box center [277, 121] width 11 height 11
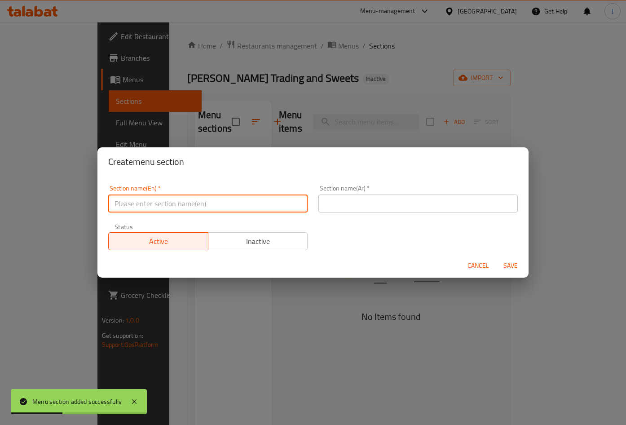
click at [152, 195] on input "text" at bounding box center [207, 204] width 199 height 18
paste input "Special Mithai"
type input "Special Mithai"
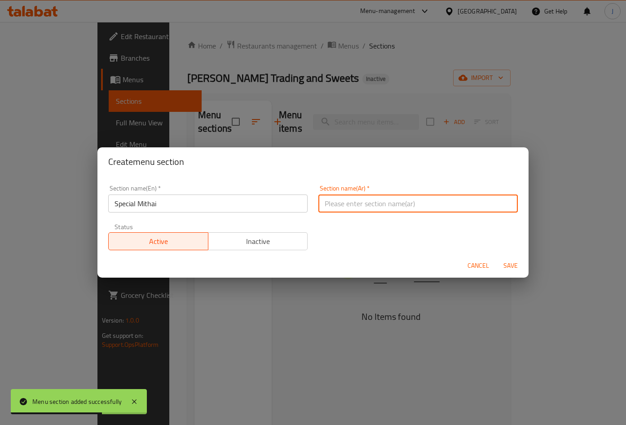
click at [368, 208] on input "text" at bounding box center [418, 204] width 199 height 18
paste input "ميثاي خاص"
type input "ميثاي خاص"
click at [502, 265] on span "Save" at bounding box center [511, 265] width 22 height 11
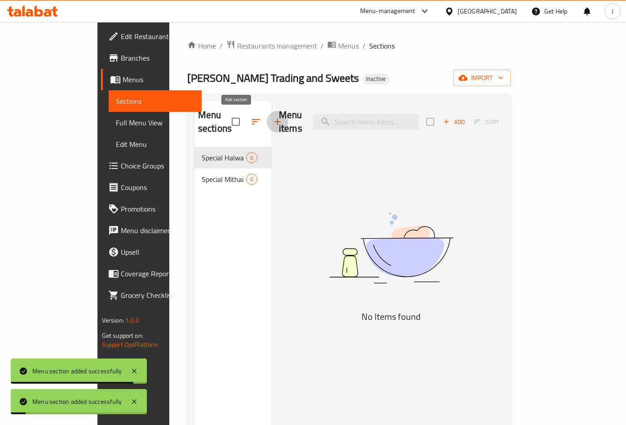
click at [267, 124] on button "button" at bounding box center [278, 122] width 22 height 22
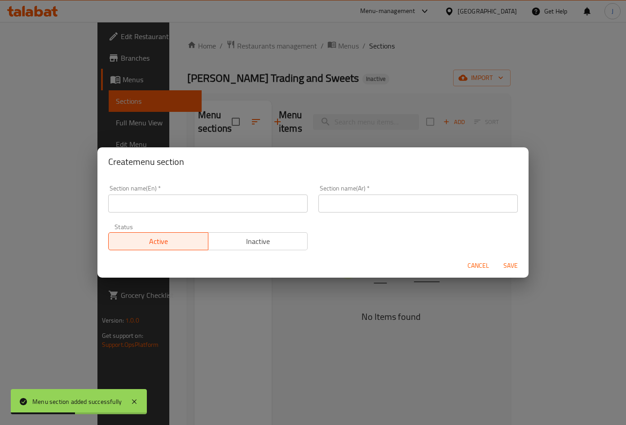
click at [135, 208] on input "text" at bounding box center [207, 204] width 199 height 18
paste input "Sweet Snacks"
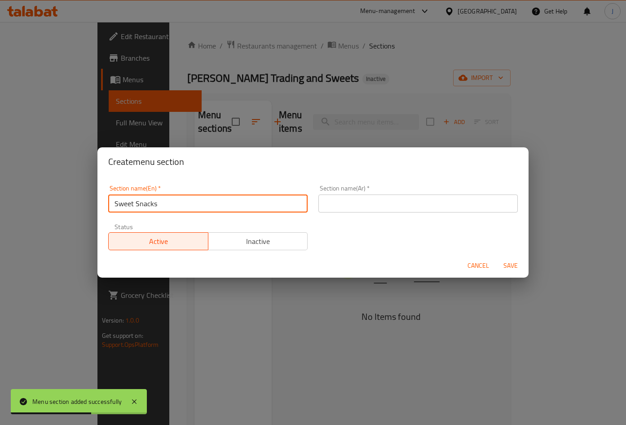
type input "Sweet Snacks"
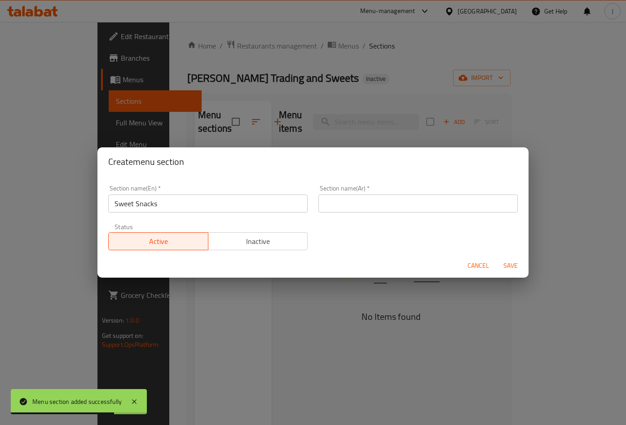
click at [365, 206] on input "text" at bounding box center [418, 204] width 199 height 18
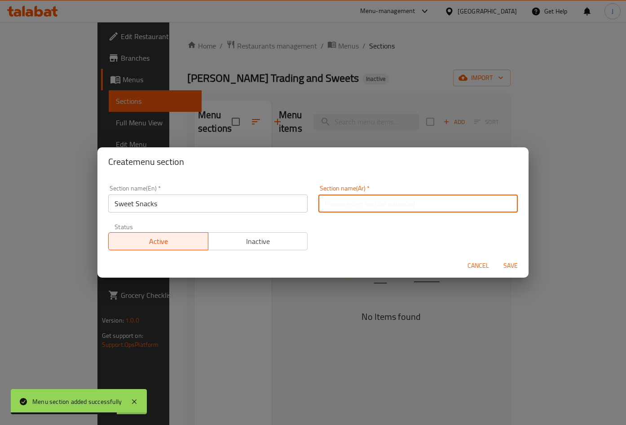
paste input "وجبات خفيفة حلوة"
type input "وجبات خفيفة حلوة"
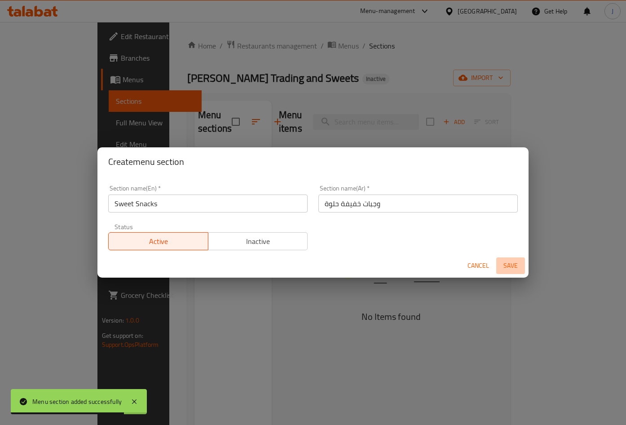
click at [505, 266] on span "Save" at bounding box center [511, 265] width 22 height 11
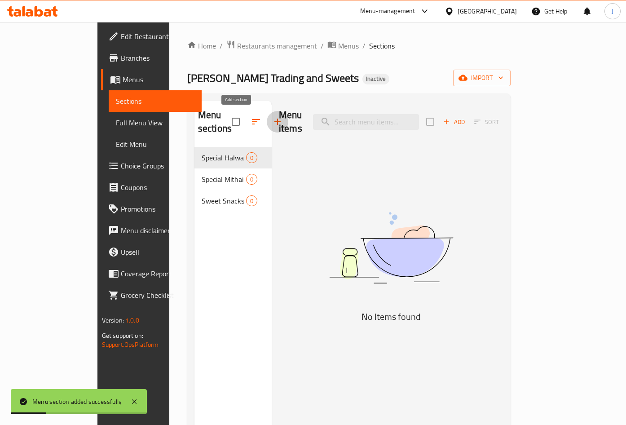
click at [272, 120] on icon "button" at bounding box center [277, 121] width 11 height 11
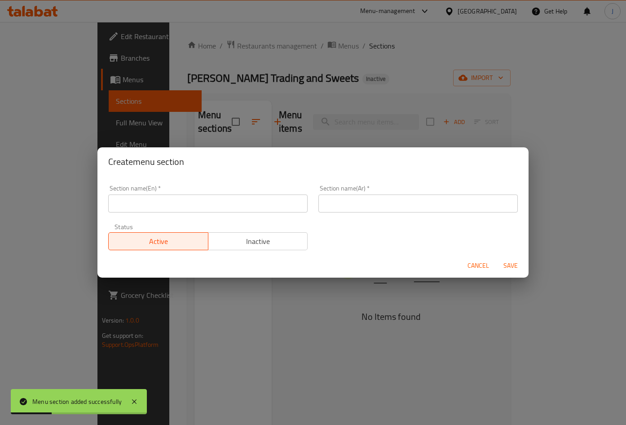
click at [196, 208] on input "text" at bounding box center [207, 204] width 199 height 18
paste input "Snacks"
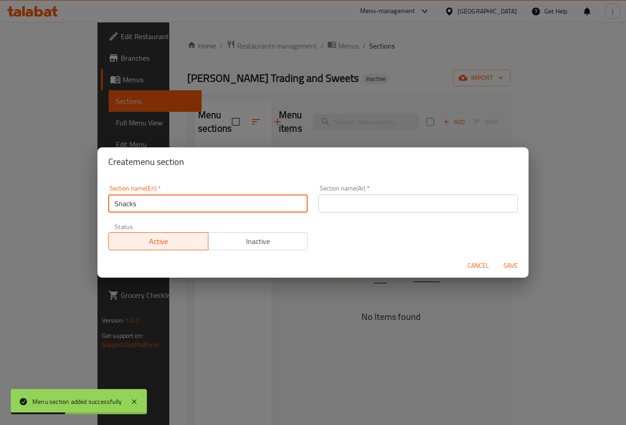
type input "Snacks"
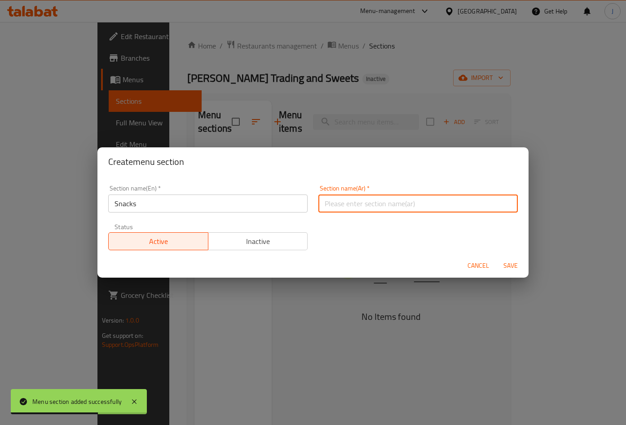
click at [342, 197] on input "text" at bounding box center [418, 204] width 199 height 18
paste input "وجبات خفيفة"
type input "وجبات خفيفة"
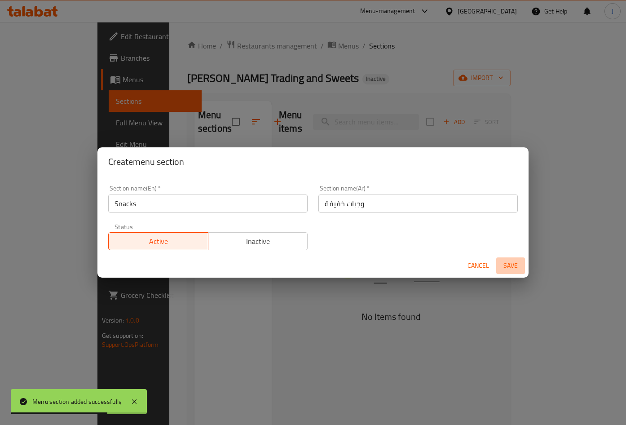
click at [514, 270] on span "Save" at bounding box center [511, 265] width 22 height 11
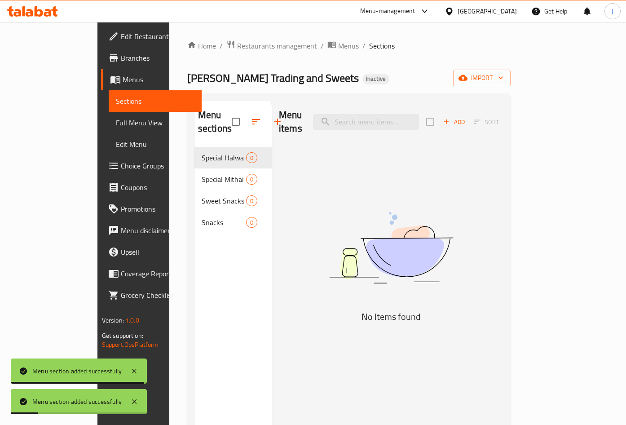
click at [272, 126] on icon "button" at bounding box center [277, 121] width 11 height 11
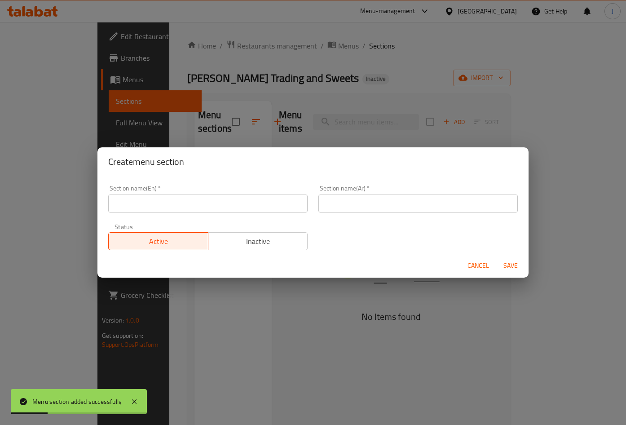
drag, startPoint x: 249, startPoint y: 204, endPoint x: 176, endPoint y: 226, distance: 76.6
click at [249, 204] on input "text" at bounding box center [207, 204] width 199 height 18
paste input "Mithai"
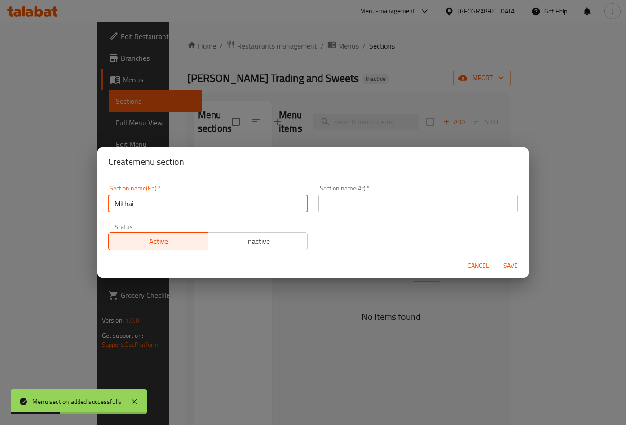
type input "Mithai"
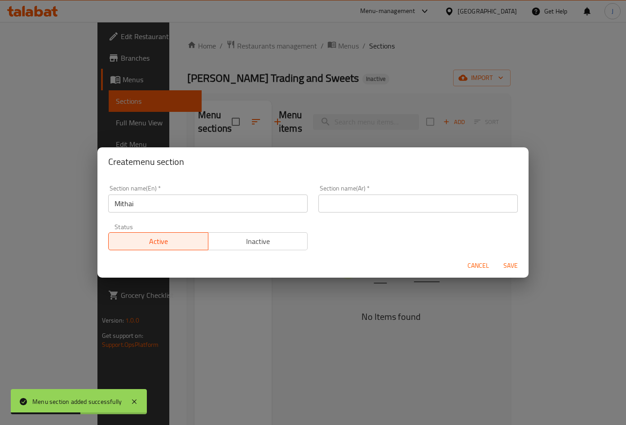
click at [350, 204] on input "text" at bounding box center [418, 204] width 199 height 18
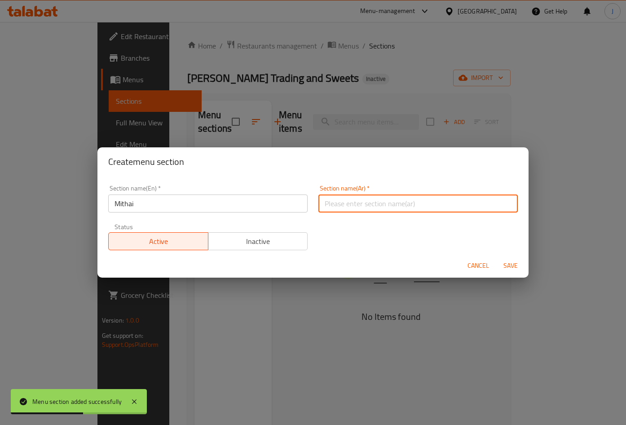
paste input "ميثاي"
type input "ميثاي"
click at [516, 270] on span "Save" at bounding box center [511, 265] width 22 height 11
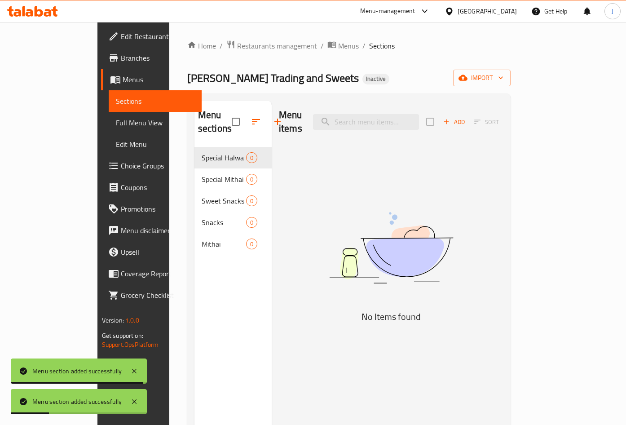
click at [267, 116] on button "button" at bounding box center [278, 122] width 22 height 22
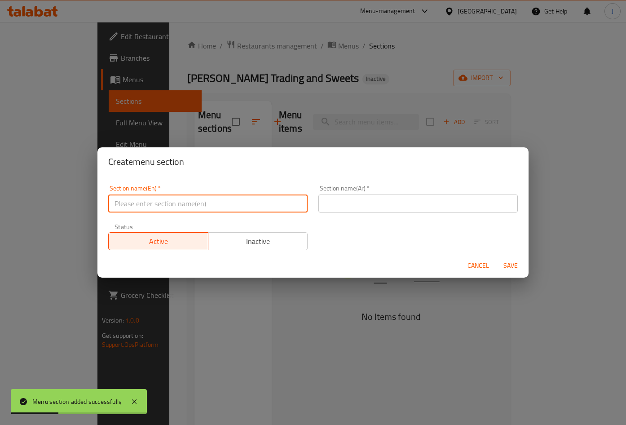
click at [230, 199] on input "text" at bounding box center [207, 204] width 199 height 18
paste input "Chaat Items"
type input "Chaat Items"
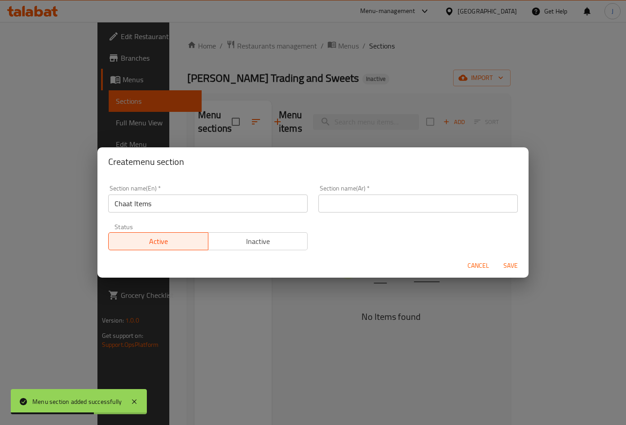
click at [437, 209] on input "text" at bounding box center [418, 204] width 199 height 18
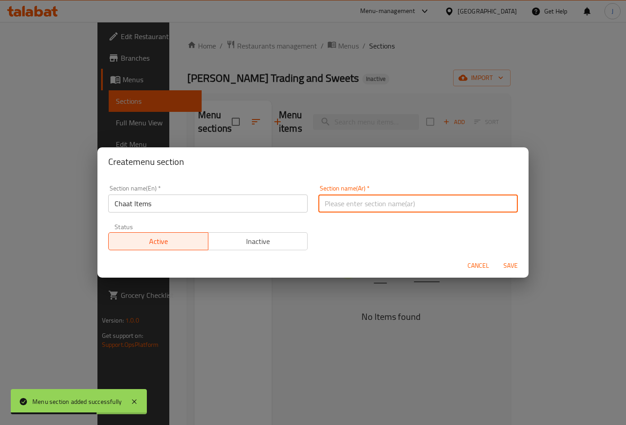
paste input "عناصر الشات"
type input "عناصر الشات"
drag, startPoint x: 511, startPoint y: 261, endPoint x: 513, endPoint y: 267, distance: 6.0
click at [511, 262] on span "Save" at bounding box center [511, 265] width 22 height 11
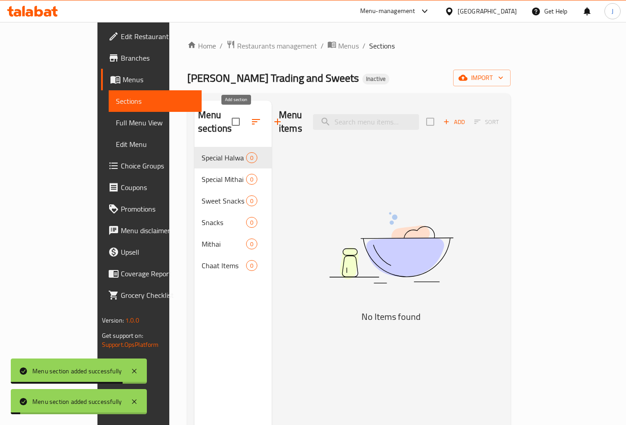
click at [272, 119] on icon "button" at bounding box center [277, 121] width 11 height 11
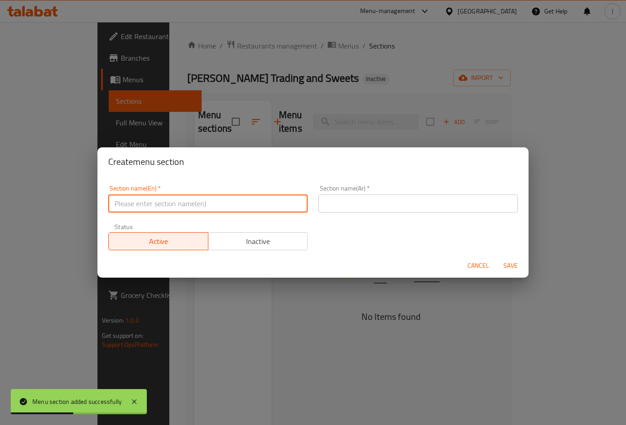
click at [223, 195] on input "text" at bounding box center [207, 204] width 199 height 18
paste input "Desi Breakfast"
type input "Desi Breakfast"
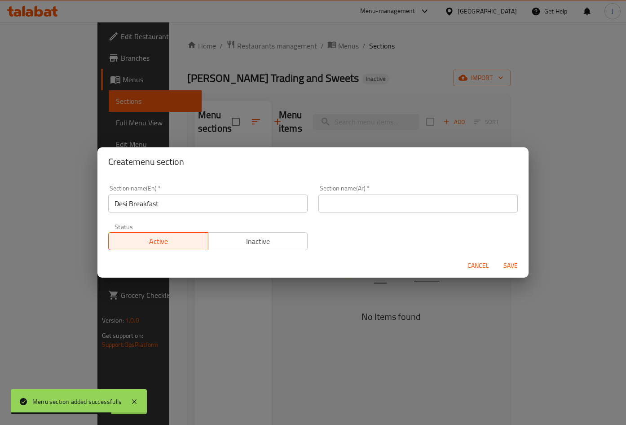
click at [343, 207] on input "text" at bounding box center [418, 204] width 199 height 18
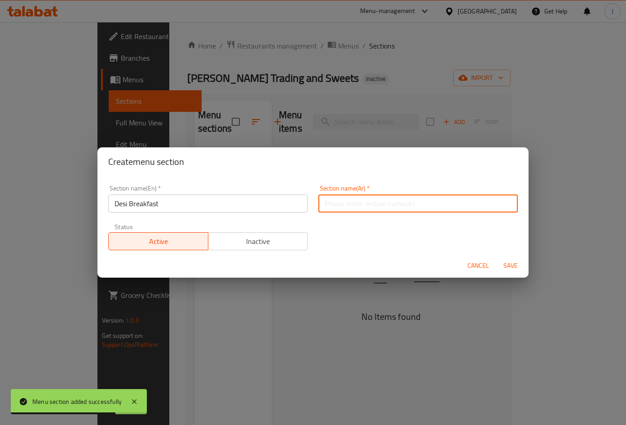
paste input "إفطار ديسي"
type input "إفطار ديسي"
click at [513, 264] on span "Save" at bounding box center [511, 265] width 22 height 11
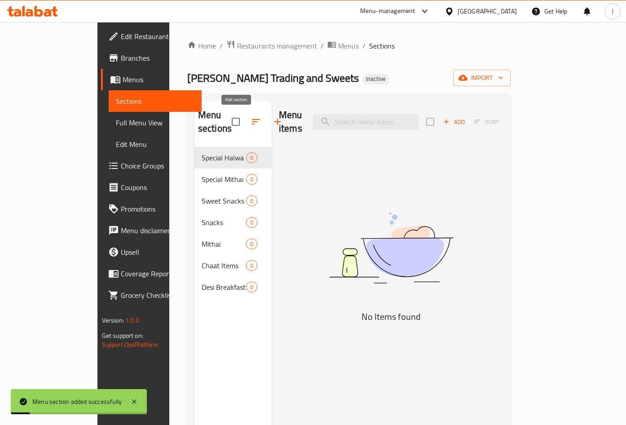
click at [272, 125] on icon "button" at bounding box center [277, 121] width 11 height 11
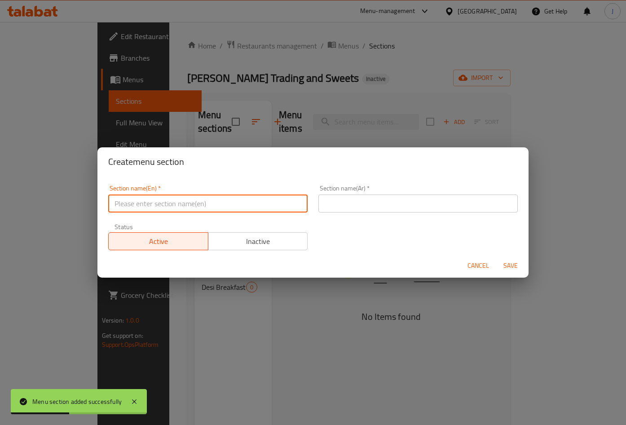
click at [265, 210] on input "text" at bounding box center [207, 204] width 199 height 18
paste input "Drinks"
type input "Drinks"
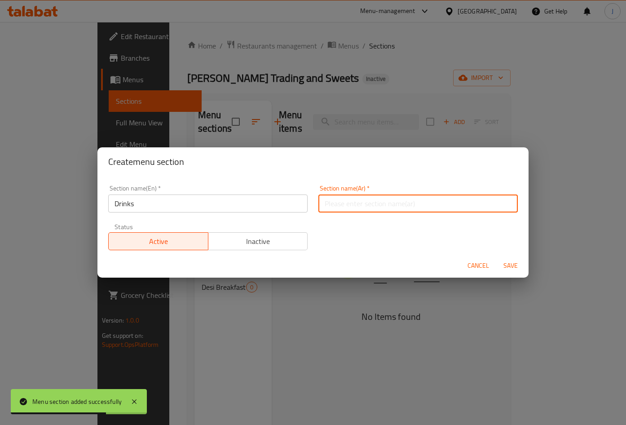
drag, startPoint x: 399, startPoint y: 206, endPoint x: 426, endPoint y: 216, distance: 28.3
click at [406, 208] on input "text" at bounding box center [418, 204] width 199 height 18
paste input "مشروبات"
type input "مشروبات"
drag, startPoint x: 504, startPoint y: 263, endPoint x: 506, endPoint y: 272, distance: 9.3
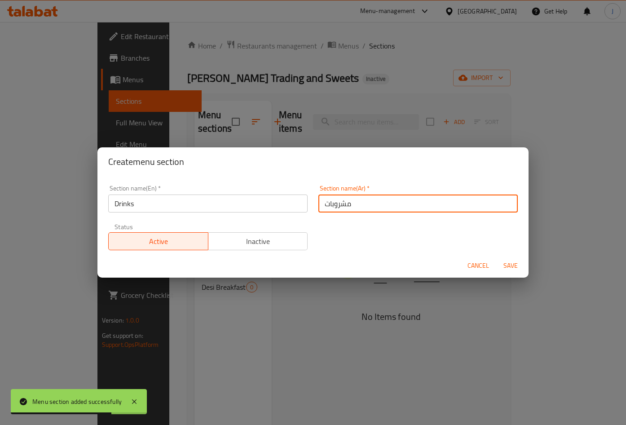
click at [504, 264] on span "Save" at bounding box center [511, 265] width 22 height 11
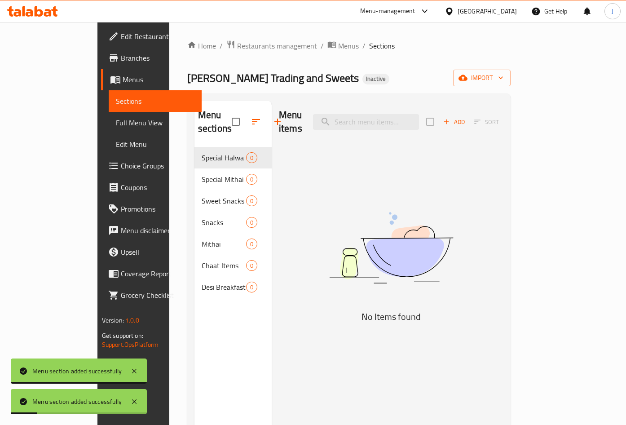
click at [272, 119] on icon "button" at bounding box center [277, 121] width 11 height 11
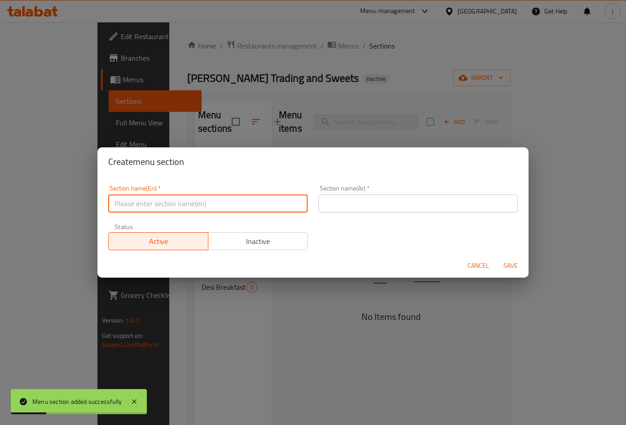
click at [244, 198] on input "text" at bounding box center [207, 204] width 199 height 18
paste input "Kunafa"
type input "Kunafa"
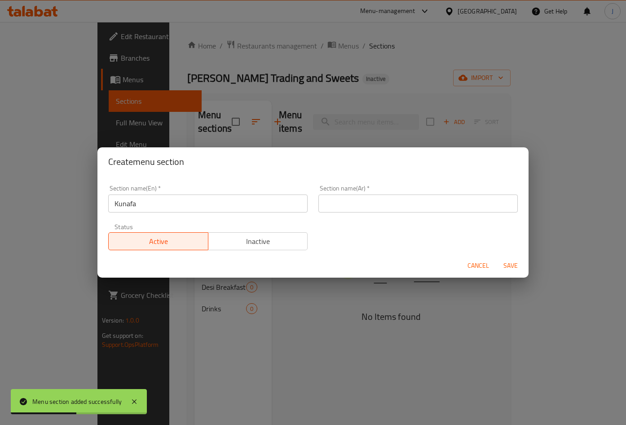
click at [423, 208] on input "text" at bounding box center [418, 204] width 199 height 18
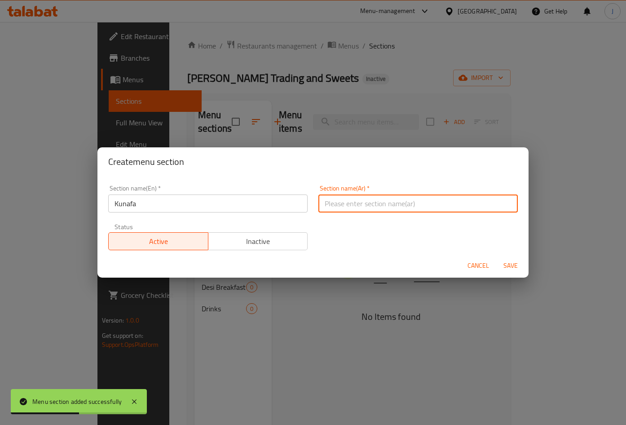
paste input "كنافة"
type input "كنافة"
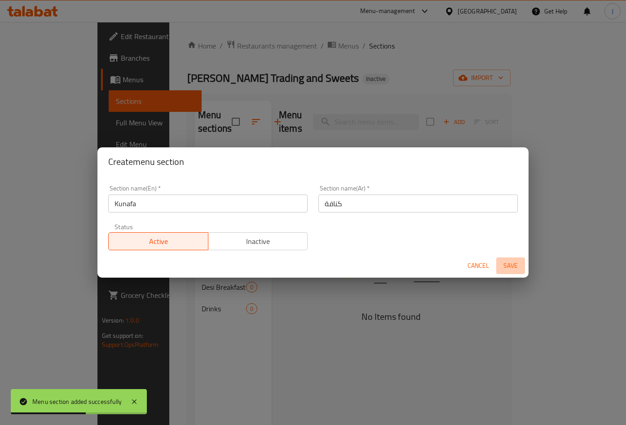
click at [510, 265] on span "Save" at bounding box center [511, 265] width 22 height 11
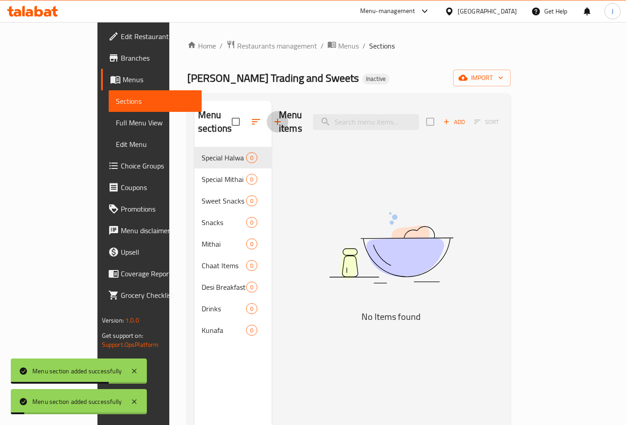
click at [275, 122] on icon "button" at bounding box center [278, 122] width 6 height 6
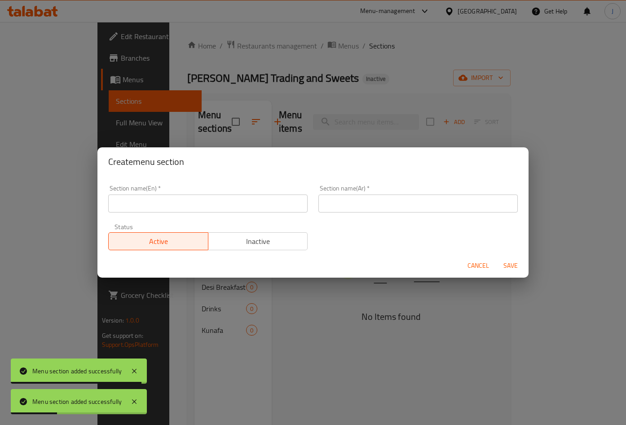
click at [175, 197] on input "text" at bounding box center [207, 204] width 199 height 18
paste input "Baklava"
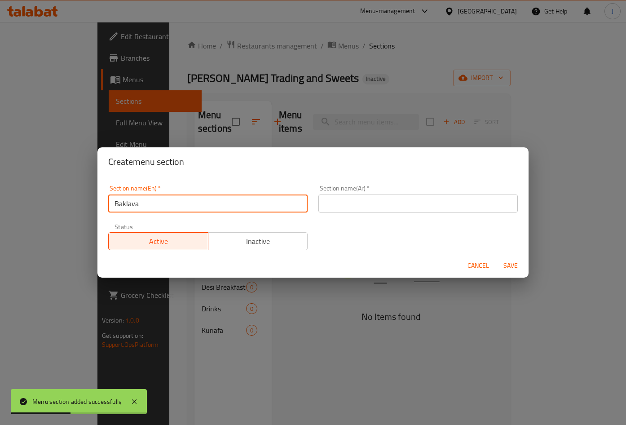
type input "Baklava"
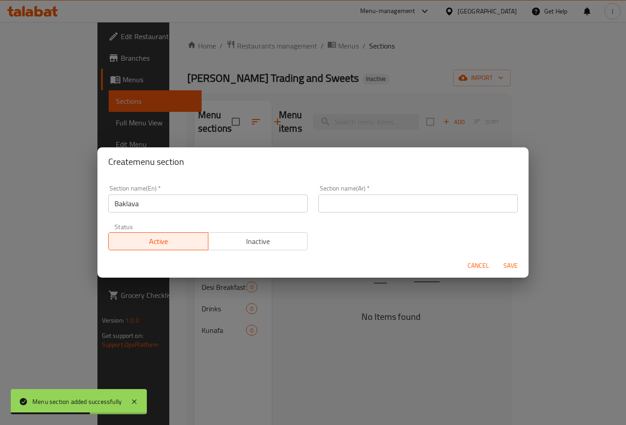
drag, startPoint x: 356, startPoint y: 204, endPoint x: 378, endPoint y: 208, distance: 22.5
click at [358, 204] on input "text" at bounding box center [418, 204] width 199 height 18
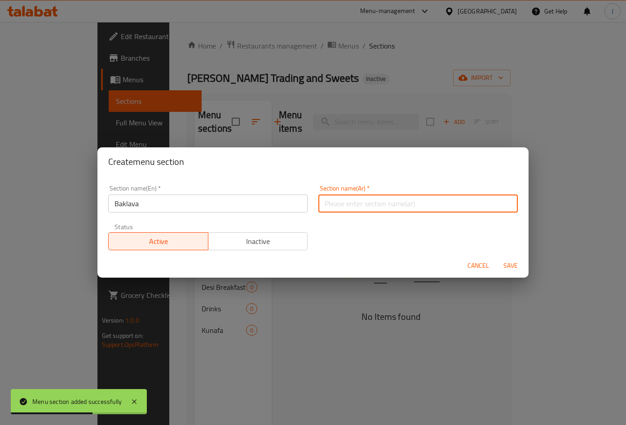
paste input "بقلاوة"
type input "بقلاوة"
click at [504, 262] on span "Save" at bounding box center [511, 265] width 22 height 11
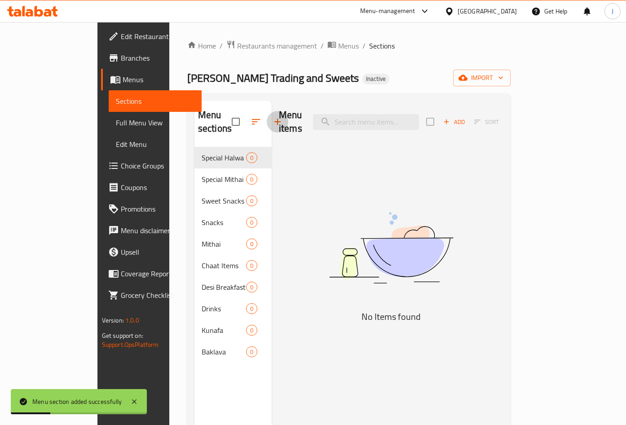
click at [275, 122] on icon "button" at bounding box center [278, 122] width 6 height 6
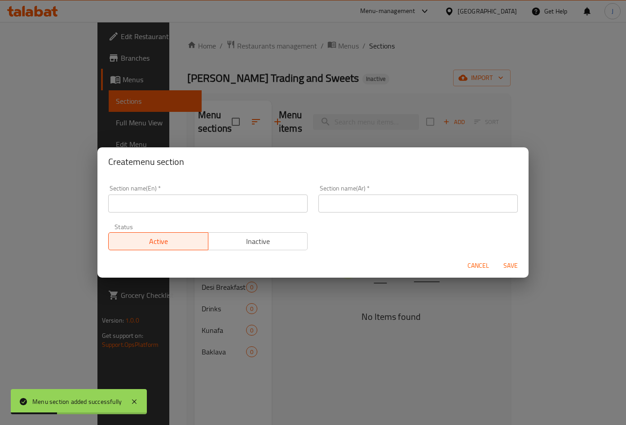
click at [251, 213] on div "Section name(En)   * Section name(En) *" at bounding box center [208, 199] width 210 height 38
click at [253, 205] on input "text" at bounding box center [207, 204] width 199 height 18
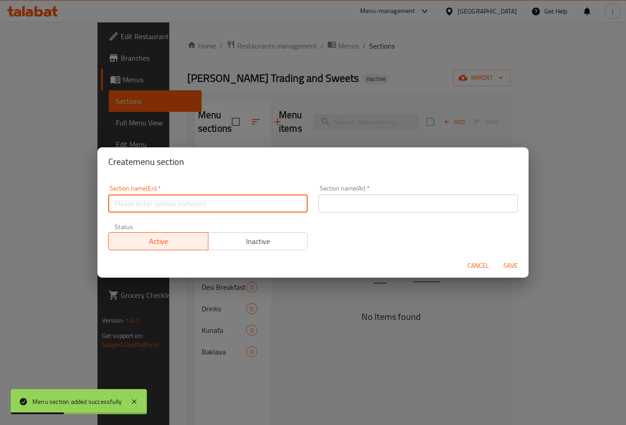
paste input "Basbousa"
type input "Basbousa"
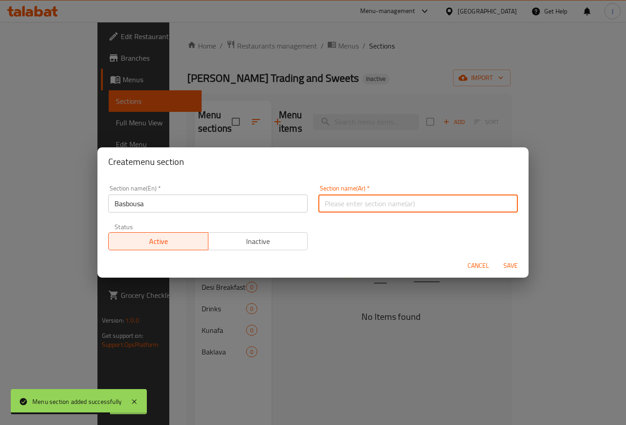
click at [346, 199] on input "text" at bounding box center [418, 204] width 199 height 18
paste input "بسبوسة"
type input "بسبوسة"
click at [508, 260] on span "Save" at bounding box center [511, 265] width 22 height 11
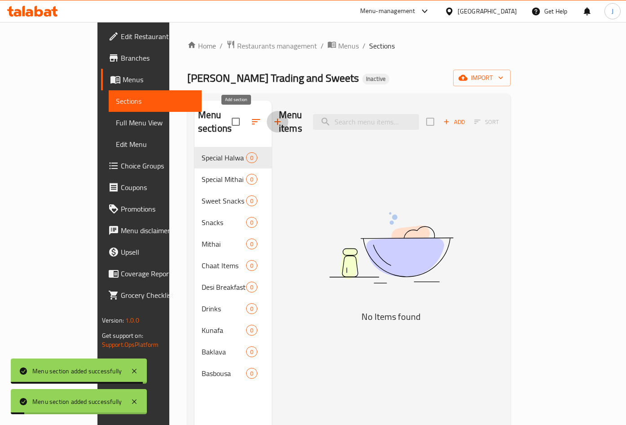
click at [267, 120] on button "button" at bounding box center [278, 122] width 22 height 22
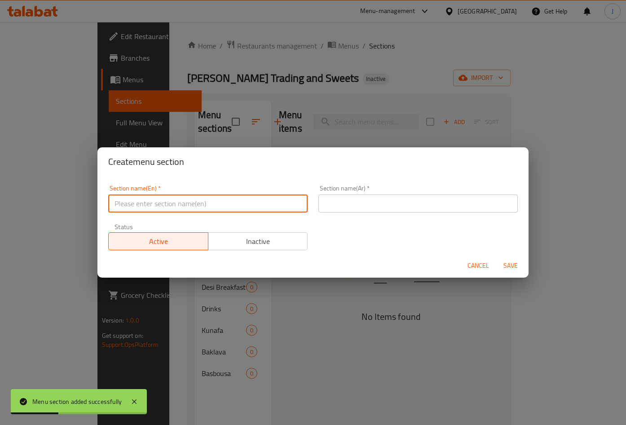
paste input "Cold Sweets"
click at [239, 201] on input "text" at bounding box center [207, 204] width 199 height 18
type input "Cold Sweets"
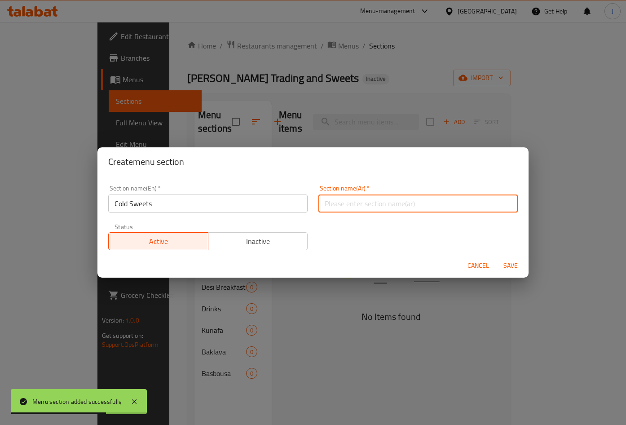
click at [448, 197] on input "text" at bounding box center [418, 204] width 199 height 18
paste input "حلويات باردة"
type input "حلويات باردة"
click at [511, 266] on span "Save" at bounding box center [511, 265] width 22 height 11
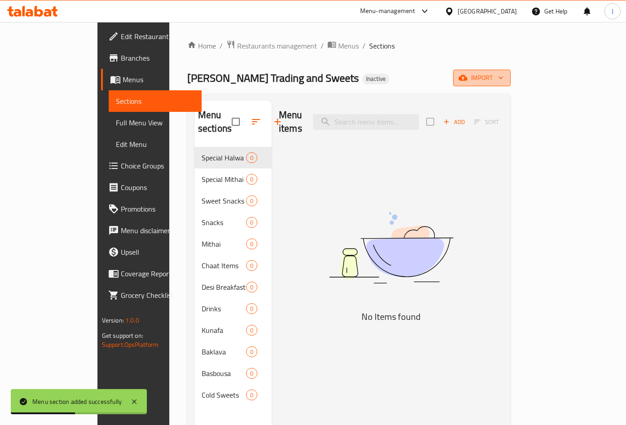
click at [468, 75] on icon "button" at bounding box center [463, 77] width 9 height 9
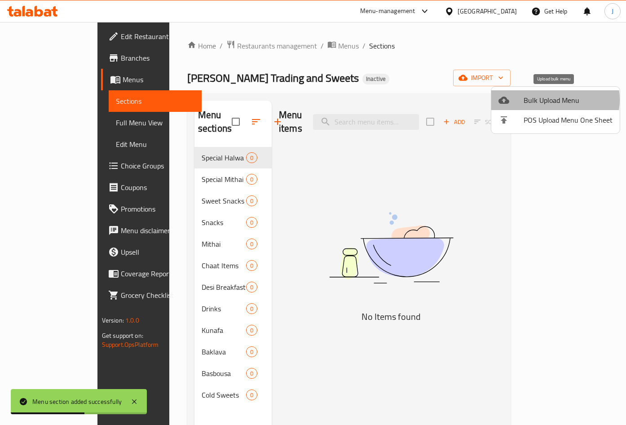
click at [551, 100] on span "Bulk Upload Menu" at bounding box center [568, 100] width 89 height 11
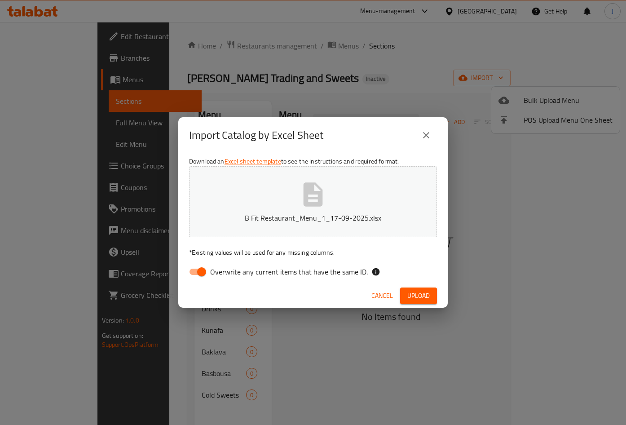
click at [408, 292] on span "Upload" at bounding box center [419, 295] width 22 height 11
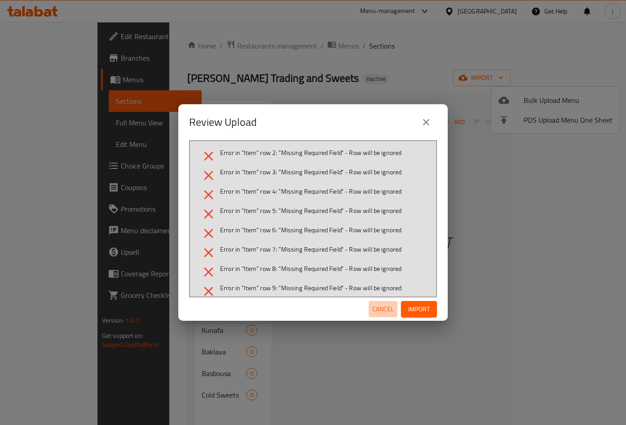
click at [386, 315] on span "Cancel" at bounding box center [383, 309] width 22 height 11
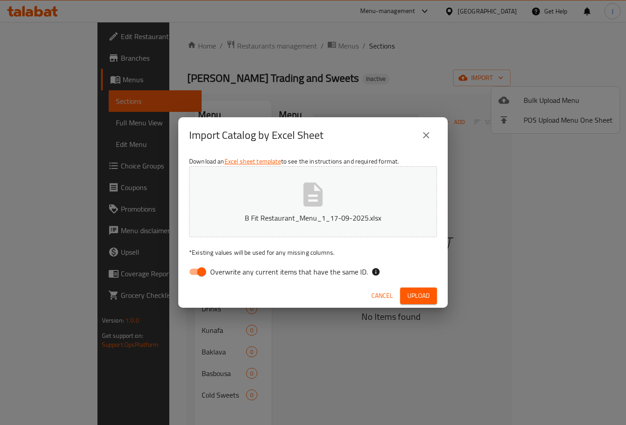
click at [188, 270] on input "Overwrite any current items that have the same ID." at bounding box center [201, 271] width 51 height 17
checkbox input "false"
drag, startPoint x: 431, startPoint y: 309, endPoint x: 423, endPoint y: 297, distance: 13.8
click at [430, 306] on div "Import Catalog by Excel Sheet Download an Excel sheet template to see the instr…" at bounding box center [313, 212] width 626 height 425
click at [423, 297] on span "Upload" at bounding box center [419, 295] width 22 height 11
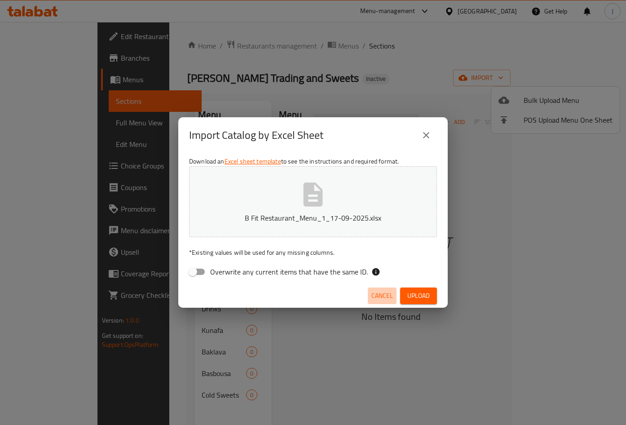
click at [387, 293] on span "Cancel" at bounding box center [383, 295] width 22 height 11
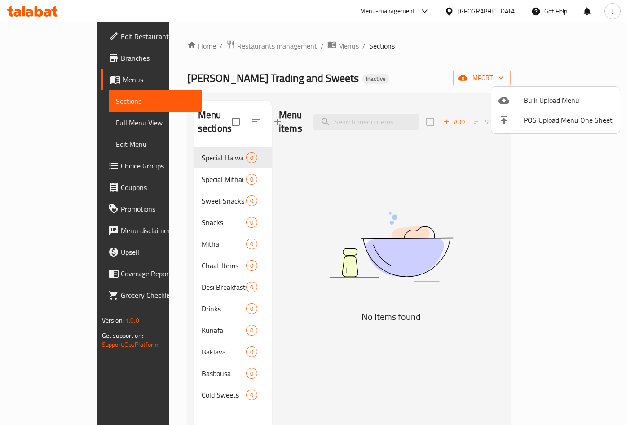
click at [574, 79] on div at bounding box center [313, 212] width 626 height 425
click at [504, 76] on span "import" at bounding box center [482, 77] width 43 height 11
click at [279, 49] on div at bounding box center [313, 212] width 626 height 425
click at [338, 49] on span "Menus" at bounding box center [348, 45] width 21 height 11
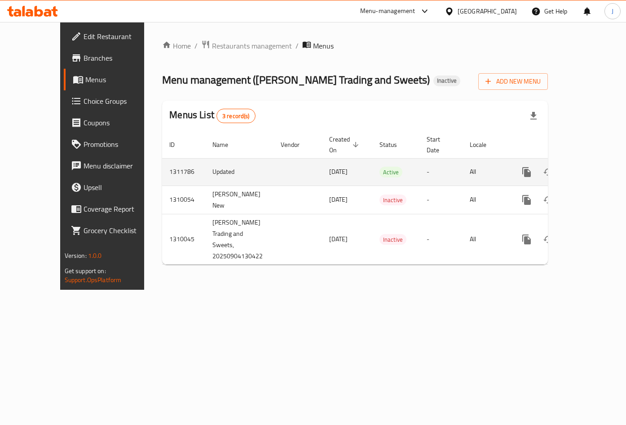
click at [594, 168] on icon "enhanced table" at bounding box center [592, 172] width 8 height 8
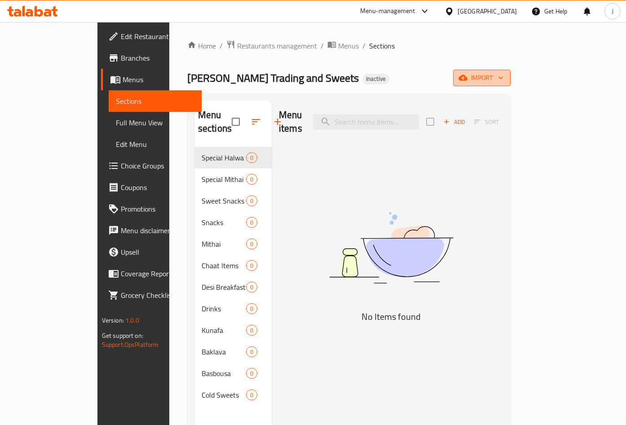
click at [504, 80] on span "import" at bounding box center [482, 77] width 43 height 11
click at [437, 63] on div at bounding box center [313, 212] width 626 height 425
click at [338, 48] on span "Menus" at bounding box center [348, 45] width 21 height 11
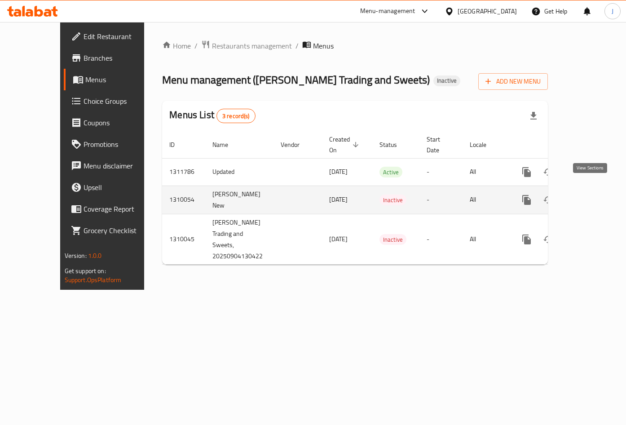
click at [590, 195] on icon "enhanced table" at bounding box center [591, 200] width 11 height 11
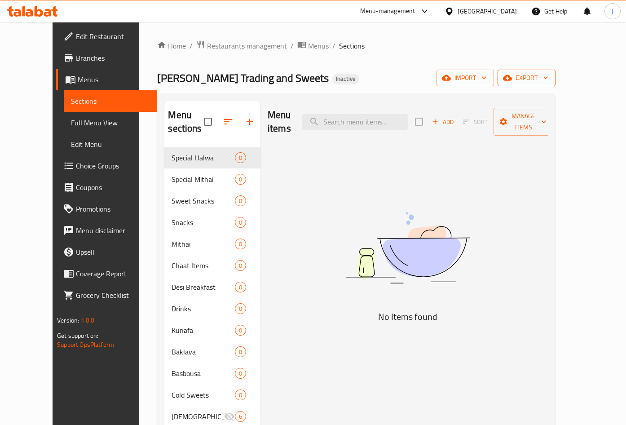
click at [549, 80] on span "export" at bounding box center [527, 77] width 44 height 11
click at [563, 102] on span "Export Menu" at bounding box center [576, 100] width 73 height 11
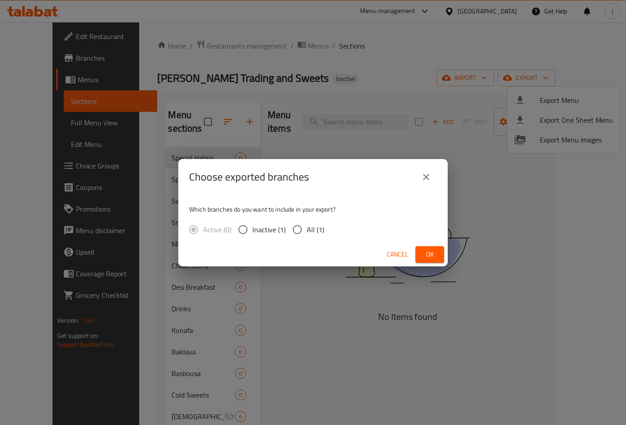
click at [427, 255] on span "Ok" at bounding box center [430, 254] width 14 height 11
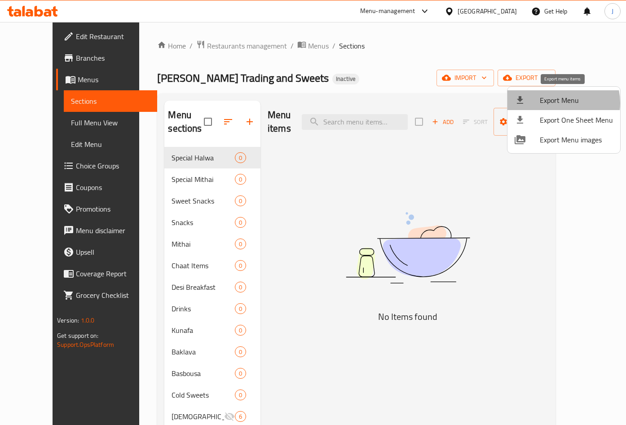
click at [557, 103] on span "Export Menu" at bounding box center [576, 100] width 73 height 11
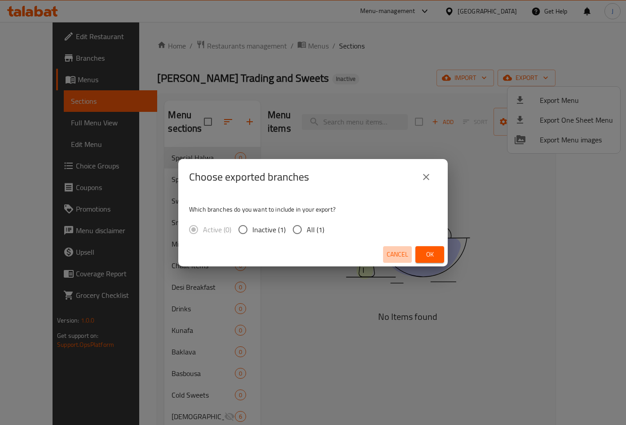
click at [396, 253] on span "Cancel" at bounding box center [398, 254] width 22 height 11
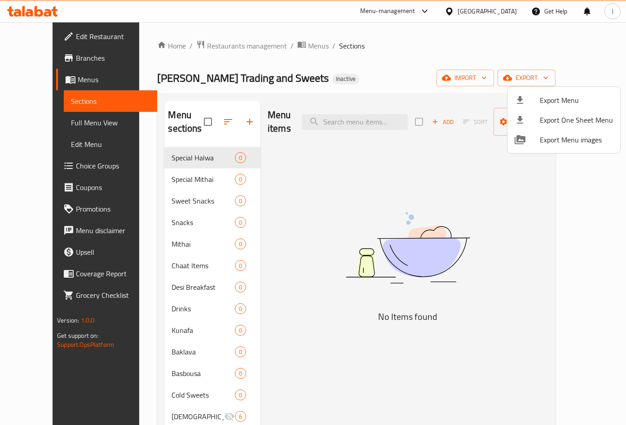
click at [532, 76] on div at bounding box center [313, 212] width 626 height 425
click at [308, 45] on span "Menus" at bounding box center [318, 45] width 21 height 11
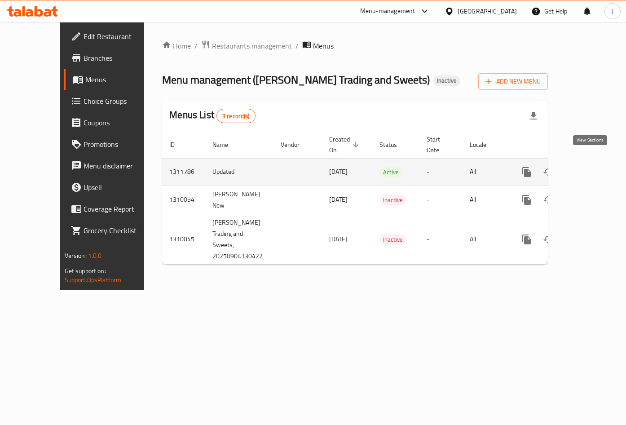
click at [596, 165] on link "enhanced table" at bounding box center [592, 172] width 22 height 22
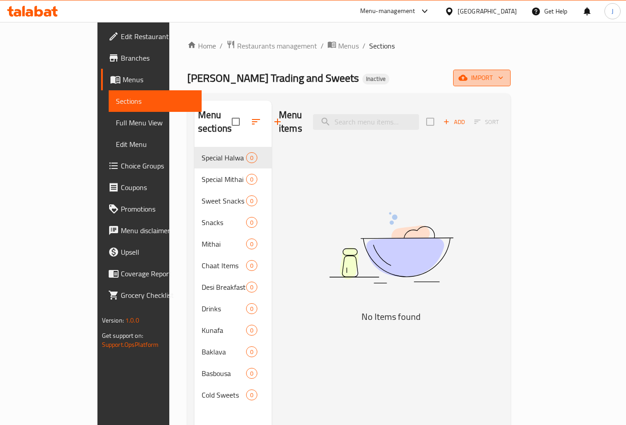
click at [511, 71] on button "import" at bounding box center [482, 78] width 58 height 17
click at [567, 102] on span "Bulk Upload Menu" at bounding box center [568, 100] width 89 height 11
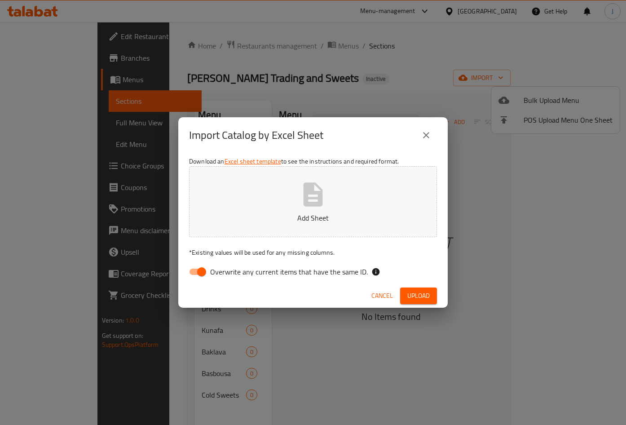
click at [199, 270] on input "Overwrite any current items that have the same ID." at bounding box center [201, 271] width 51 height 17
checkbox input "false"
click at [417, 292] on span "Upload" at bounding box center [419, 295] width 22 height 11
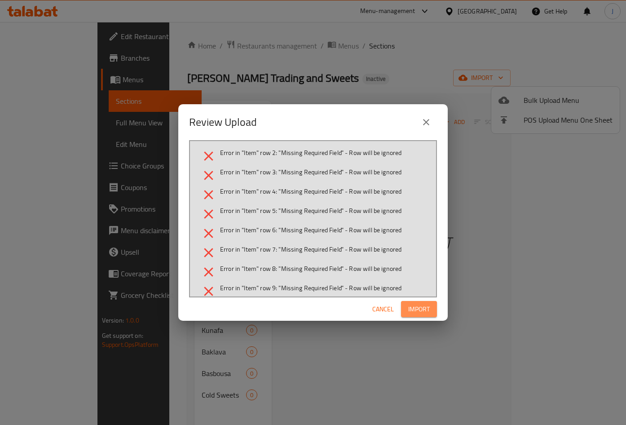
click at [421, 305] on span "Import" at bounding box center [419, 309] width 22 height 11
click at [393, 311] on span "Cancel" at bounding box center [391, 309] width 22 height 11
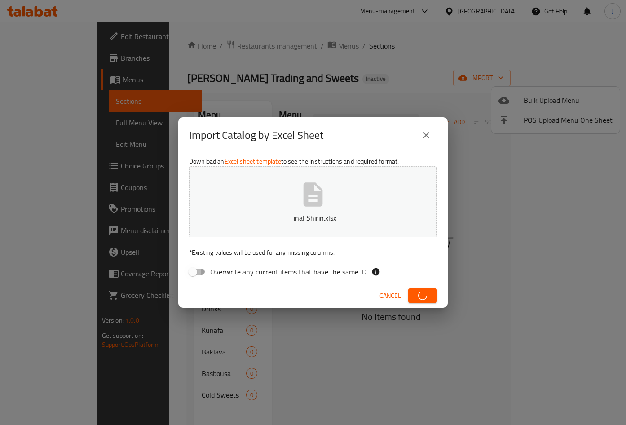
click at [192, 271] on input "Overwrite any current items that have the same ID." at bounding box center [192, 271] width 51 height 17
checkbox input "true"
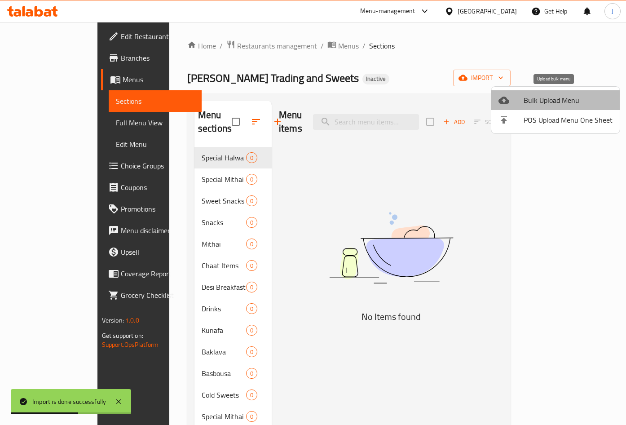
click at [560, 93] on li "Bulk Upload Menu" at bounding box center [556, 100] width 129 height 20
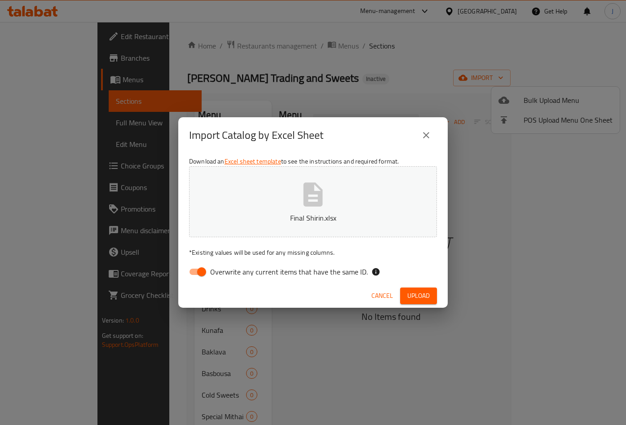
click at [437, 292] on button "Upload" at bounding box center [418, 296] width 37 height 17
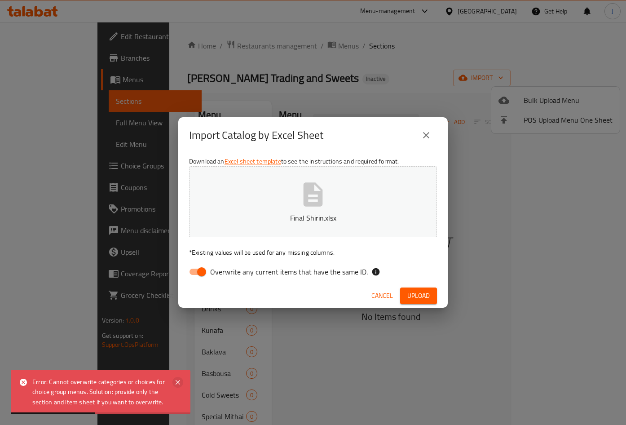
click at [182, 381] on icon at bounding box center [178, 382] width 11 height 11
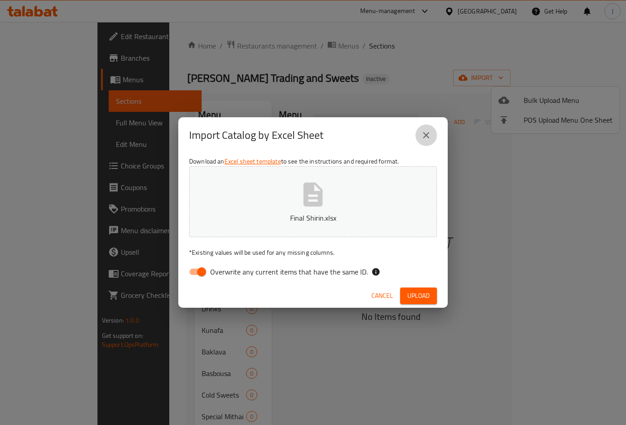
click at [421, 140] on button "close" at bounding box center [427, 135] width 22 height 22
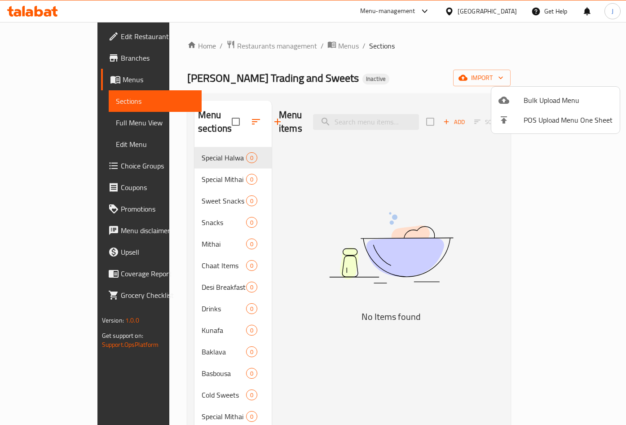
click at [278, 49] on div at bounding box center [313, 212] width 626 height 425
click at [338, 50] on span "Menus" at bounding box center [348, 45] width 21 height 11
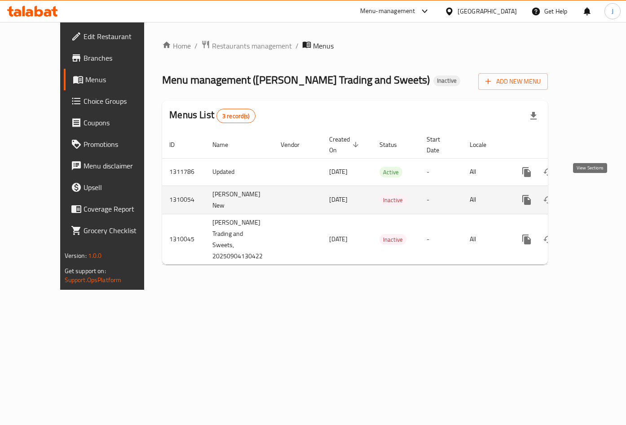
click at [594, 195] on icon "enhanced table" at bounding box center [591, 200] width 11 height 11
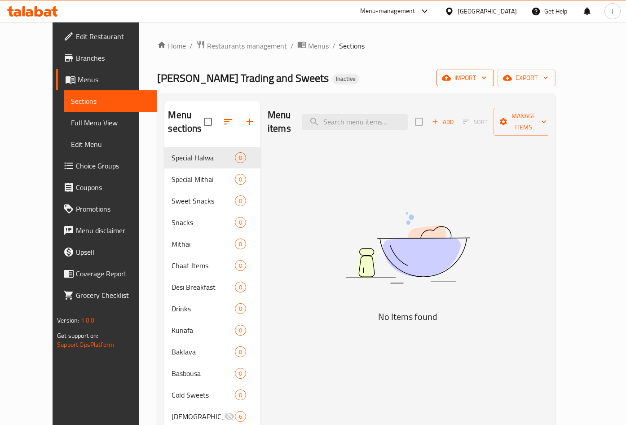
click at [487, 83] on span "import" at bounding box center [465, 77] width 43 height 11
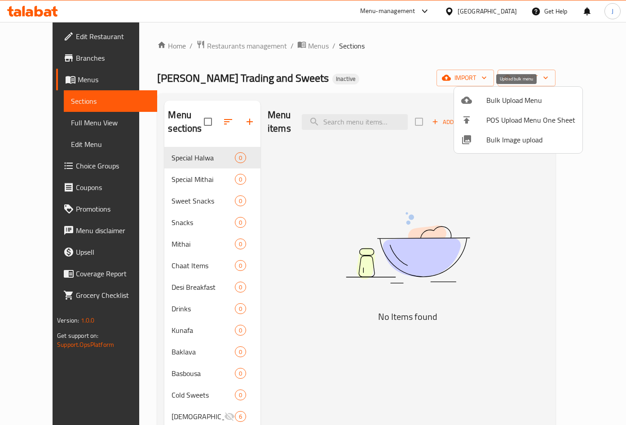
click at [515, 102] on span "Bulk Upload Menu" at bounding box center [531, 100] width 89 height 11
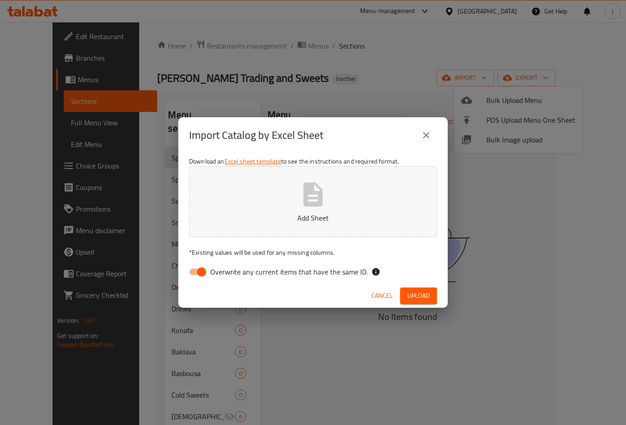
drag, startPoint x: 202, startPoint y: 274, endPoint x: 177, endPoint y: 274, distance: 25.2
click at [202, 274] on input "Overwrite any current items that have the same ID." at bounding box center [201, 271] width 51 height 17
checkbox input "false"
click at [422, 297] on span "Upload" at bounding box center [419, 295] width 22 height 11
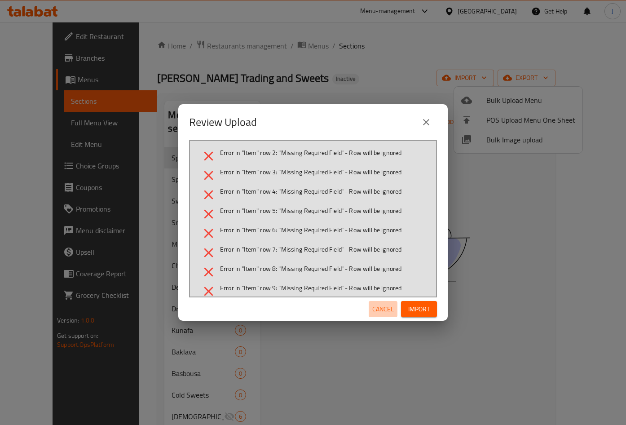
click at [390, 308] on span "Cancel" at bounding box center [383, 309] width 22 height 11
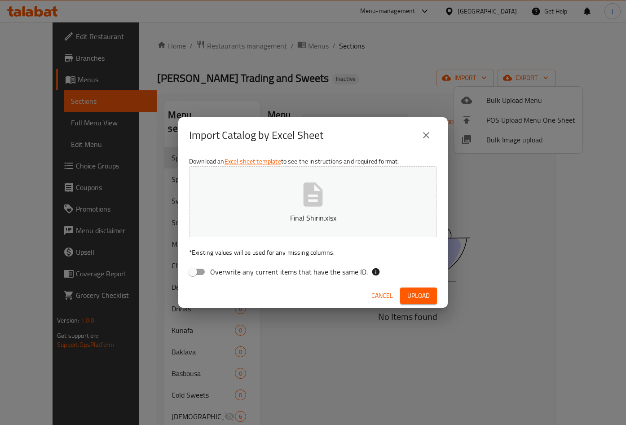
click at [416, 294] on span "Upload" at bounding box center [419, 295] width 22 height 11
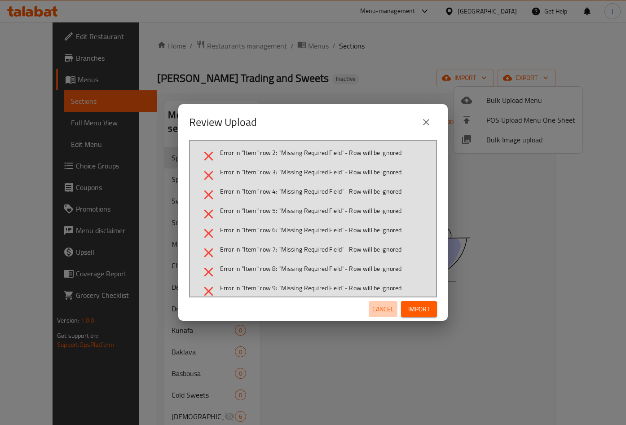
click at [372, 314] on button "Cancel" at bounding box center [383, 309] width 29 height 17
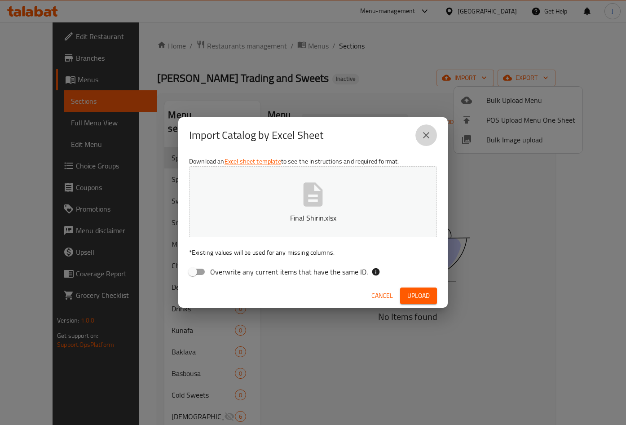
click at [421, 136] on icon "close" at bounding box center [426, 135] width 11 height 11
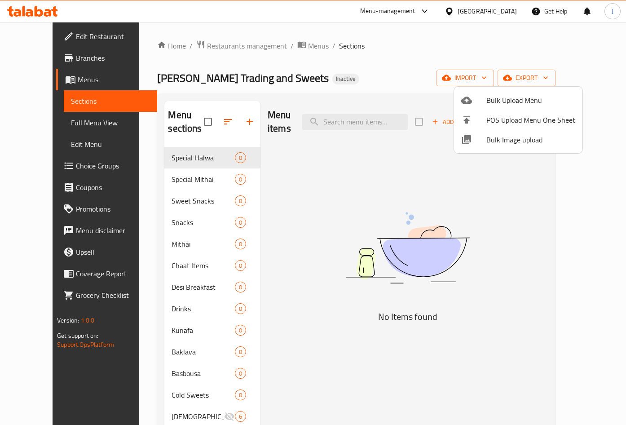
click at [284, 49] on div at bounding box center [313, 212] width 626 height 425
click at [308, 49] on span "Menus" at bounding box center [318, 45] width 21 height 11
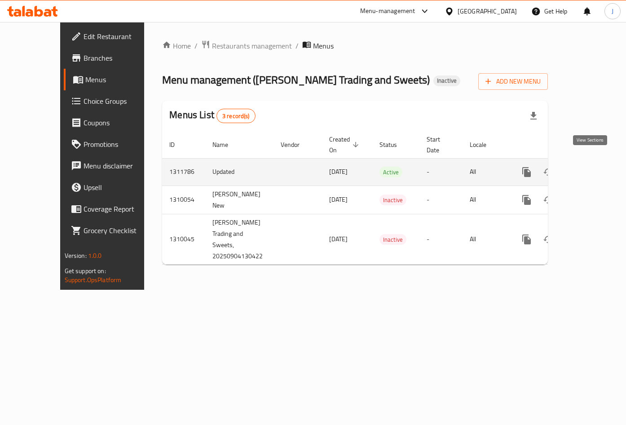
click at [587, 167] on icon "enhanced table" at bounding box center [591, 172] width 11 height 11
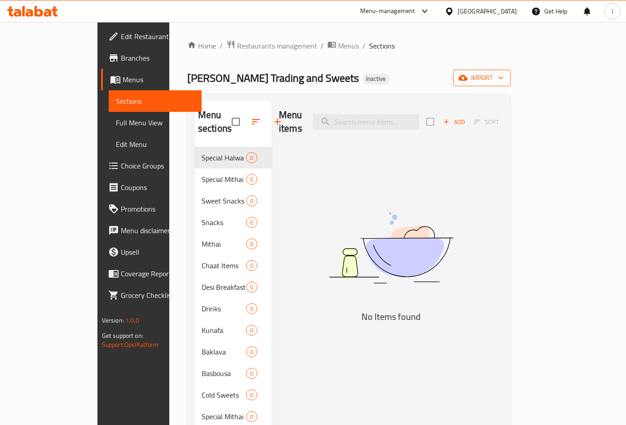
click at [504, 82] on span "import" at bounding box center [482, 77] width 43 height 11
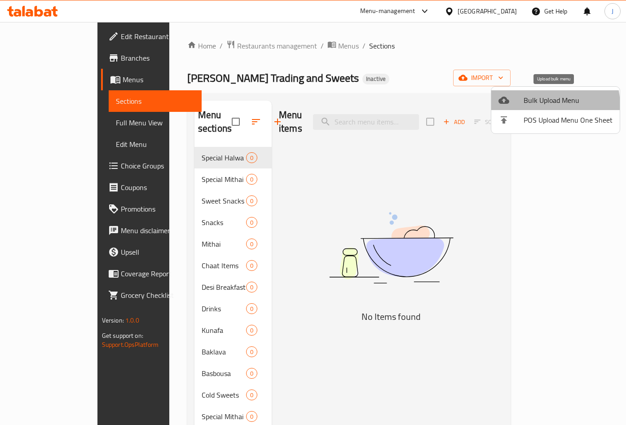
click at [535, 106] on span "Bulk Upload Menu" at bounding box center [568, 100] width 89 height 11
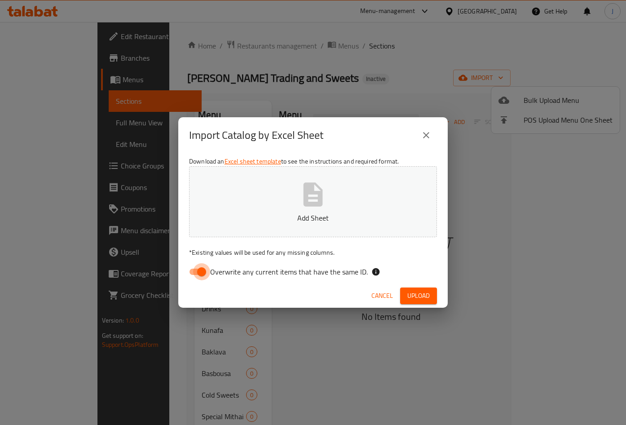
click at [200, 272] on input "Overwrite any current items that have the same ID." at bounding box center [201, 271] width 51 height 17
checkbox input "false"
click at [415, 286] on div "Cancel Upload" at bounding box center [313, 296] width 270 height 24
drag, startPoint x: 421, startPoint y: 293, endPoint x: 397, endPoint y: 289, distance: 25.0
click at [421, 293] on span "Upload" at bounding box center [419, 295] width 22 height 11
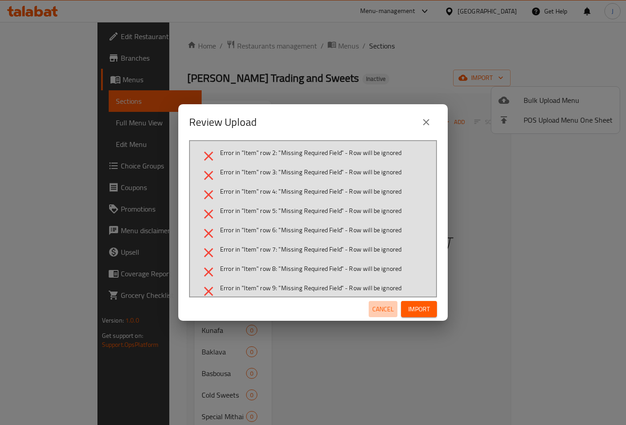
click at [384, 307] on span "Cancel" at bounding box center [383, 309] width 22 height 11
